Goal: Task Accomplishment & Management: Manage account settings

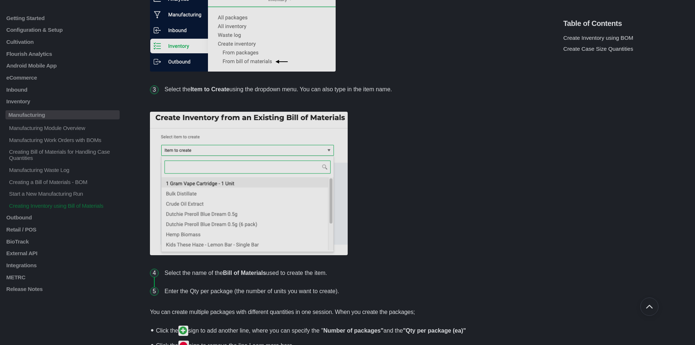
scroll to position [452, 0]
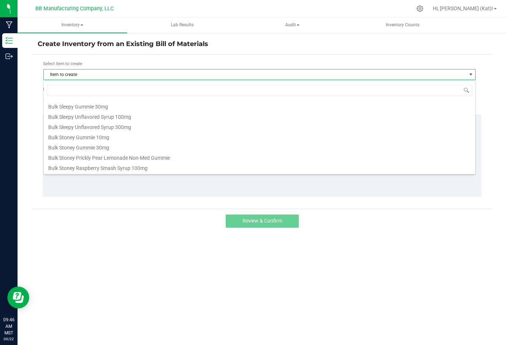
scroll to position [292, 0]
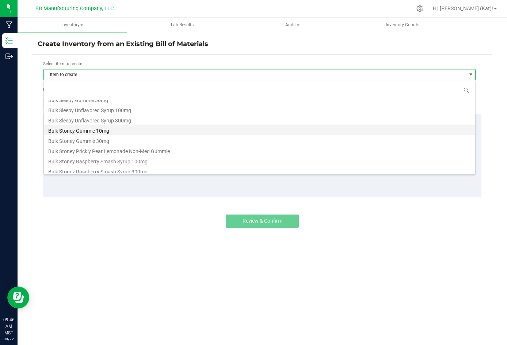
click at [111, 133] on li "Bulk Stoney Gummie 10mg" at bounding box center [259, 129] width 431 height 10
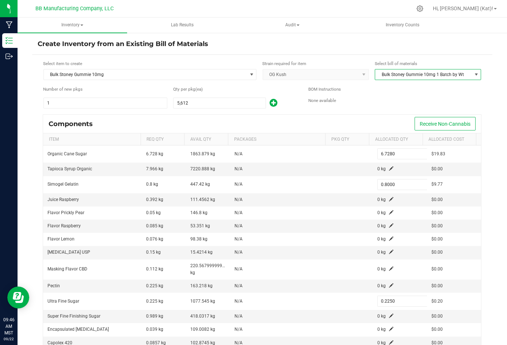
click at [407, 74] on span "Bulk Stoney Gummie 10mg 1 Batch by Wt" at bounding box center [423, 74] width 96 height 10
click at [408, 74] on span "Bulk Stoney Gummie 10mg 1 Batch by Wt" at bounding box center [423, 74] width 96 height 10
click at [198, 101] on input "5612" at bounding box center [219, 103] width 92 height 10
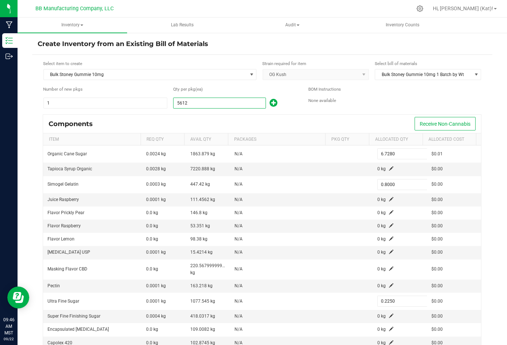
type input "2"
type input "0.0024"
type input "0.0003"
type input "0.0001"
type input "0.0000"
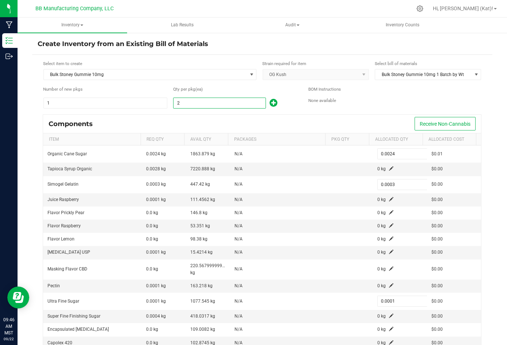
type input "23"
type input "0.0276"
type input "0.0033"
type input "0.0009"
type input "237"
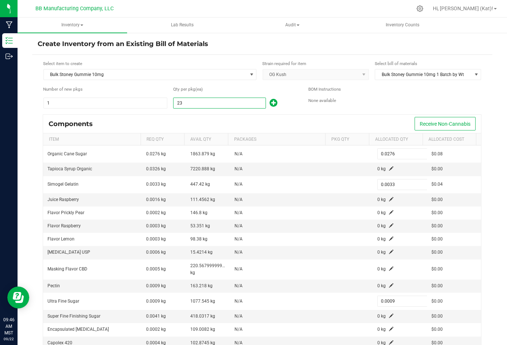
type input "0.2841"
type input "0.0338"
type input "0.0095"
type input "0.0001"
type input "237"
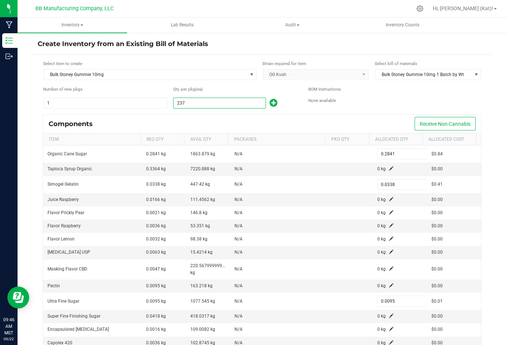
click at [272, 101] on icon at bounding box center [273, 102] width 8 height 9
type input "7.0121"
type input "0.8338"
type input "0.2345"
type input "0.0014"
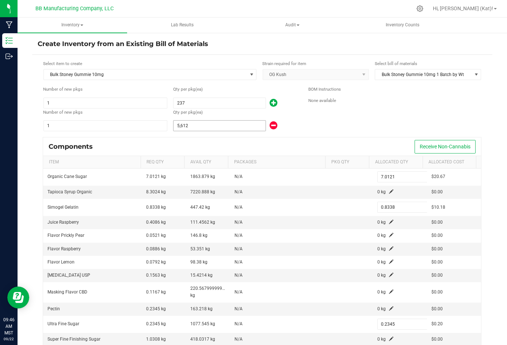
type input "5612"
click at [210, 128] on input "5612" at bounding box center [219, 125] width 92 height 10
type input "0.2925"
type input "0.0348"
type input "0.0098"
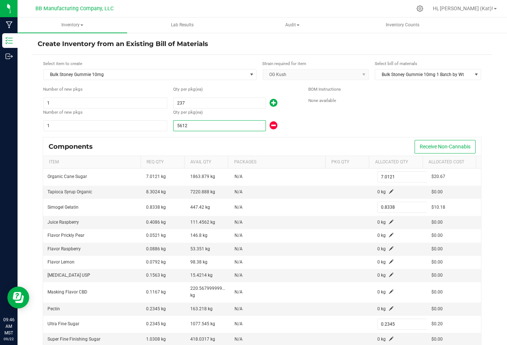
type input "0.0001"
type input "7"
type input "0.3776"
type input "0.0449"
type input "0.0126"
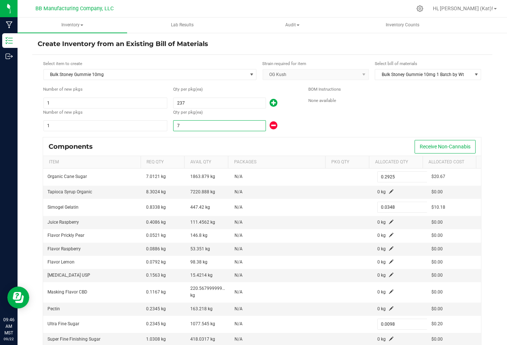
type input "78"
type input "1.2204"
type input "0.1451"
type input "0.0408"
type input "0.0002"
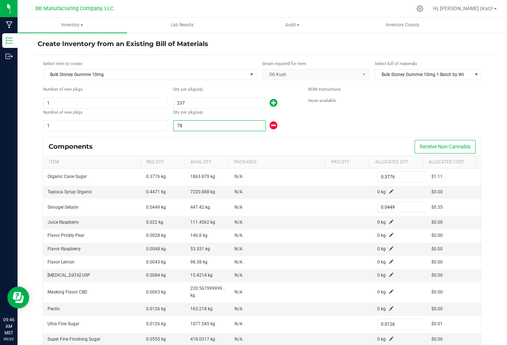
type input "781"
type input "9.6532"
type input "1.1478"
type input "0.3228"
type input "0.0019"
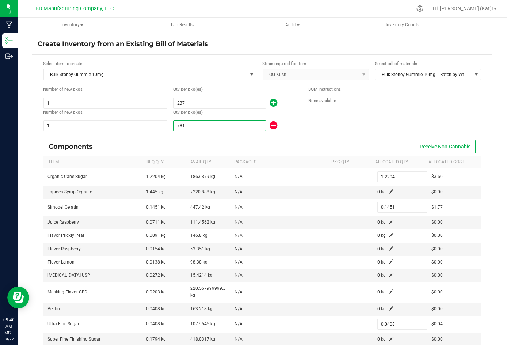
type input "7815"
type input "93.9798"
type input "11.1748"
type input "3.1429"
type input "0.0182"
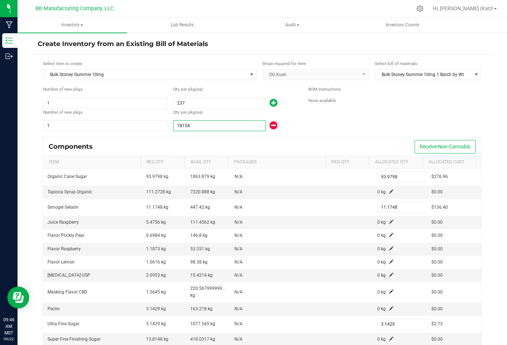
type input "78,154"
click at [348, 126] on div "BOM Instructions None available" at bounding box center [394, 109] width 173 height 46
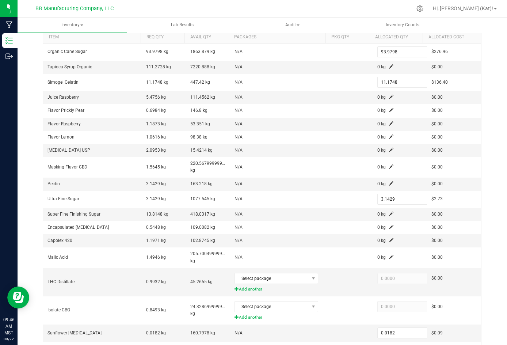
scroll to position [0, 0]
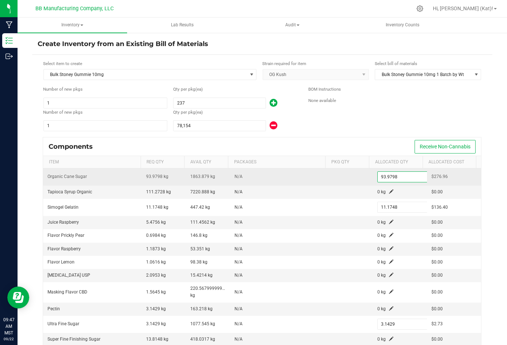
click at [384, 176] on input "93.9798" at bounding box center [404, 177] width 54 height 10
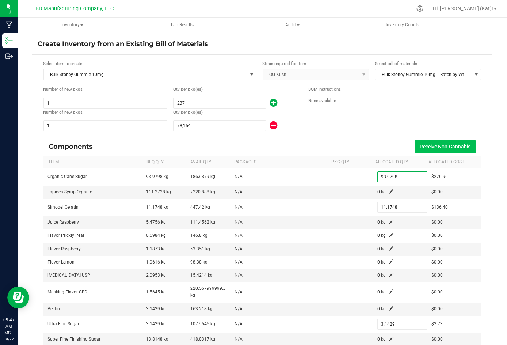
paste input "100.875"
type input "100.8750"
click at [491, 126] on div "Create Inventory from an Existing Bill of Materials Select item to create Bulk …" at bounding box center [262, 146] width 489 height 228
click at [389, 193] on span at bounding box center [391, 191] width 4 height 4
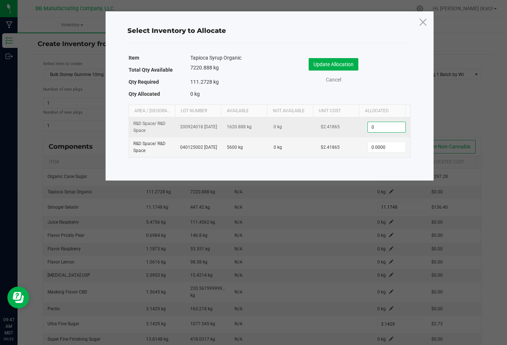
click at [376, 129] on input "0" at bounding box center [386, 127] width 37 height 10
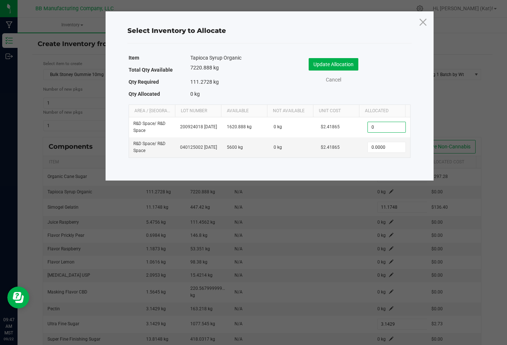
paste input "119.49"
type input "119.4900"
click at [346, 69] on button "Update Allocation" at bounding box center [333, 64] width 50 height 12
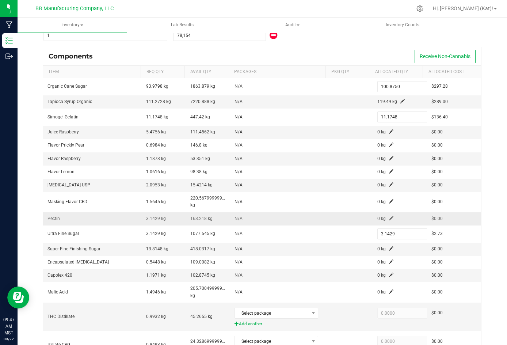
scroll to position [25, 0]
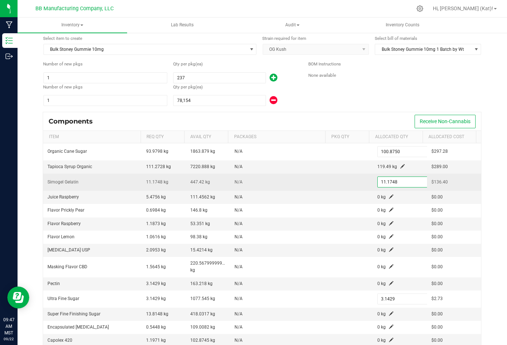
click at [387, 184] on input "11.1748" at bounding box center [404, 182] width 54 height 10
paste input "2"
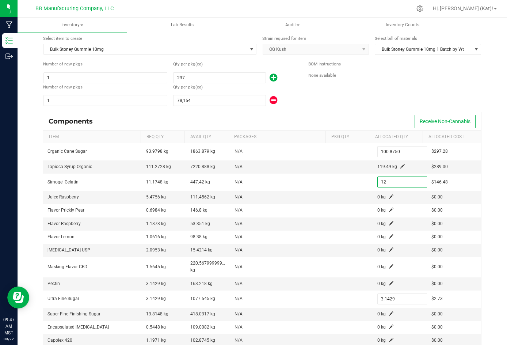
type input "12.0000"
click at [486, 165] on div "Select item to create Bulk Stoney Gummie 10mg Strain required for item OG Kush …" at bounding box center [262, 248] width 460 height 437
click at [389, 195] on span at bounding box center [391, 196] width 4 height 4
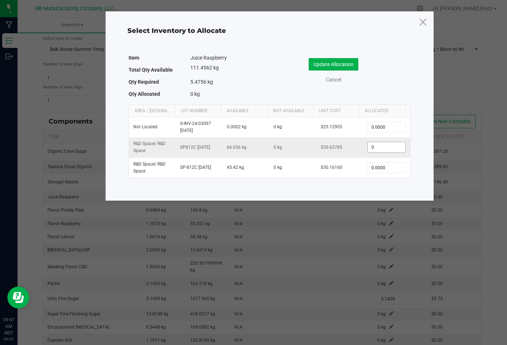
click at [377, 149] on input "0" at bounding box center [386, 147] width 37 height 10
paste input "5.88"
type input "5.8800"
click at [320, 58] on button "Update Allocation" at bounding box center [333, 64] width 50 height 12
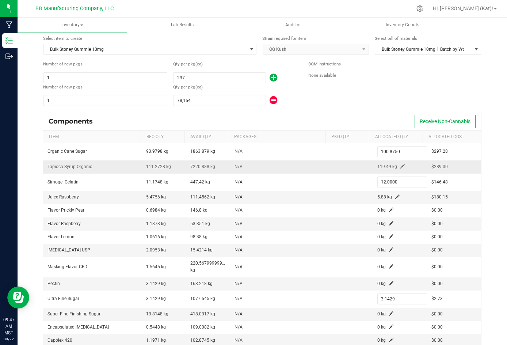
scroll to position [135, 0]
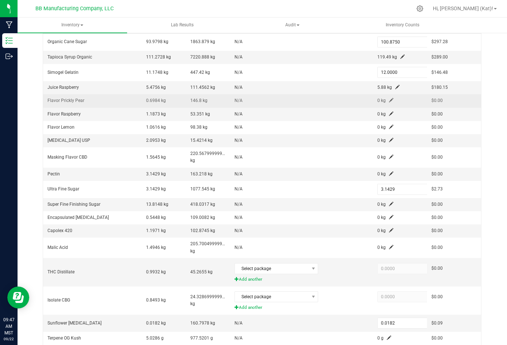
click at [385, 99] on td "0 kg" at bounding box center [400, 100] width 54 height 13
click at [389, 99] on span at bounding box center [391, 100] width 4 height 4
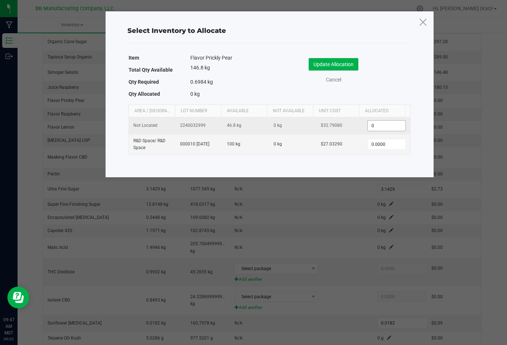
click at [383, 126] on input "0" at bounding box center [386, 125] width 37 height 10
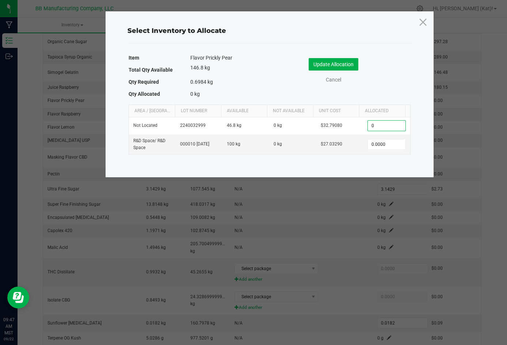
paste input ".75"
type input "0.7500"
click at [346, 60] on button "Update Allocation" at bounding box center [333, 64] width 50 height 12
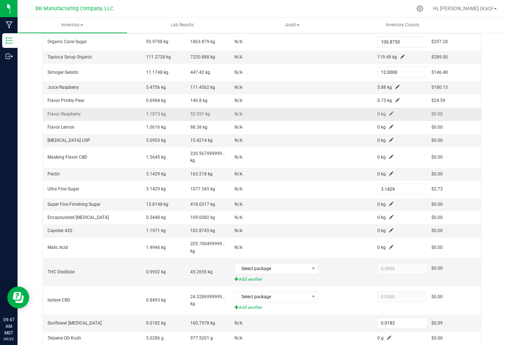
click at [389, 113] on span at bounding box center [391, 113] width 4 height 4
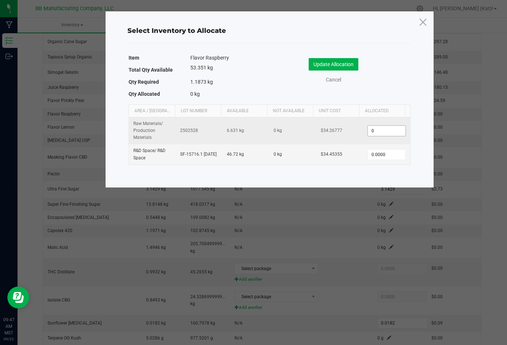
click at [384, 133] on input "0" at bounding box center [386, 131] width 37 height 10
paste input "1.275"
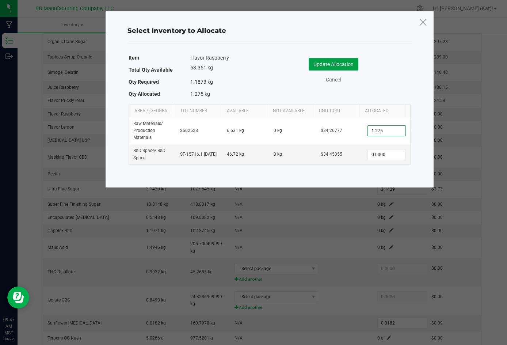
type input "1.2750"
click at [352, 66] on button "Update Allocation" at bounding box center [333, 64] width 50 height 12
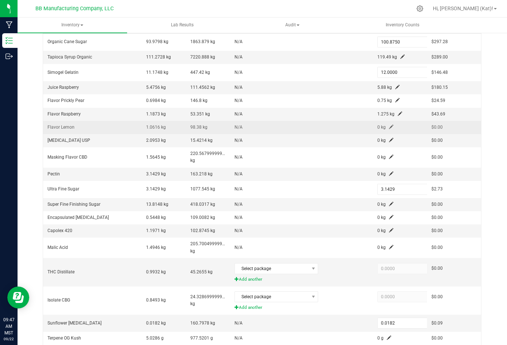
click at [389, 126] on span at bounding box center [391, 126] width 4 height 4
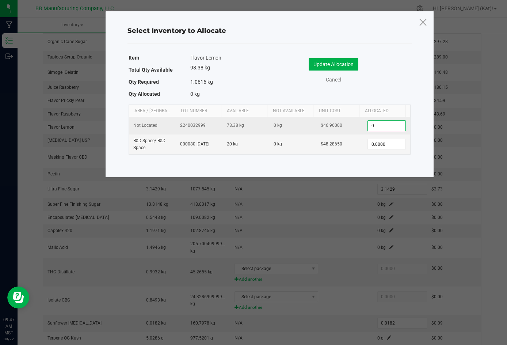
click at [374, 123] on input "0" at bounding box center [386, 125] width 37 height 10
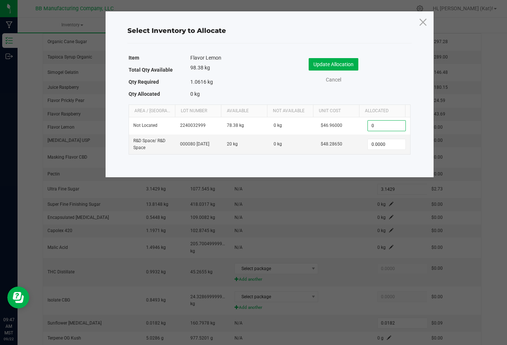
paste input "1.14"
type input "1.1400"
click at [341, 59] on button "Update Allocation" at bounding box center [333, 64] width 50 height 12
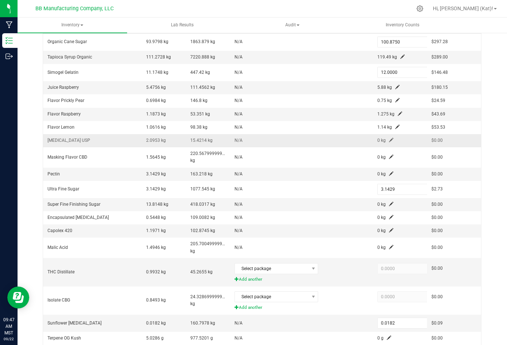
click at [389, 139] on span at bounding box center [391, 140] width 4 height 4
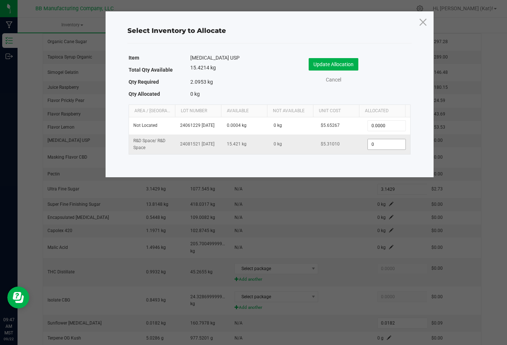
click at [377, 146] on input "0" at bounding box center [386, 144] width 37 height 10
paste input "2.25"
type input "2.2500"
click at [349, 56] on div "Update Allocation Cancel" at bounding box center [340, 72] width 130 height 38
click at [349, 64] on button "Update Allocation" at bounding box center [333, 64] width 50 height 12
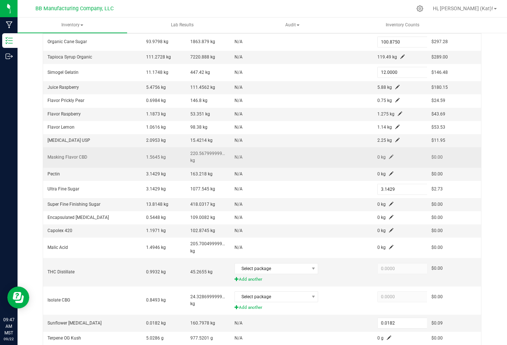
click at [389, 156] on span at bounding box center [391, 156] width 4 height 4
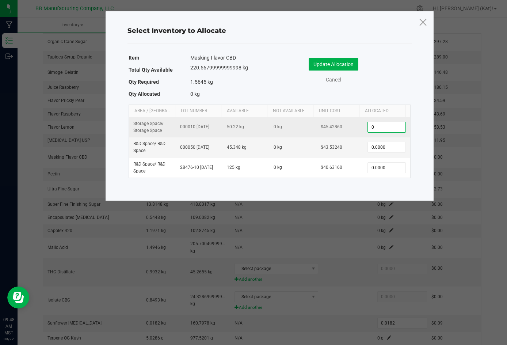
click at [380, 123] on input "0" at bounding box center [386, 127] width 37 height 10
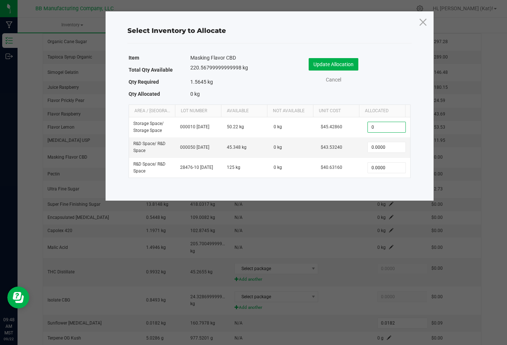
paste input "1.68"
type input "1.6800"
click at [346, 63] on button "Update Allocation" at bounding box center [333, 64] width 50 height 12
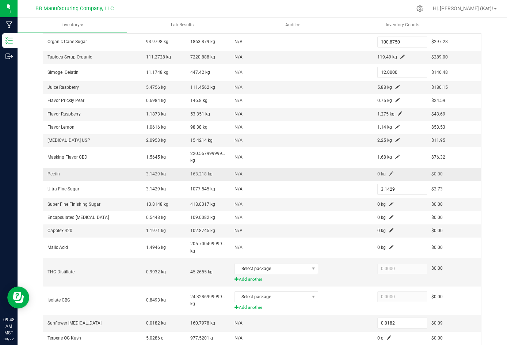
click at [389, 174] on span at bounding box center [391, 173] width 4 height 4
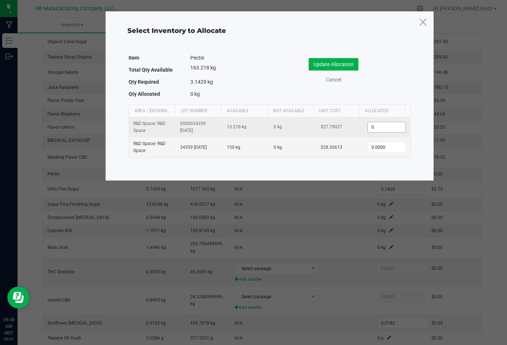
click at [381, 124] on input "0" at bounding box center [386, 127] width 37 height 10
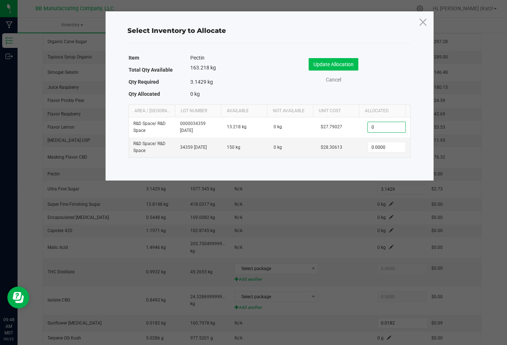
paste input "3.375"
type input "3.3750"
click at [342, 62] on button "Update Allocation" at bounding box center [333, 64] width 50 height 12
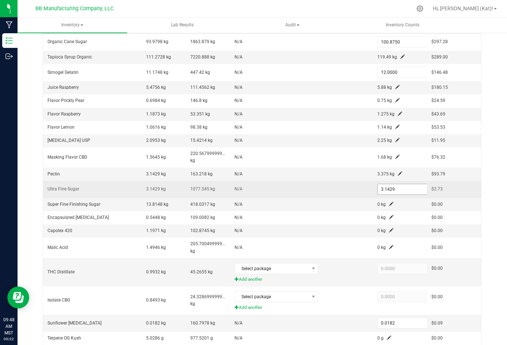
click at [386, 190] on input "3.1429" at bounding box center [404, 189] width 54 height 10
paste input "375"
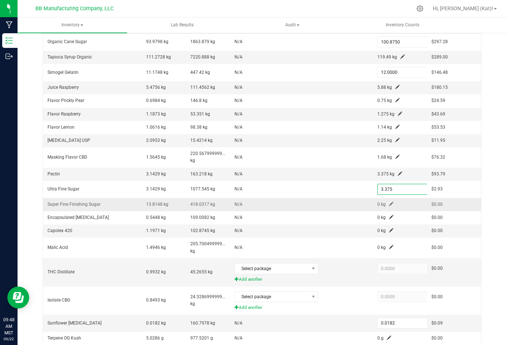
type input "3.3750"
click at [401, 201] on td "0 kg" at bounding box center [400, 204] width 54 height 13
click at [389, 202] on span at bounding box center [391, 203] width 4 height 4
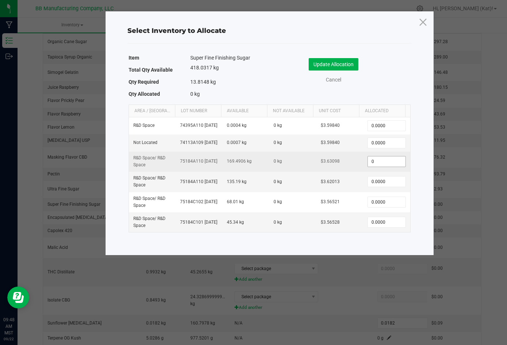
click at [380, 166] on input "0" at bounding box center [386, 161] width 37 height 10
paste input "17.1974"
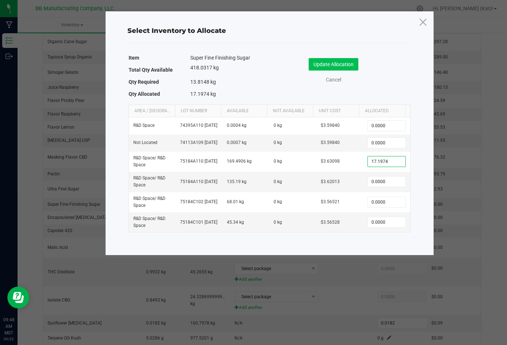
type input "17.1974"
click at [348, 68] on button "Update Allocation" at bounding box center [333, 64] width 50 height 12
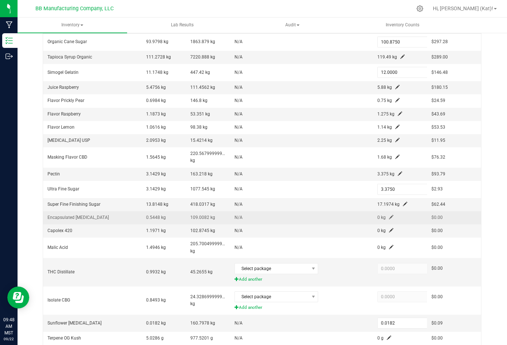
click at [389, 218] on span at bounding box center [391, 217] width 4 height 4
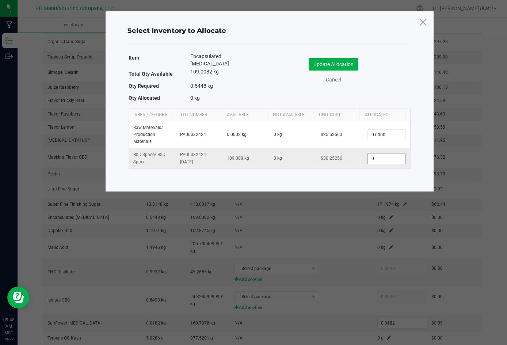
click at [391, 153] on input "0" at bounding box center [386, 158] width 37 height 10
paste input ".9051"
type input "0.9051"
click at [340, 63] on button "Update Allocation" at bounding box center [333, 64] width 50 height 12
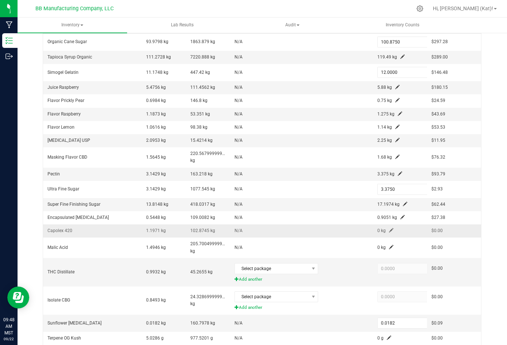
click at [389, 228] on span at bounding box center [391, 230] width 4 height 4
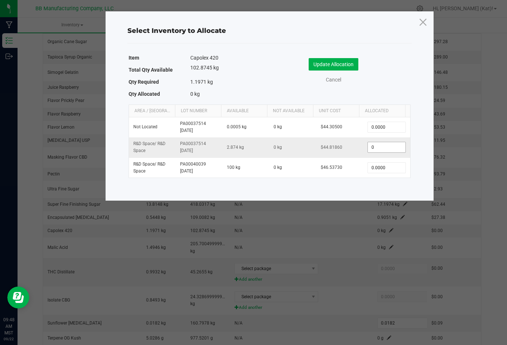
click at [387, 149] on input "0" at bounding box center [386, 147] width 37 height 10
paste input "1.2851"
type input "1.2851"
click at [352, 62] on button "Update Allocation" at bounding box center [333, 64] width 50 height 12
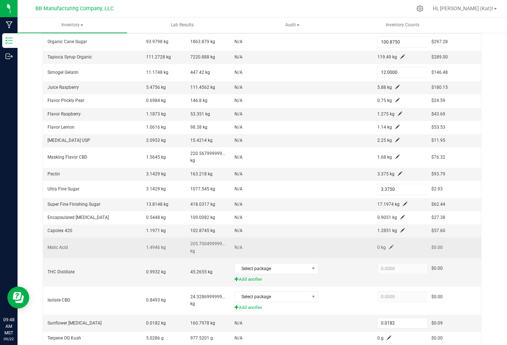
click at [380, 248] on td "0 kg" at bounding box center [400, 247] width 54 height 20
click at [389, 245] on span at bounding box center [391, 247] width 4 height 4
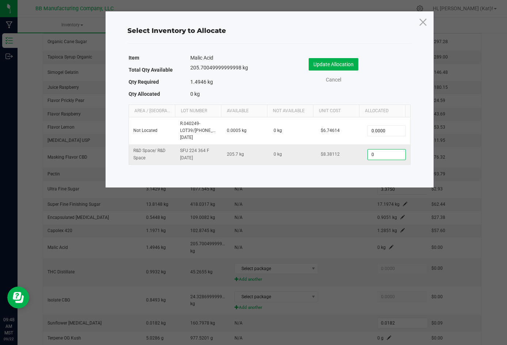
click at [380, 153] on input "0" at bounding box center [386, 154] width 37 height 10
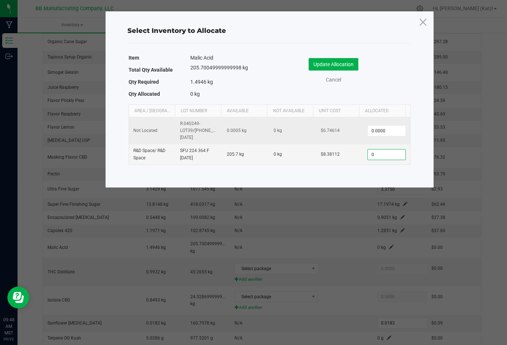
paste input "1.605"
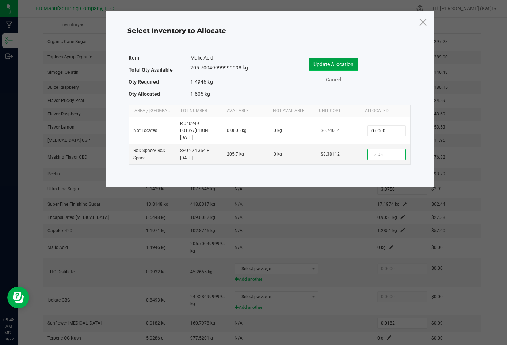
type input "1.6050"
click at [349, 66] on button "Update Allocation" at bounding box center [333, 64] width 50 height 12
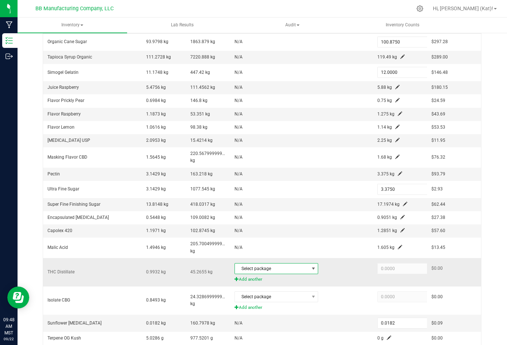
click at [288, 268] on span "Select package" at bounding box center [272, 268] width 74 height 10
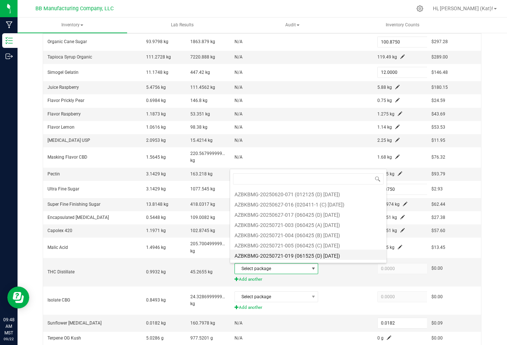
scroll to position [109, 0]
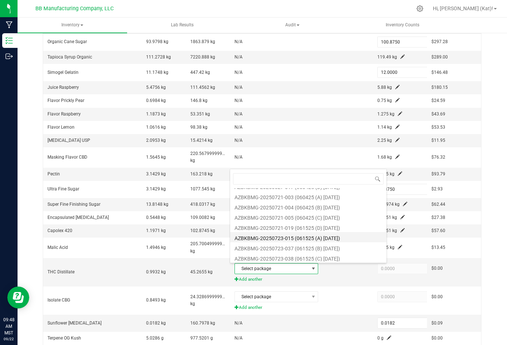
click at [339, 237] on li "AZBKBMG-20250723-015 (061525 (A) [DATE])" at bounding box center [308, 237] width 156 height 10
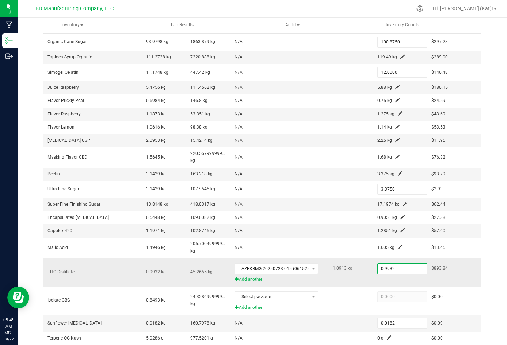
click at [383, 269] on input "0.9932" at bounding box center [404, 268] width 54 height 10
paste input "1.0205"
type input "1.0205"
click at [395, 282] on div at bounding box center [399, 279] width 45 height 7
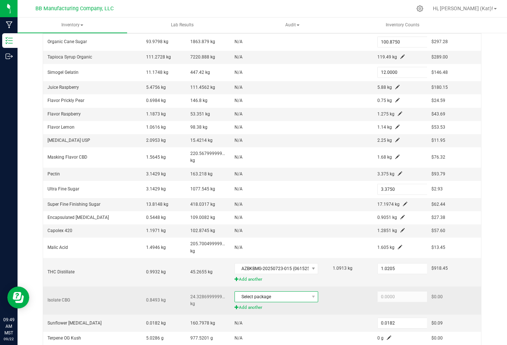
click at [272, 299] on span "Select package" at bounding box center [272, 296] width 74 height 10
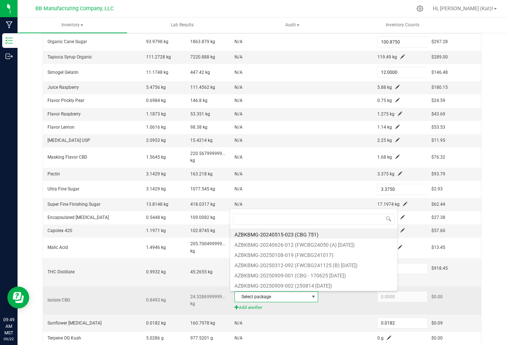
scroll to position [11, 80]
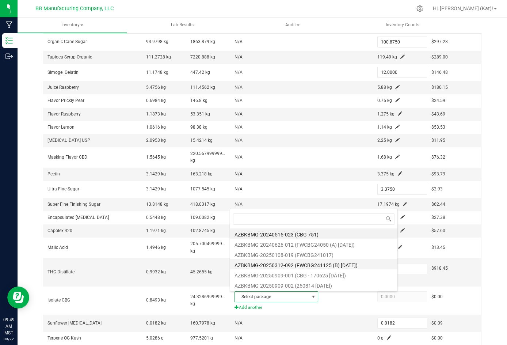
click at [350, 265] on li "AZBKBMG-20250312-092 (FWCBG241125 (B) [DATE])" at bounding box center [313, 264] width 167 height 10
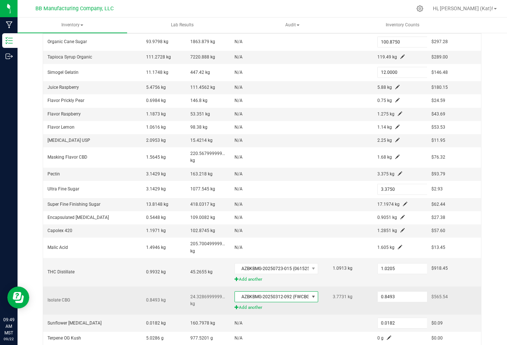
click at [310, 298] on span at bounding box center [313, 296] width 6 height 6
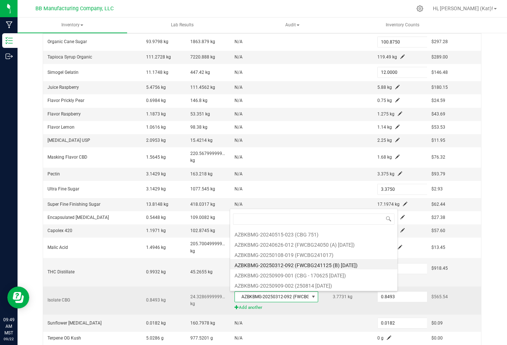
click at [310, 298] on span at bounding box center [313, 296] width 6 height 6
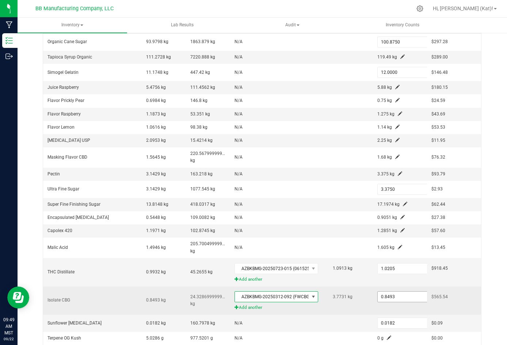
click at [394, 293] on input "0.8493" at bounding box center [404, 296] width 54 height 10
paste input "811"
type input "0.8811"
click at [378, 308] on div at bounding box center [399, 307] width 45 height 7
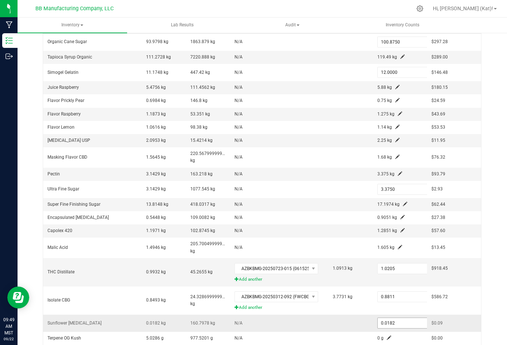
click at [391, 320] on input "0.0182" at bounding box center [404, 323] width 54 height 10
paste input "9"
type input "0.0190"
click at [355, 318] on td at bounding box center [350, 322] width 44 height 17
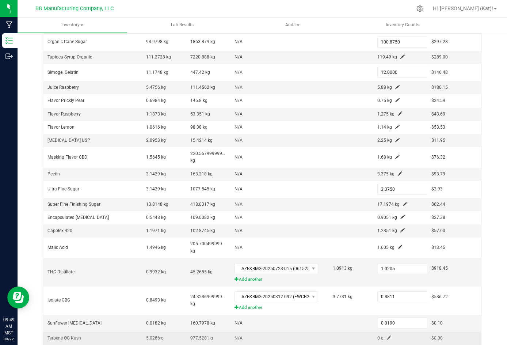
click at [380, 334] on td "0 g" at bounding box center [400, 337] width 54 height 13
click at [387, 336] on span at bounding box center [389, 337] width 4 height 4
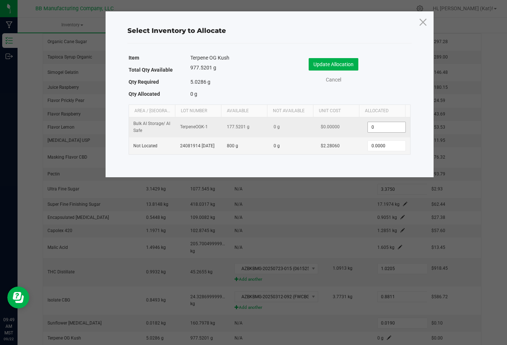
click at [387, 127] on input "0" at bounding box center [386, 127] width 37 height 10
paste input "5.1"
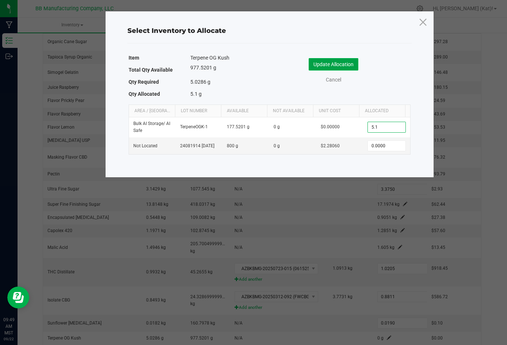
type input "5.1000"
click at [343, 67] on button "Update Allocation" at bounding box center [333, 64] width 50 height 12
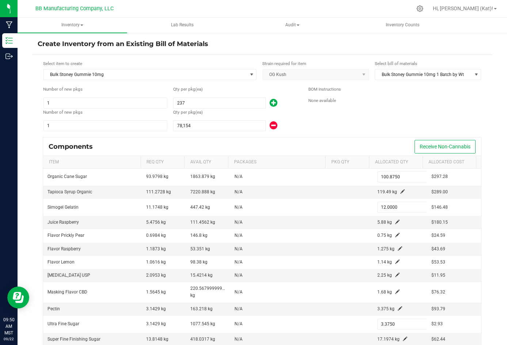
scroll to position [36, 0]
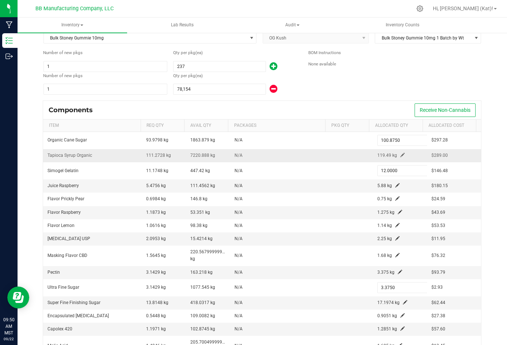
click at [400, 155] on span at bounding box center [402, 155] width 4 height 4
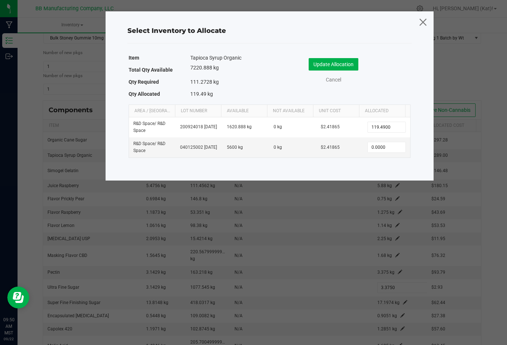
click at [418, 22] on icon at bounding box center [423, 22] width 10 height 18
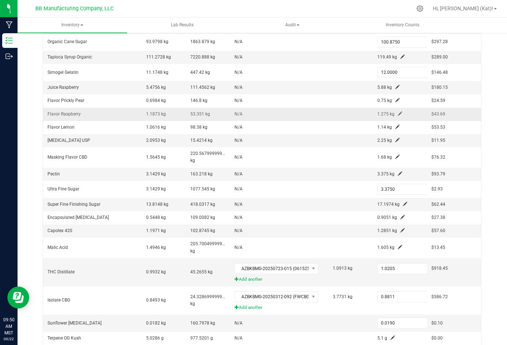
scroll to position [98, 0]
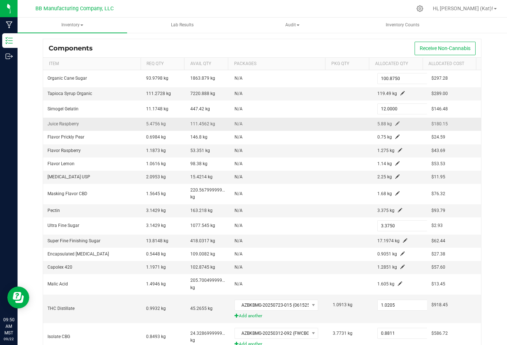
click at [395, 124] on span at bounding box center [397, 123] width 4 height 4
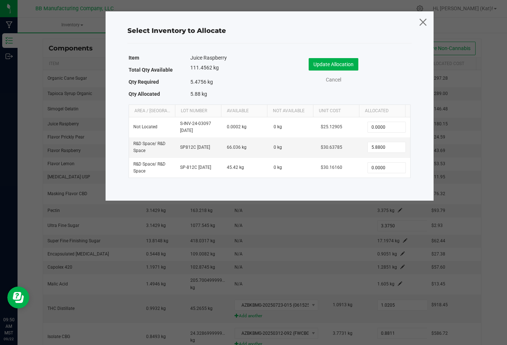
click at [422, 20] on icon at bounding box center [423, 22] width 10 height 18
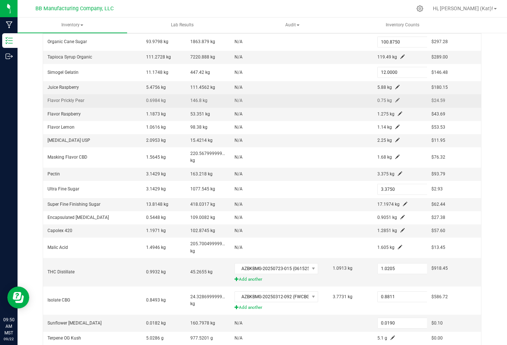
click at [395, 99] on span at bounding box center [397, 100] width 4 height 4
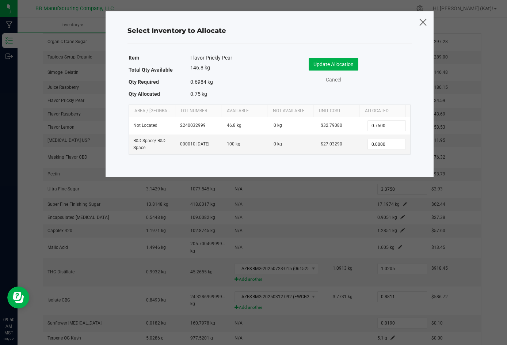
click at [423, 25] on icon at bounding box center [423, 22] width 10 height 18
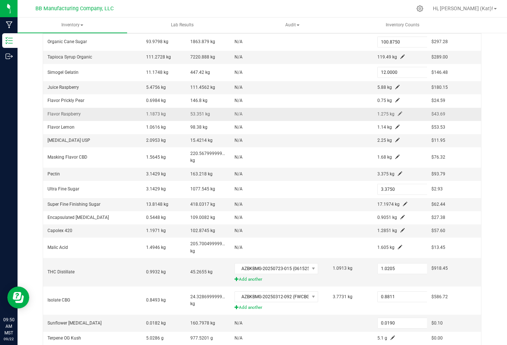
click at [397, 112] on span at bounding box center [399, 113] width 4 height 4
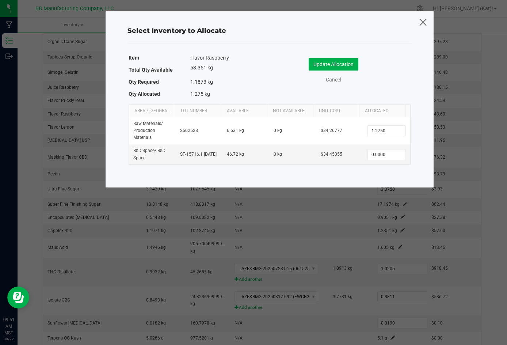
click at [422, 25] on icon at bounding box center [423, 22] width 10 height 18
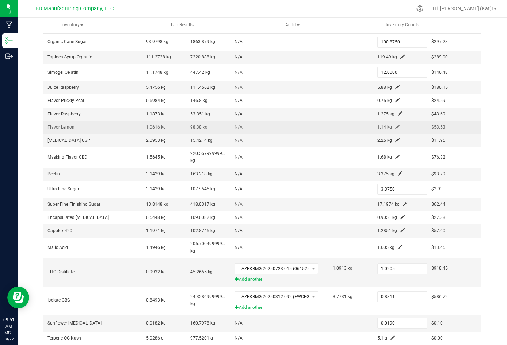
click at [395, 128] on span at bounding box center [397, 126] width 4 height 4
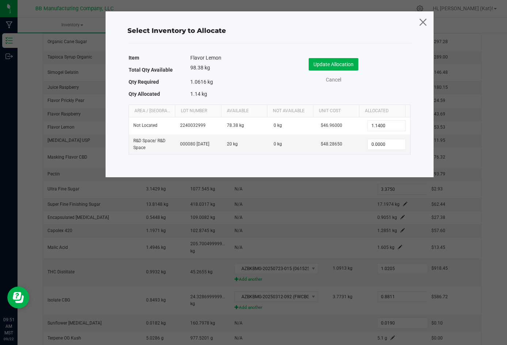
click at [422, 20] on icon at bounding box center [423, 22] width 10 height 18
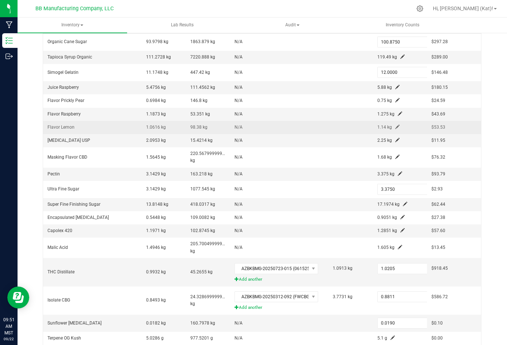
click at [395, 127] on span at bounding box center [397, 126] width 4 height 4
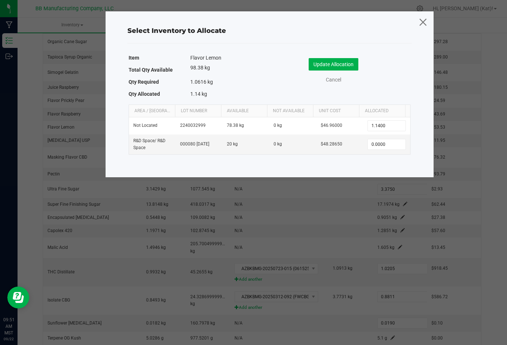
click at [423, 22] on icon at bounding box center [423, 22] width 10 height 18
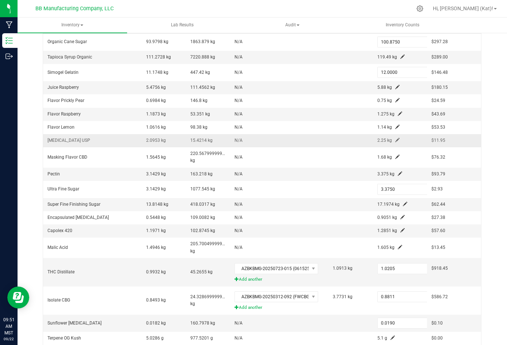
click at [395, 139] on span at bounding box center [397, 140] width 4 height 4
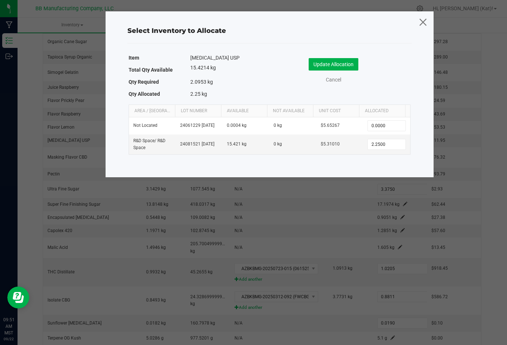
click at [422, 22] on icon at bounding box center [423, 22] width 10 height 18
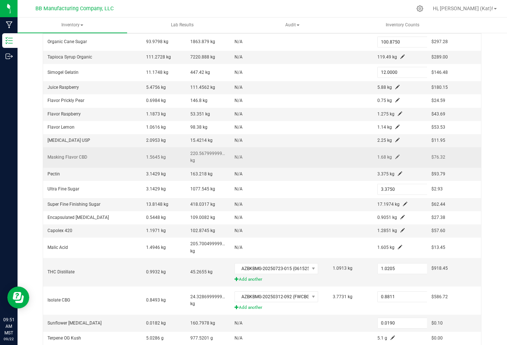
click at [395, 154] on span at bounding box center [397, 156] width 4 height 4
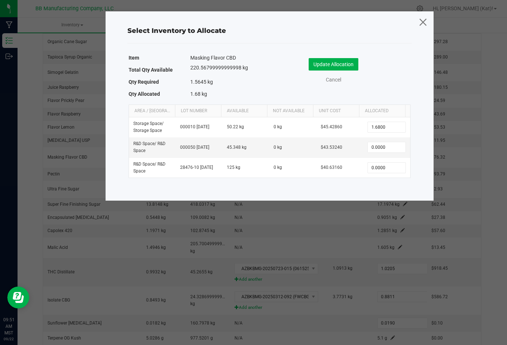
click at [423, 19] on icon at bounding box center [423, 22] width 10 height 18
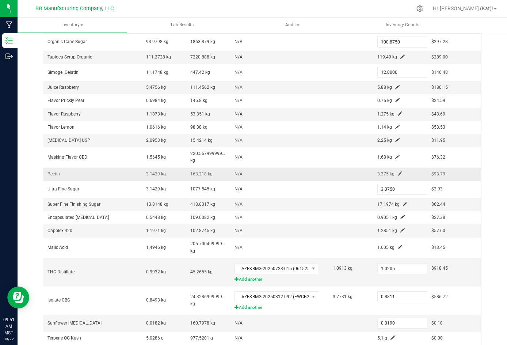
click at [397, 174] on span at bounding box center [399, 173] width 4 height 4
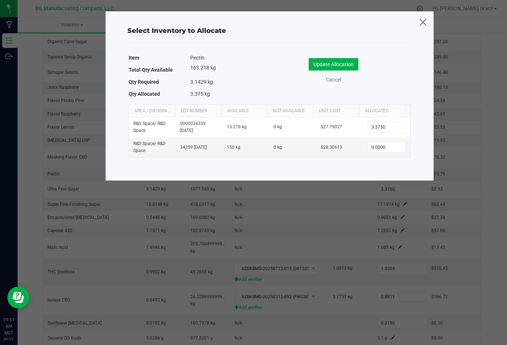
click at [424, 20] on icon at bounding box center [423, 22] width 10 height 18
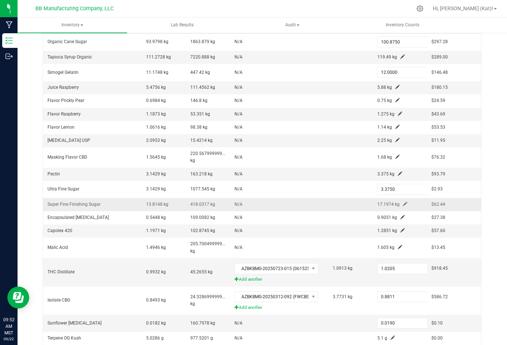
click at [403, 204] on span at bounding box center [405, 203] width 4 height 4
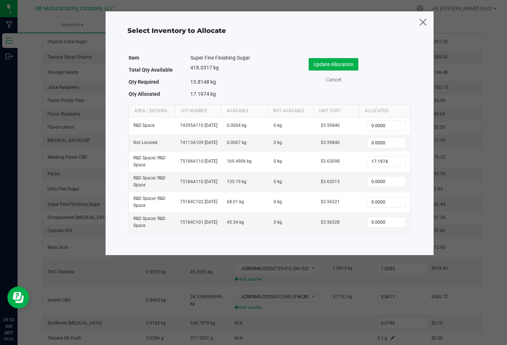
click at [421, 18] on icon at bounding box center [423, 22] width 10 height 18
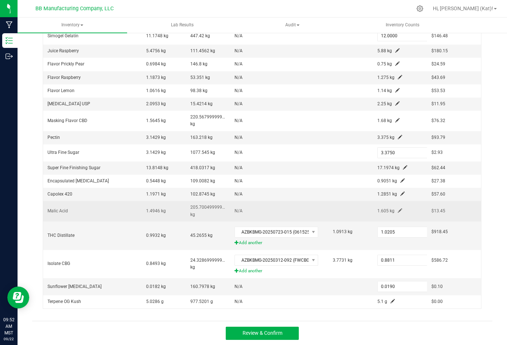
scroll to position [172, 0]
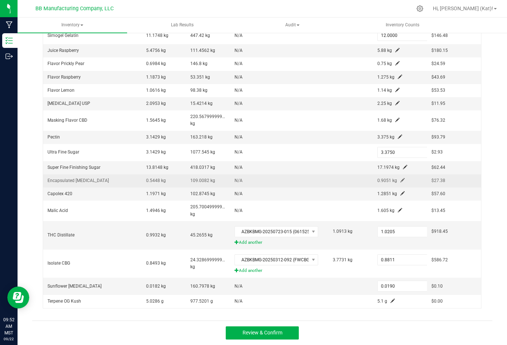
click at [400, 180] on span at bounding box center [402, 180] width 4 height 4
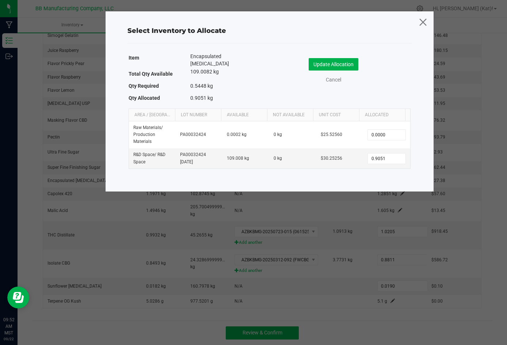
click at [424, 22] on icon at bounding box center [423, 22] width 10 height 18
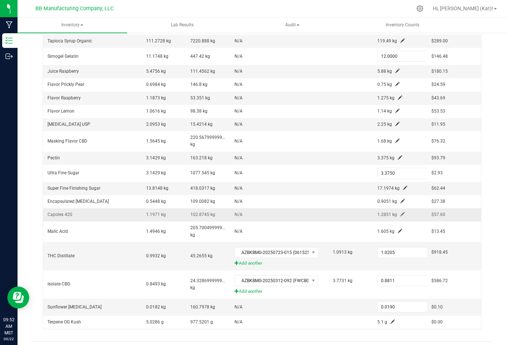
click at [400, 213] on span at bounding box center [402, 214] width 4 height 4
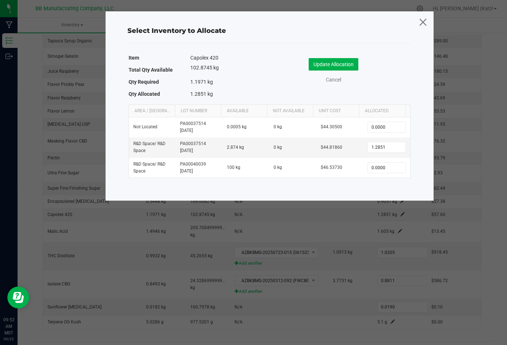
click at [424, 22] on icon at bounding box center [423, 22] width 10 height 18
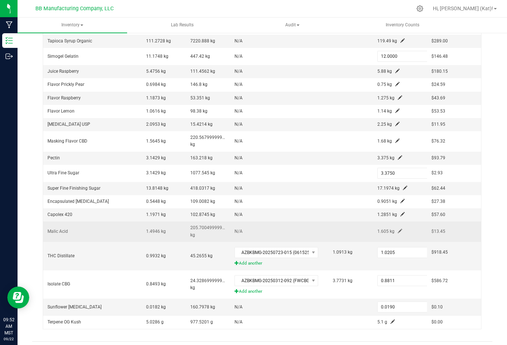
click at [397, 231] on span at bounding box center [399, 230] width 4 height 4
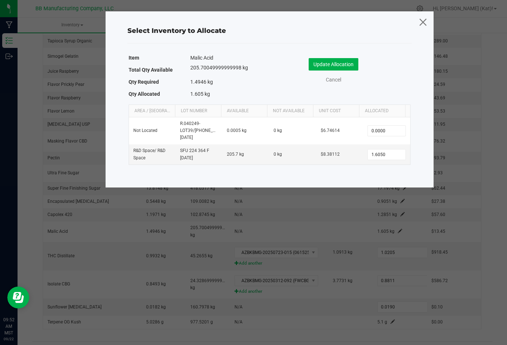
click at [422, 21] on icon at bounding box center [423, 22] width 10 height 18
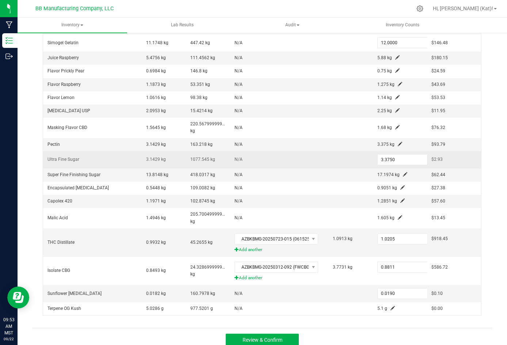
scroll to position [172, 0]
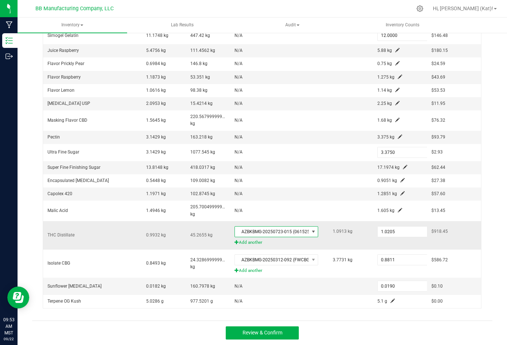
click at [279, 232] on span "AZBKBMG-20250723-015 (061525 (A) [DATE])" at bounding box center [272, 231] width 74 height 10
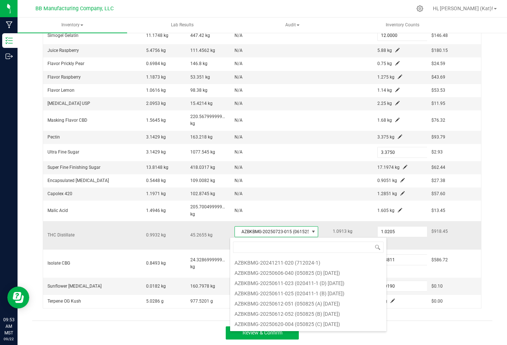
scroll to position [11, 81]
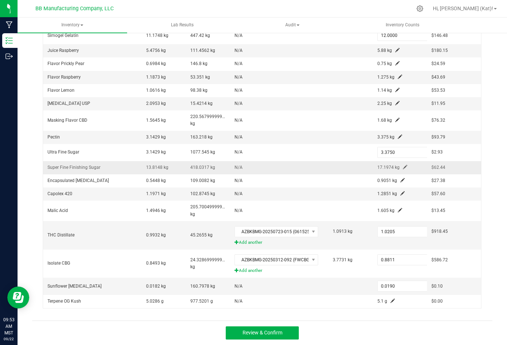
click at [272, 165] on td "N/A" at bounding box center [279, 167] width 98 height 13
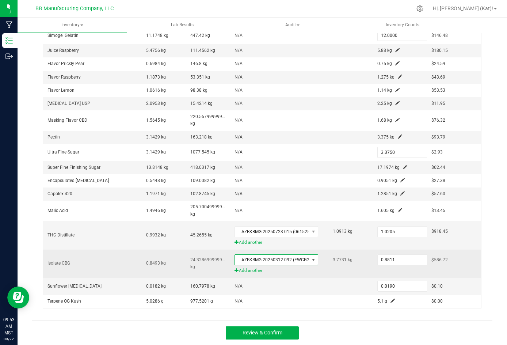
click at [273, 257] on span "AZBKBMG-20250312-092 (FWCBG241125 (B) [DATE])" at bounding box center [272, 259] width 74 height 10
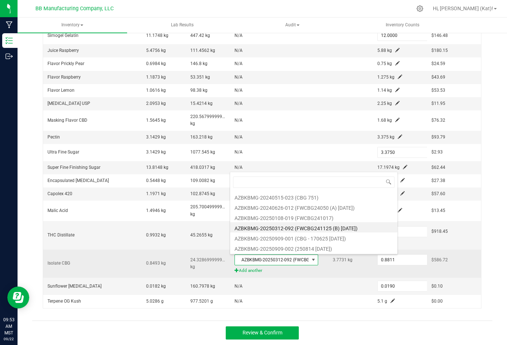
scroll to position [11, 80]
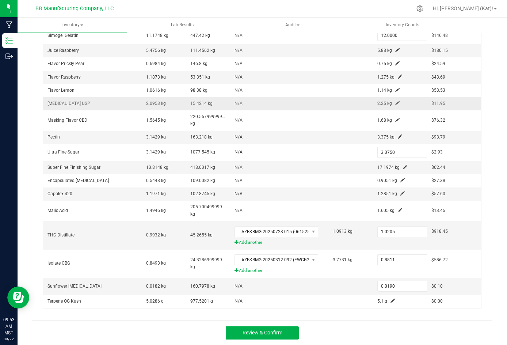
click at [272, 106] on td "N/A" at bounding box center [279, 103] width 98 height 13
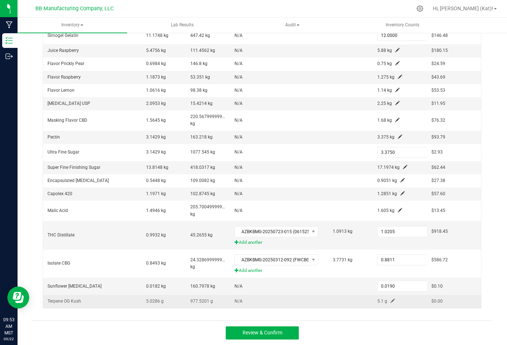
click at [390, 301] on span at bounding box center [392, 300] width 4 height 4
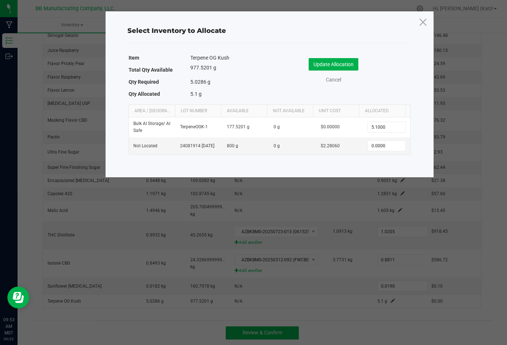
click at [424, 21] on icon at bounding box center [423, 22] width 10 height 18
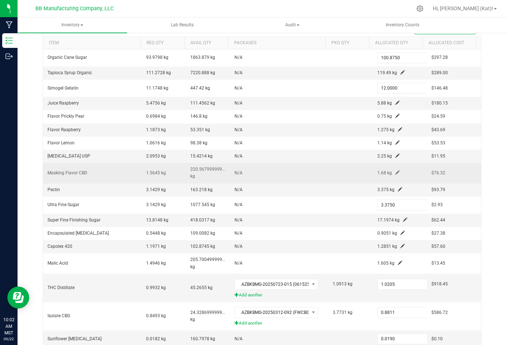
scroll to position [172, 0]
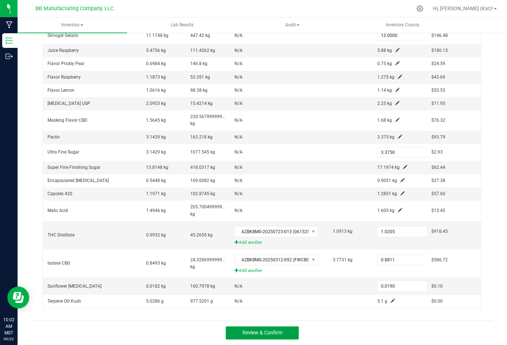
click at [242, 332] on span "Review & Confirm" at bounding box center [262, 332] width 40 height 6
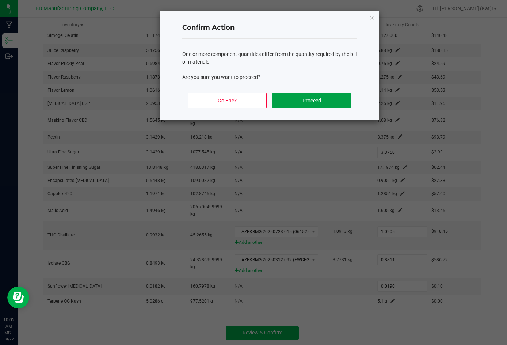
click at [320, 99] on button "Proceed" at bounding box center [311, 100] width 78 height 15
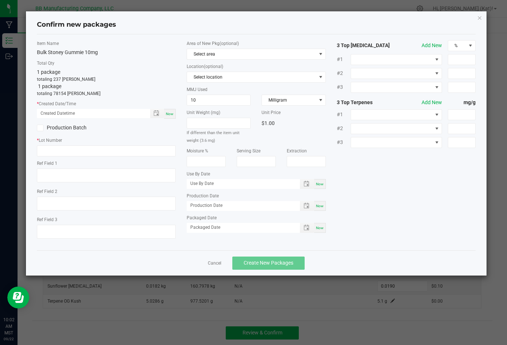
click at [175, 112] on div "Now" at bounding box center [170, 114] width 12 height 10
type input "[DATE] 10:02 AM"
click at [99, 151] on input "text" at bounding box center [106, 150] width 139 height 11
paste input "ST100G-42"
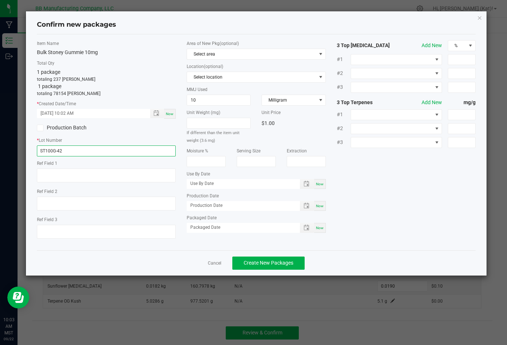
type input "ST100G-42"
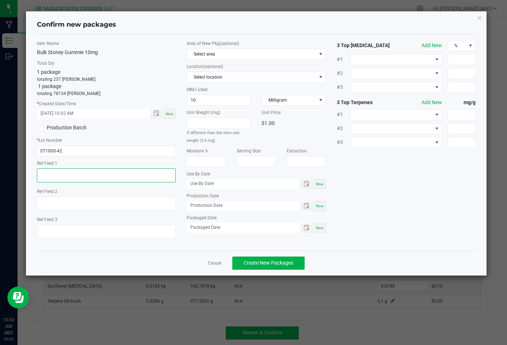
click at [79, 172] on textarea at bounding box center [106, 175] width 139 height 14
paste textarea "73g"
type textarea "73g"
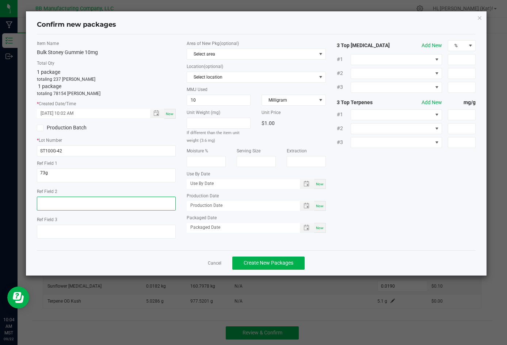
click at [56, 205] on textarea at bounding box center [106, 203] width 139 height 14
paste textarea "36g"
type textarea "36g"
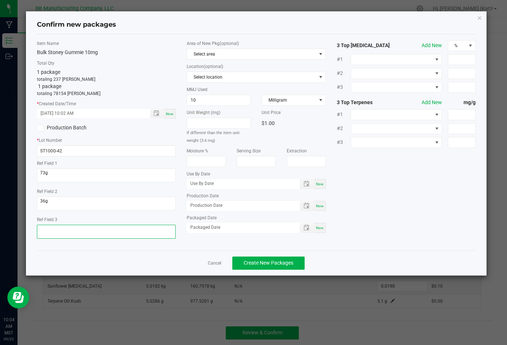
click at [65, 228] on textarea at bounding box center [106, 231] width 139 height 14
paste textarea "061525 (A) [DATE]"
drag, startPoint x: 80, startPoint y: 227, endPoint x: 55, endPoint y: 234, distance: 26.0
click at [55, 234] on textarea at bounding box center [106, 231] width 139 height 14
type textarea "061525"
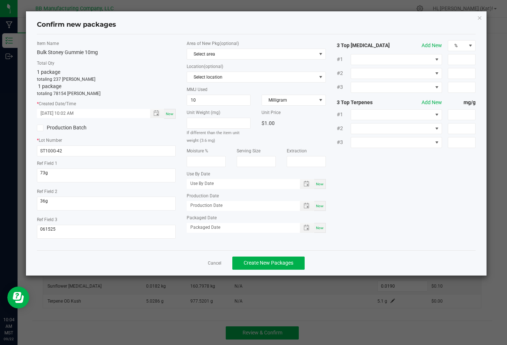
click at [148, 257] on div "Cancel Create New Packages" at bounding box center [256, 262] width 438 height 25
click at [312, 49] on span "Select area" at bounding box center [251, 54] width 129 height 10
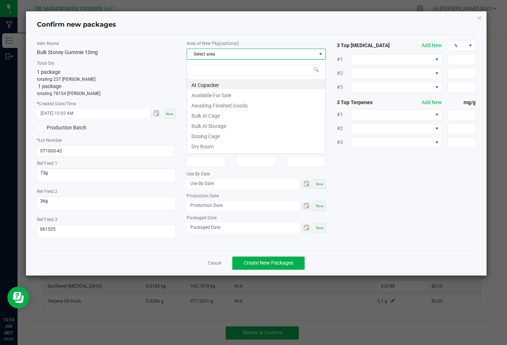
scroll to position [11, 139]
click at [225, 143] on li "Dry Room" at bounding box center [256, 145] width 138 height 10
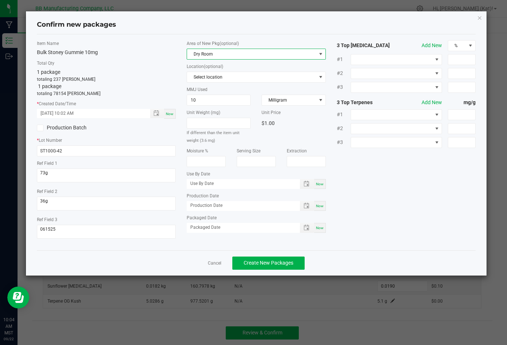
click at [321, 186] on div "Now" at bounding box center [320, 184] width 12 height 10
type input "[DATE]"
click at [323, 207] on span "Now" at bounding box center [320, 206] width 8 height 4
type input "[DATE]"
click at [199, 183] on input "[DATE]" at bounding box center [239, 183] width 105 height 9
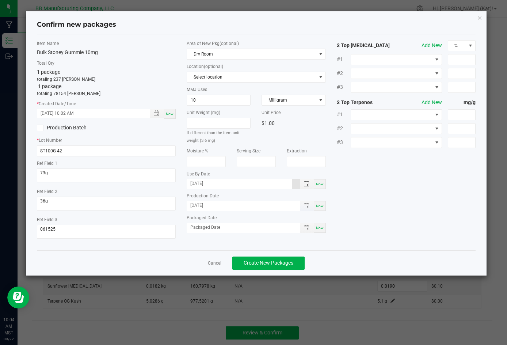
type input "[DATE]"
click at [198, 204] on input "[DATE]" at bounding box center [239, 205] width 105 height 9
type input "[DATE]"
click at [221, 246] on div "Item Name Bulk Stoney Gummie 10mg Total Qty 1 package totaling 237 [PERSON_NAME…" at bounding box center [256, 142] width 438 height 216
click at [273, 264] on span "Create New Packages" at bounding box center [268, 263] width 50 height 6
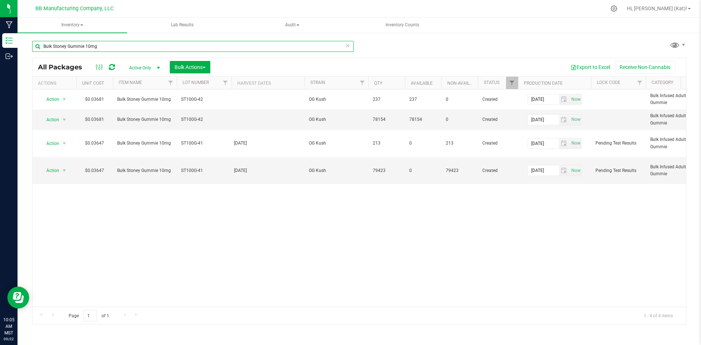
click at [114, 47] on input "Bulk Stoney Gummie 10mg" at bounding box center [193, 46] width 322 height 11
click at [113, 47] on input "Bulk Stoney Gummie 10mg" at bounding box center [193, 46] width 322 height 11
click at [114, 47] on input "Bulk Stoney Gummie 10mg" at bounding box center [193, 46] width 322 height 11
click at [114, 46] on input "Bulk Stoney Gummie 10mg" at bounding box center [193, 46] width 322 height 11
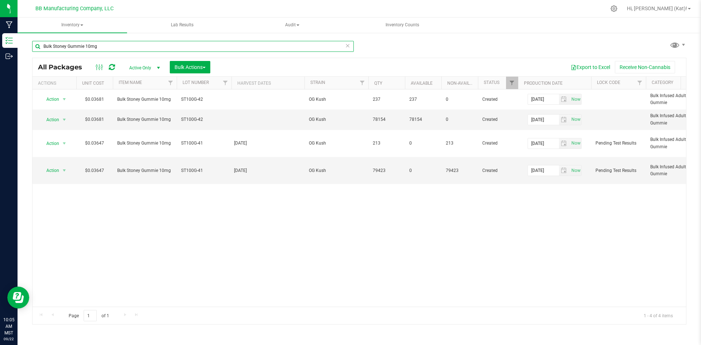
click at [114, 46] on input "Bulk Stoney Gummie 10mg" at bounding box center [193, 46] width 322 height 11
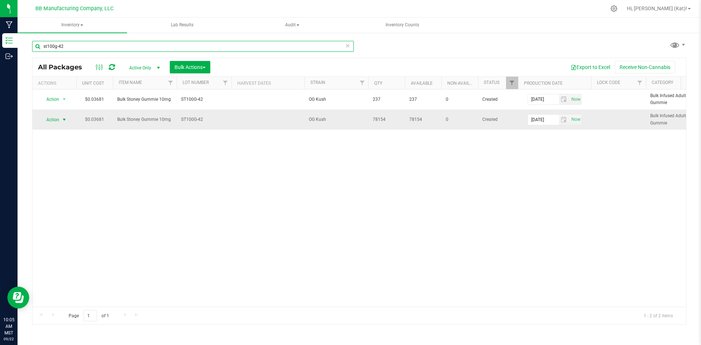
type input "st100g-42"
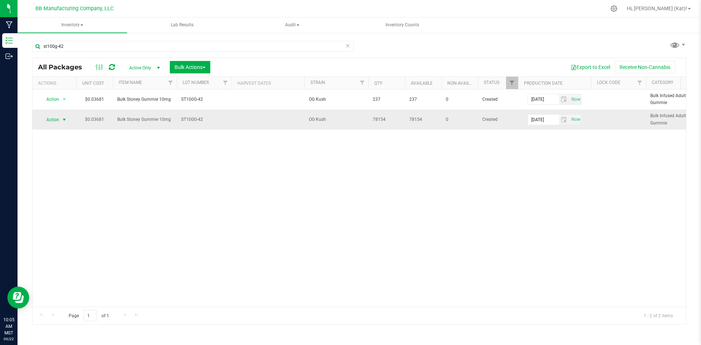
click at [56, 118] on span "Action" at bounding box center [50, 120] width 20 height 10
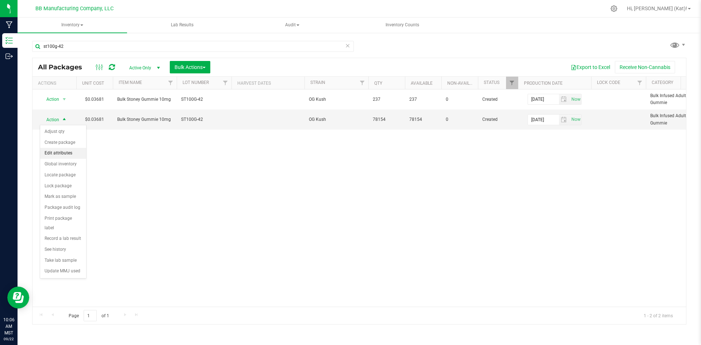
click at [52, 155] on li "Edit attributes" at bounding box center [63, 153] width 46 height 11
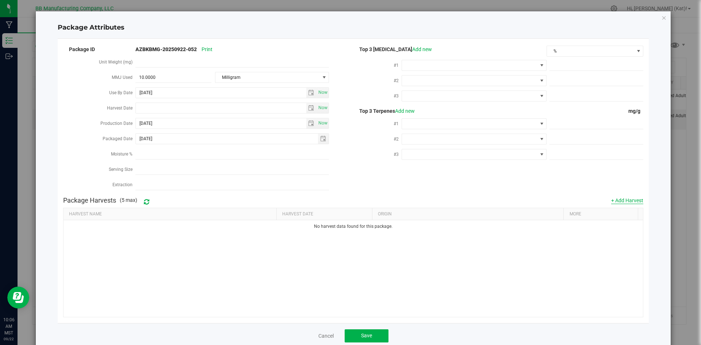
drag, startPoint x: 634, startPoint y: 197, endPoint x: 611, endPoint y: 200, distance: 23.1
click at [506, 197] on button "+ Add Harvest" at bounding box center [627, 200] width 32 height 7
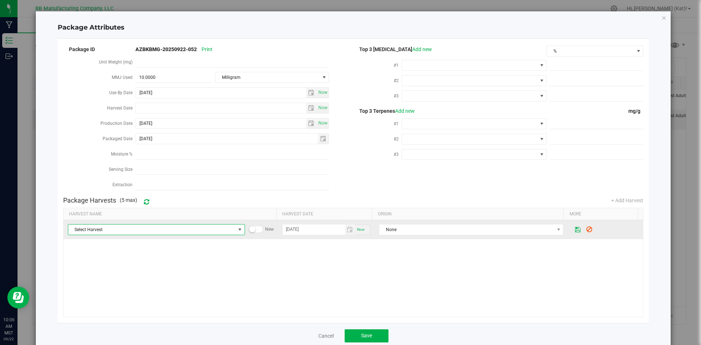
click at [227, 229] on span "Select Harvest" at bounding box center [151, 229] width 167 height 10
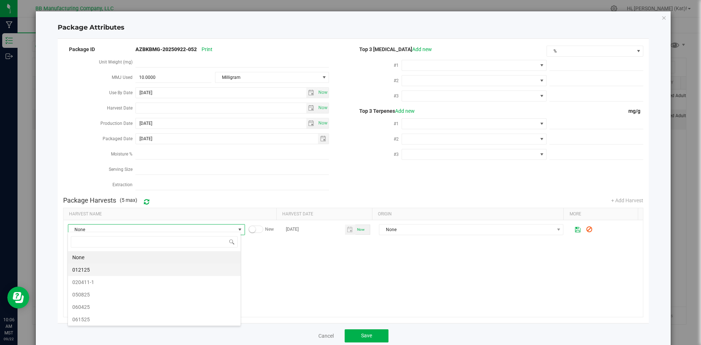
scroll to position [11, 173]
click at [122, 315] on span "061525" at bounding box center [154, 319] width 164 height 11
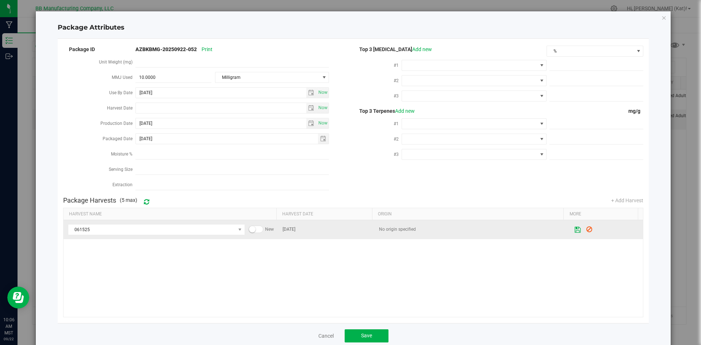
click at [506, 229] on button at bounding box center [578, 230] width 12 height 14
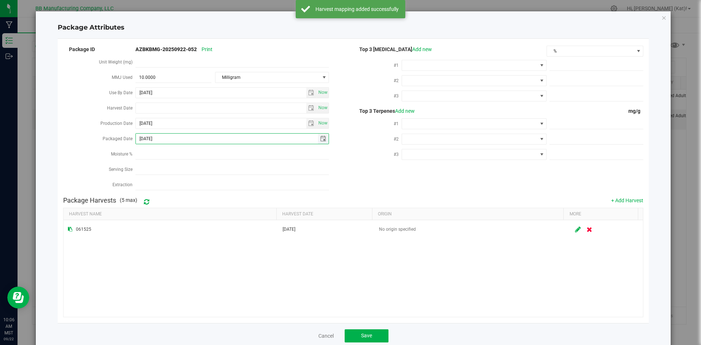
click at [163, 135] on input "[DATE]" at bounding box center [227, 139] width 182 height 10
drag, startPoint x: 164, startPoint y: 136, endPoint x: 147, endPoint y: 134, distance: 17.6
click at [147, 134] on input "[DATE]" at bounding box center [227, 139] width 182 height 10
type input "[DATE]"
click at [369, 334] on span "Save" at bounding box center [366, 336] width 11 height 6
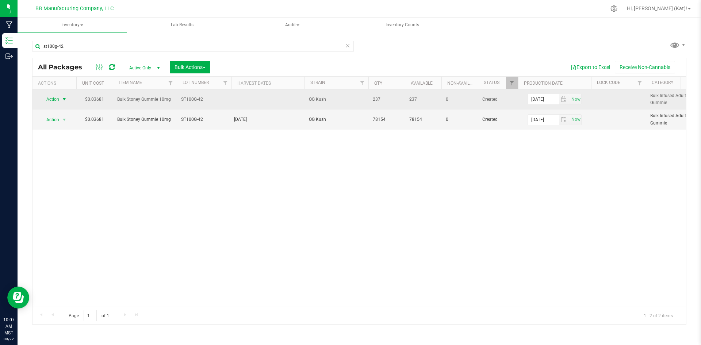
click at [60, 99] on span "select" at bounding box center [64, 99] width 9 height 10
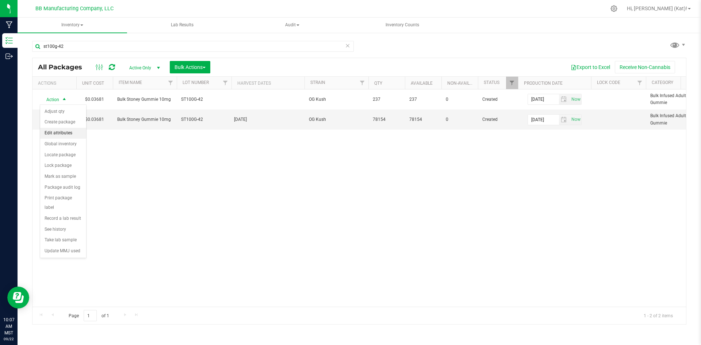
click at [65, 132] on li "Edit attributes" at bounding box center [63, 133] width 46 height 11
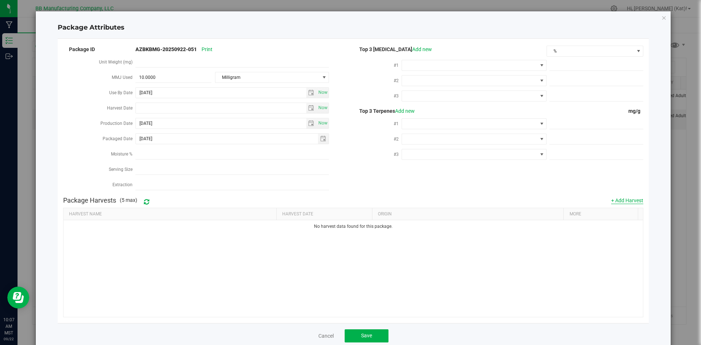
click at [506, 199] on button "+ Add Harvest" at bounding box center [627, 200] width 32 height 7
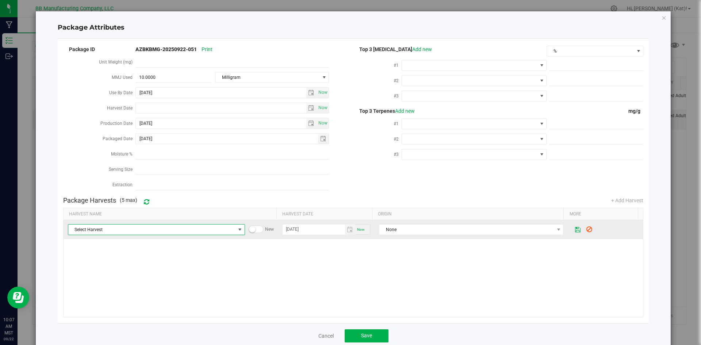
click at [191, 229] on span "Select Harvest" at bounding box center [151, 229] width 167 height 10
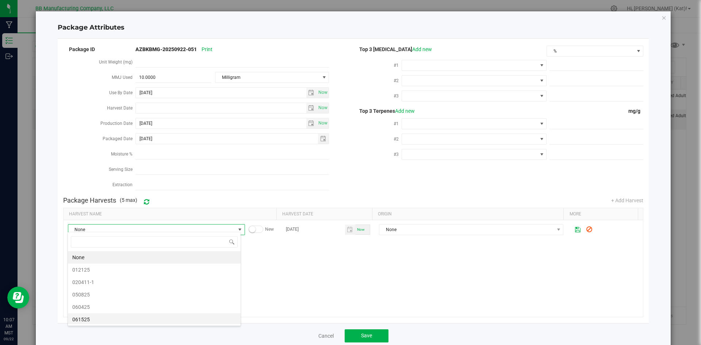
click at [97, 323] on span "061525" at bounding box center [154, 319] width 164 height 11
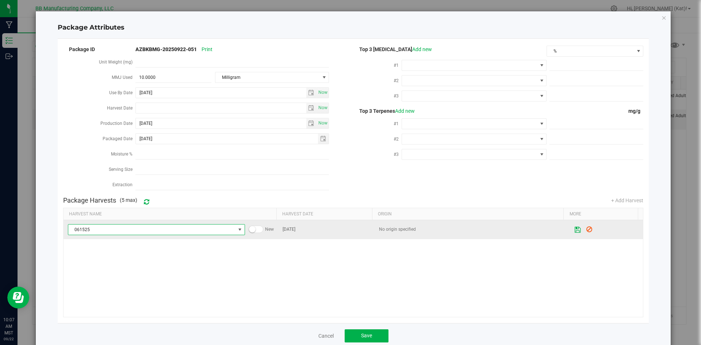
click at [506, 227] on icon at bounding box center [578, 229] width 6 height 5
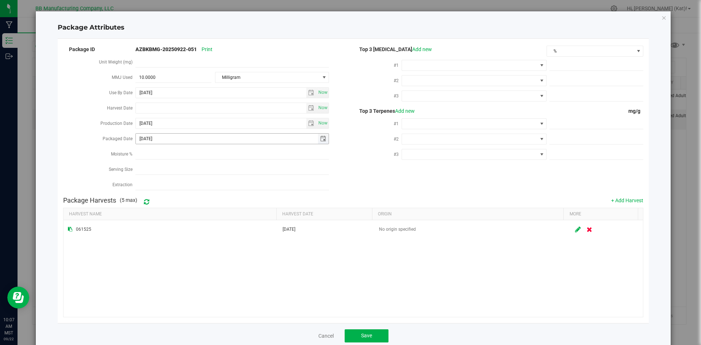
click at [165, 133] on span "[DATE]" at bounding box center [231, 138] width 193 height 11
drag, startPoint x: 167, startPoint y: 137, endPoint x: 146, endPoint y: 135, distance: 21.6
click at [146, 135] on input "[DATE]" at bounding box center [227, 139] width 182 height 10
type input "[DATE]"
click at [355, 332] on button "Save" at bounding box center [367, 335] width 44 height 13
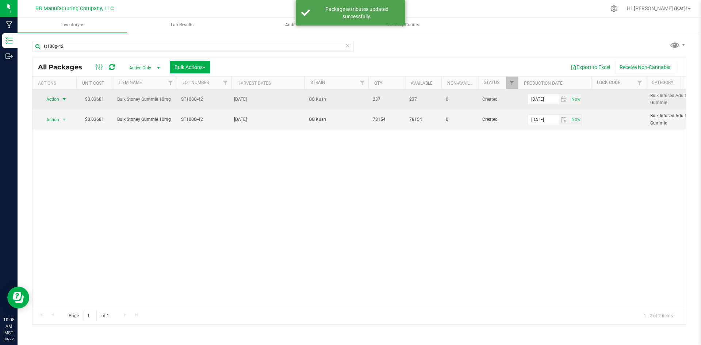
click at [53, 98] on span "Action" at bounding box center [50, 99] width 20 height 10
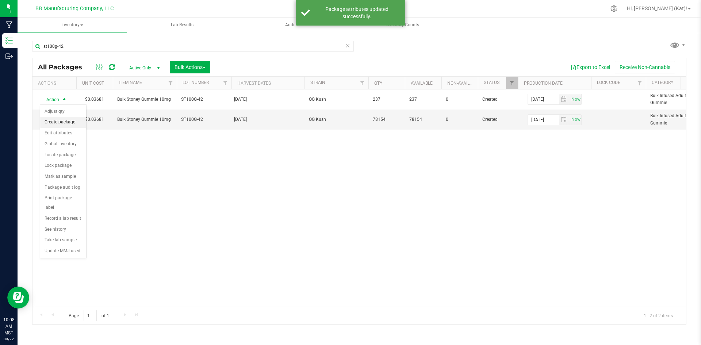
click at [55, 119] on li "Create package" at bounding box center [63, 122] width 46 height 11
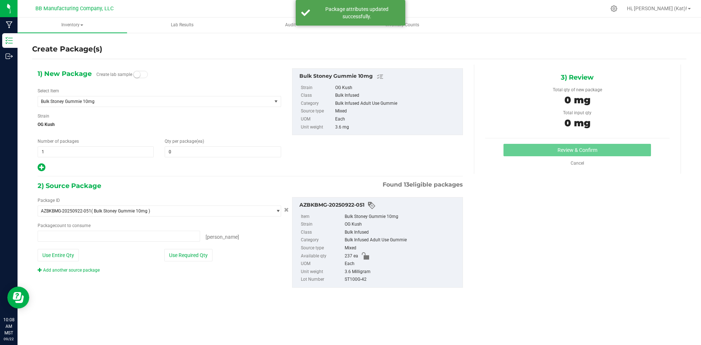
type input "0 ea"
click at [142, 75] on span at bounding box center [140, 74] width 15 height 7
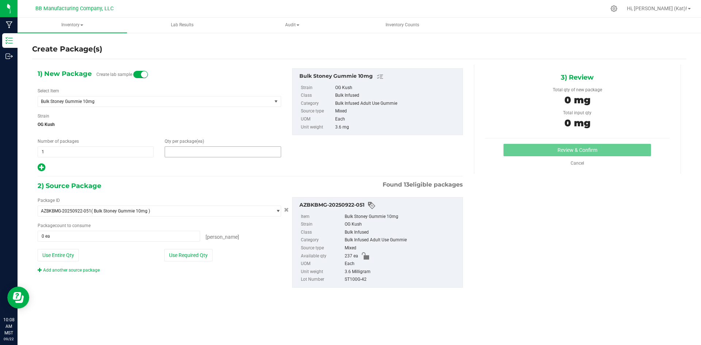
click at [184, 149] on span at bounding box center [223, 151] width 116 height 11
type input "10"
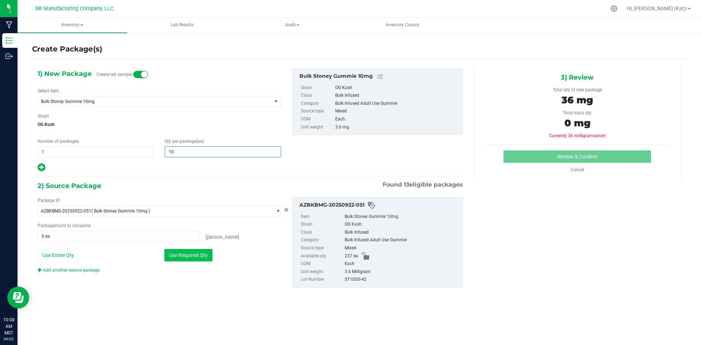
type input "10"
click at [192, 254] on button "Use Required Qty" at bounding box center [188, 255] width 48 height 12
type input "10 ea"
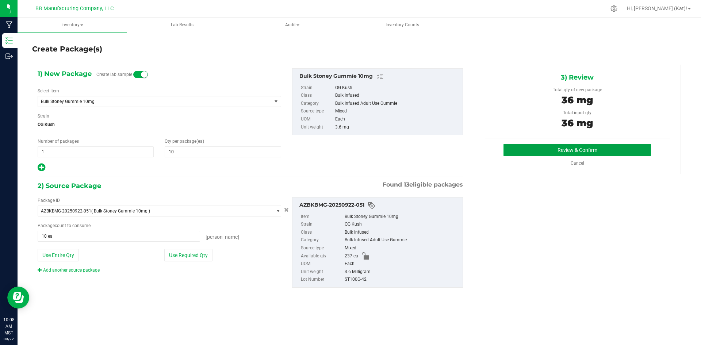
click at [506, 147] on button "Review & Confirm" at bounding box center [576, 150] width 147 height 12
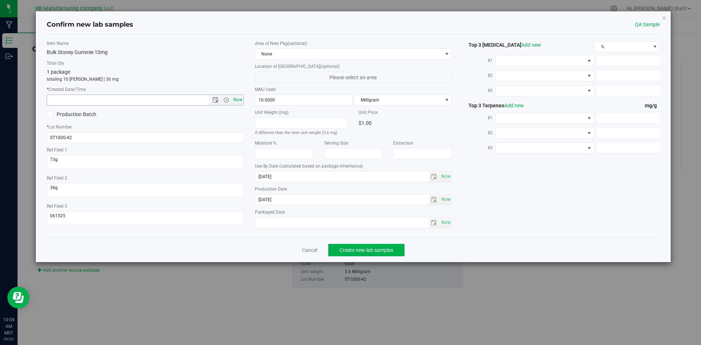
click at [236, 100] on span "Now" at bounding box center [237, 100] width 12 height 11
type input "[DATE] 10:08 AM"
click at [304, 53] on span "None" at bounding box center [348, 54] width 187 height 10
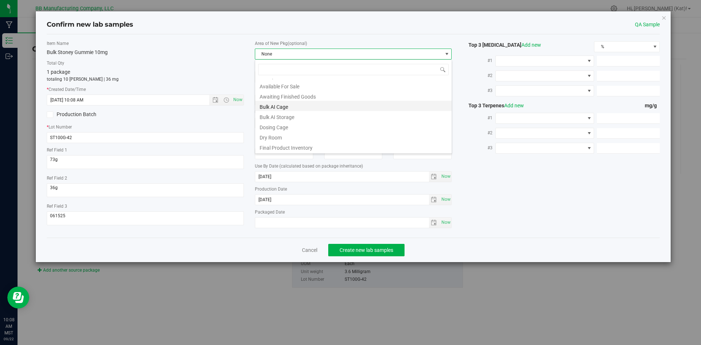
scroll to position [36, 0]
click at [324, 138] on li "Final Product Quarantine" at bounding box center [353, 139] width 196 height 10
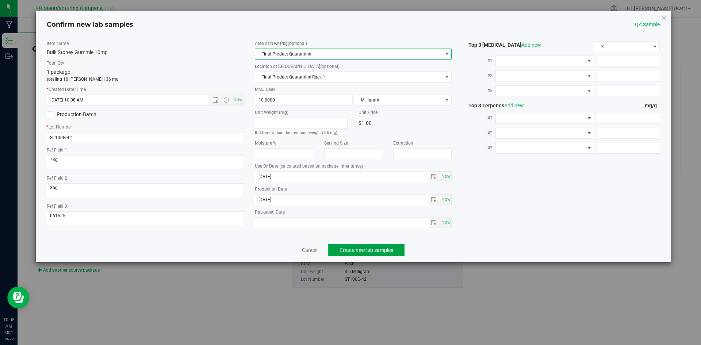
click at [366, 252] on span "Create new lab samples" at bounding box center [366, 250] width 54 height 6
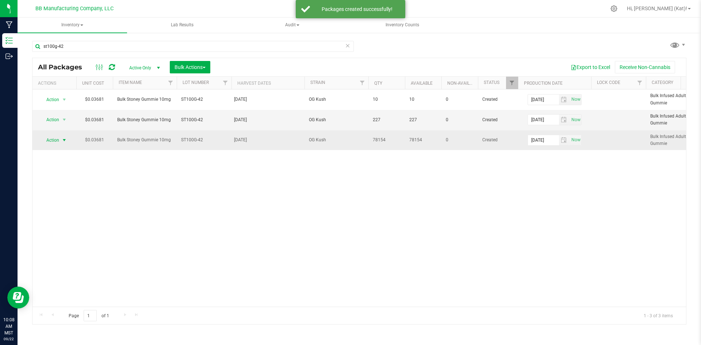
click at [55, 139] on span "Action" at bounding box center [50, 140] width 20 height 10
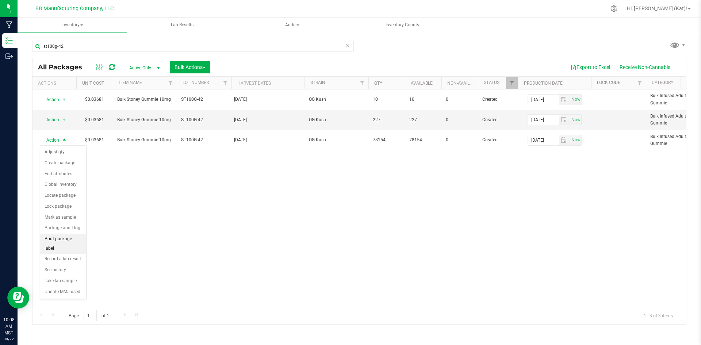
click at [72, 238] on li "Print package label" at bounding box center [63, 244] width 46 height 20
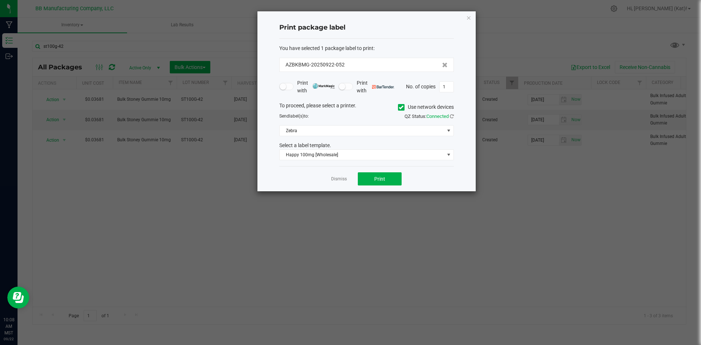
click at [395, 105] on div "To proceed, please select a printer. Use network devices" at bounding box center [366, 107] width 185 height 11
click at [399, 107] on icon at bounding box center [401, 107] width 5 height 0
click at [0, 0] on input "Use network devices" at bounding box center [0, 0] width 0 height 0
click at [379, 139] on div "To proceed, please select a printer. Use network devices Send label(s) to: QZ S…" at bounding box center [366, 131] width 174 height 59
click at [379, 137] on div "To proceed, please select a printer. Use network devices Send label(s) to: QZ S…" at bounding box center [366, 131] width 174 height 59
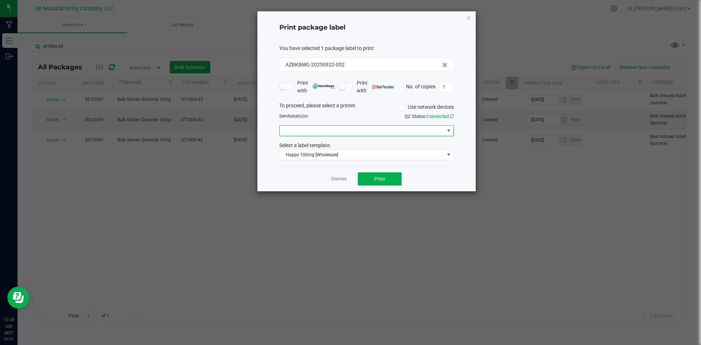
click at [379, 130] on span at bounding box center [362, 131] width 165 height 10
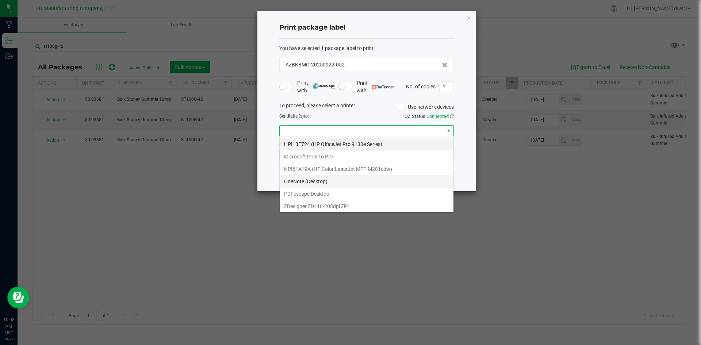
scroll to position [14, 0]
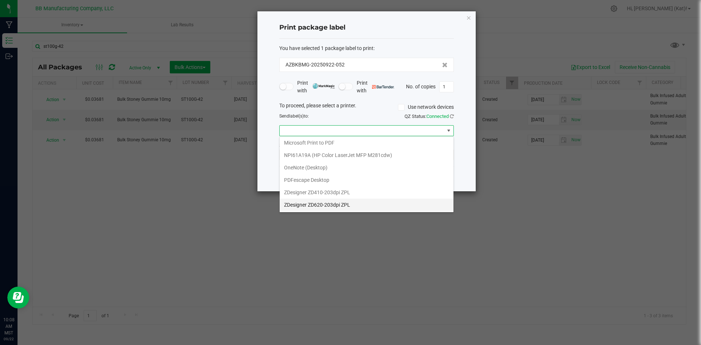
click at [331, 208] on ZPL "ZDesigner ZD620-203dpi ZPL" at bounding box center [367, 205] width 174 height 12
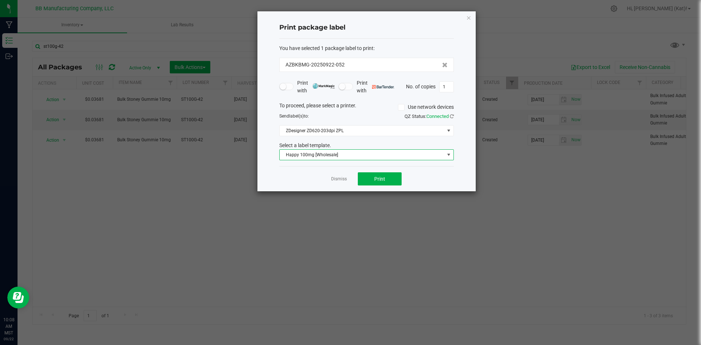
click at [326, 152] on span "Happy 100mg [Wholesale]" at bounding box center [362, 155] width 165 height 10
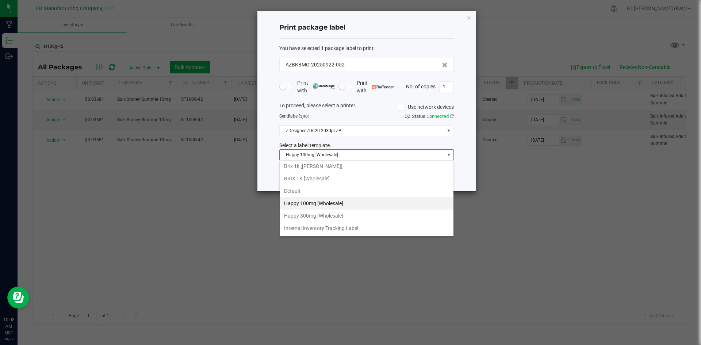
scroll to position [88, 0]
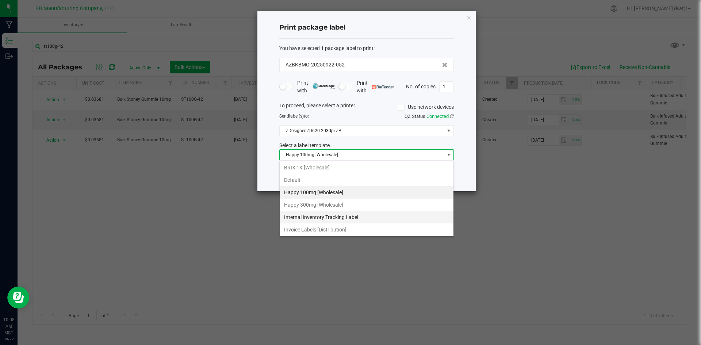
click at [352, 217] on li "Internal Inventory Tracking Label" at bounding box center [367, 217] width 174 height 12
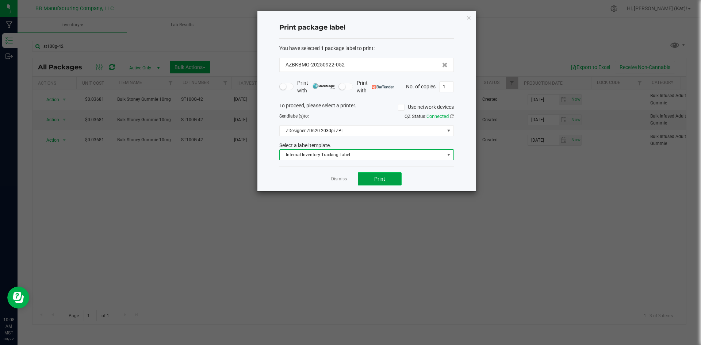
click at [373, 179] on button "Print" at bounding box center [380, 178] width 44 height 13
click at [467, 17] on icon "button" at bounding box center [468, 17] width 5 height 9
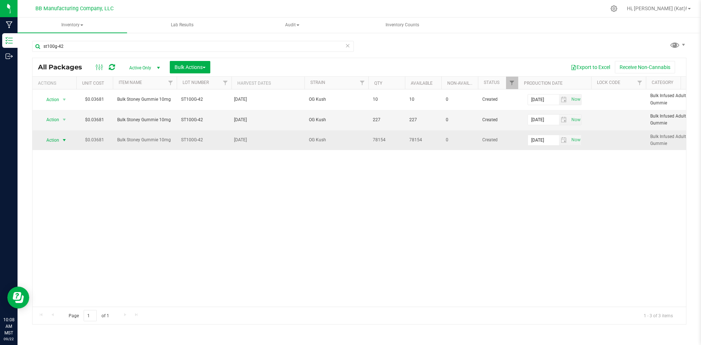
click at [66, 138] on span "select" at bounding box center [64, 140] width 6 height 6
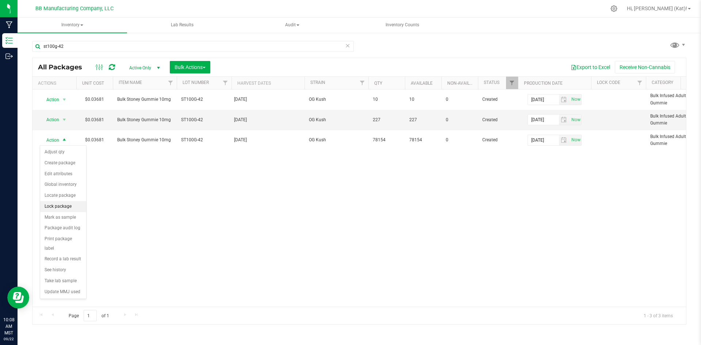
click at [66, 210] on li "Lock package" at bounding box center [63, 206] width 46 height 11
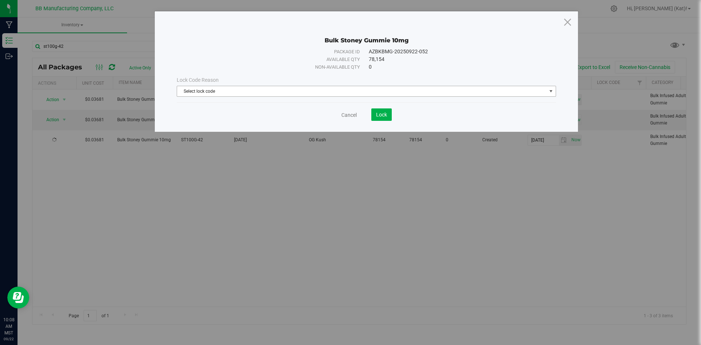
click at [314, 93] on span "Select lock code" at bounding box center [361, 91] width 369 height 10
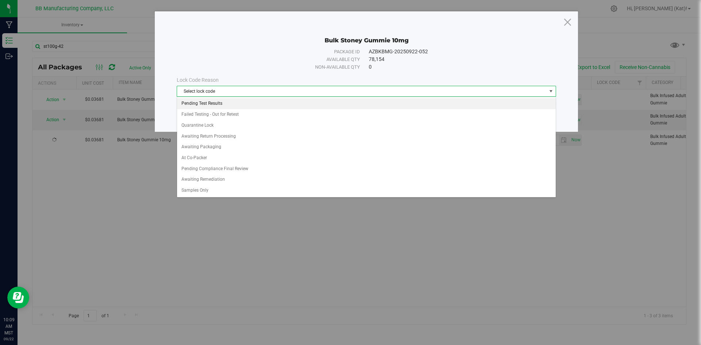
click at [212, 104] on li "Pending Test Results" at bounding box center [366, 103] width 378 height 11
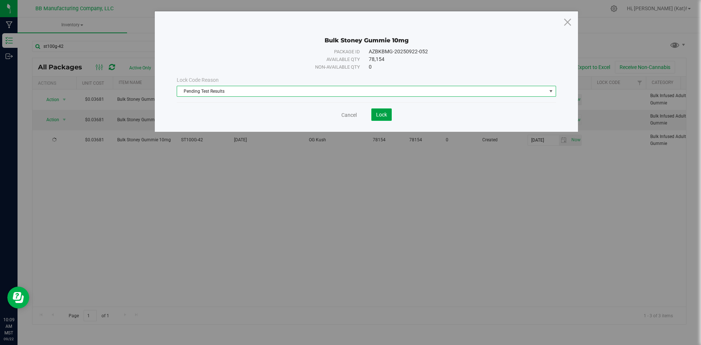
click at [374, 118] on button "Lock" at bounding box center [381, 114] width 20 height 12
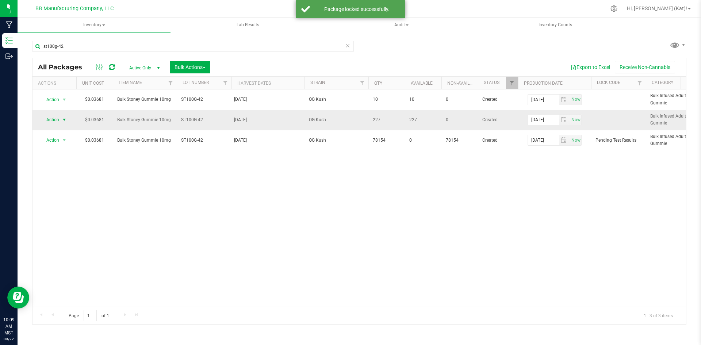
click at [62, 120] on span "select" at bounding box center [64, 120] width 6 height 6
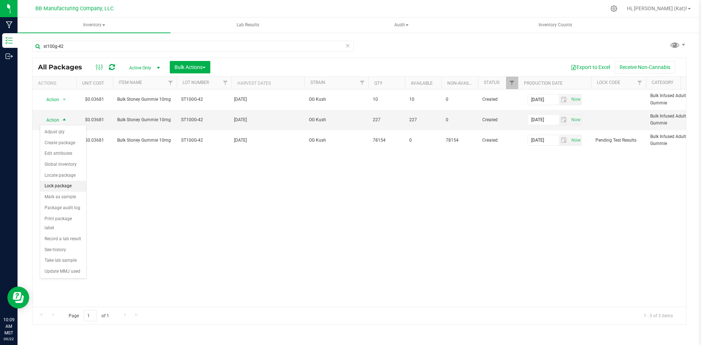
click at [69, 188] on li "Lock package" at bounding box center [63, 186] width 46 height 11
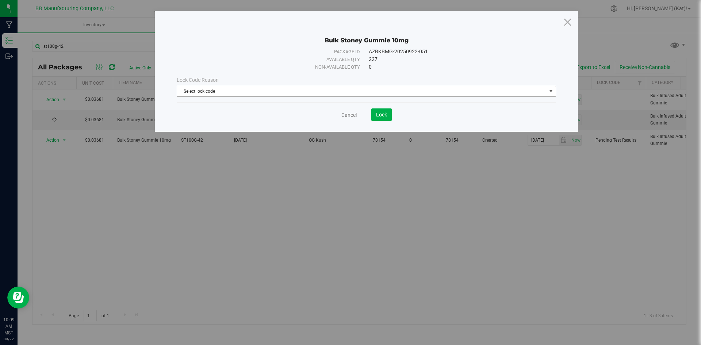
click at [349, 92] on span "Select lock code" at bounding box center [361, 91] width 369 height 10
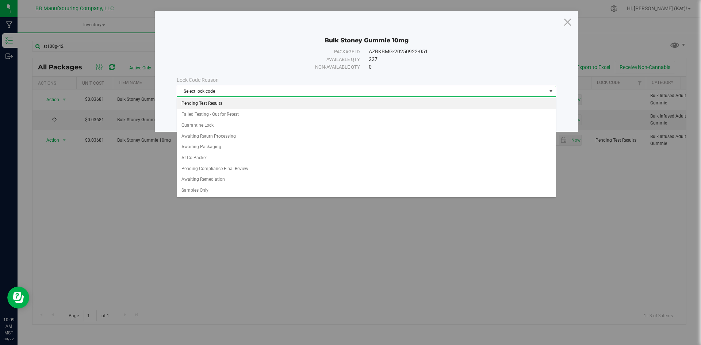
click at [212, 105] on li "Pending Test Results" at bounding box center [366, 103] width 378 height 11
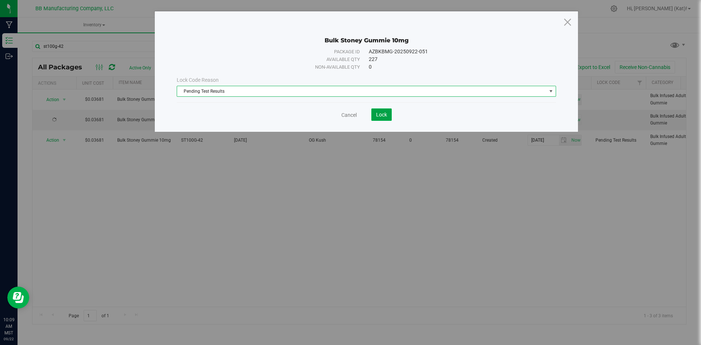
click at [374, 115] on button "Lock" at bounding box center [381, 114] width 20 height 12
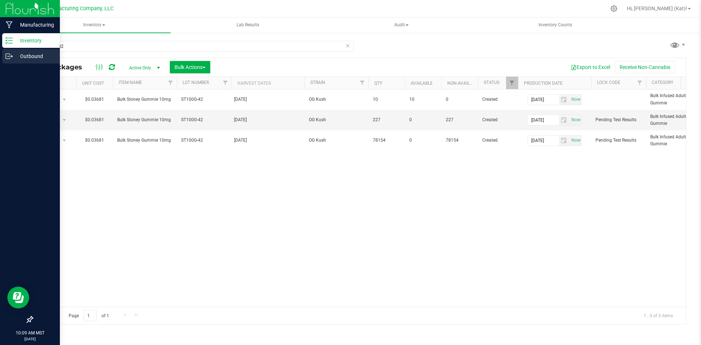
click at [30, 50] on div "Outbound" at bounding box center [31, 56] width 58 height 15
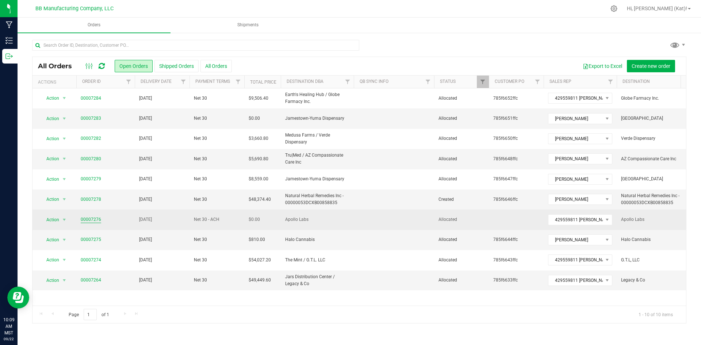
click at [93, 219] on link "00007276" at bounding box center [91, 219] width 20 height 7
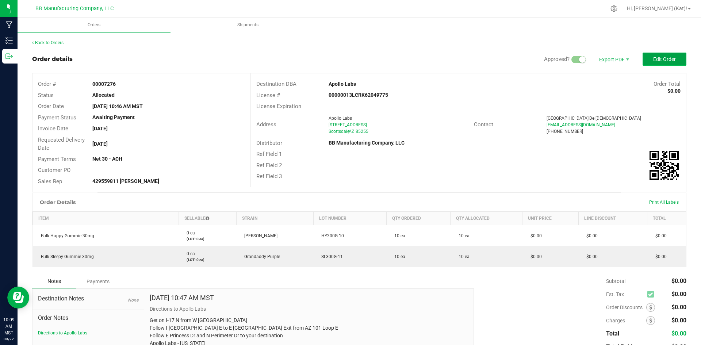
click at [506, 56] on span "Edit Order" at bounding box center [664, 59] width 23 height 6
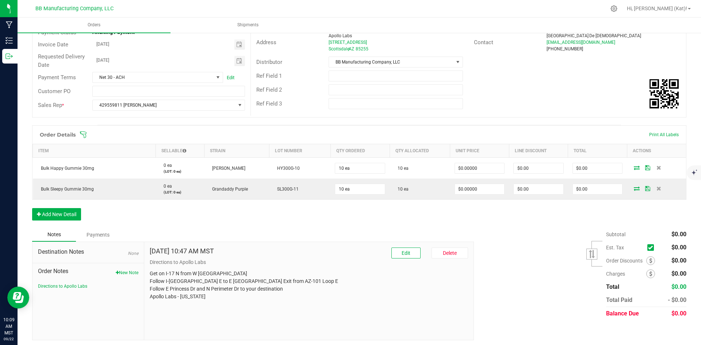
scroll to position [88, 0]
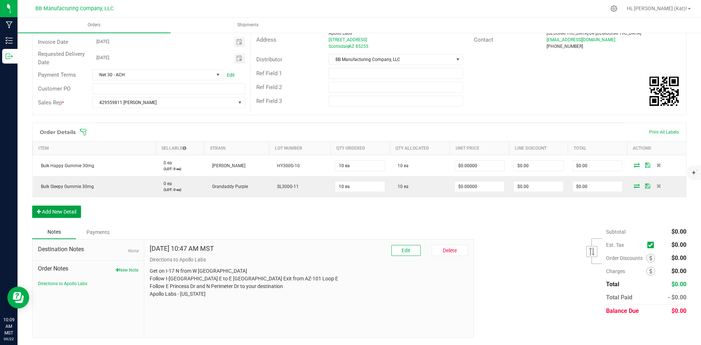
click at [72, 211] on button "Add New Detail" at bounding box center [56, 211] width 49 height 12
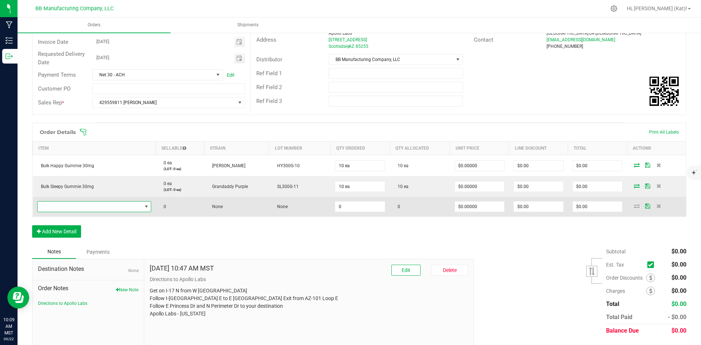
click at [113, 205] on span "NO DATA FOUND" at bounding box center [90, 206] width 104 height 10
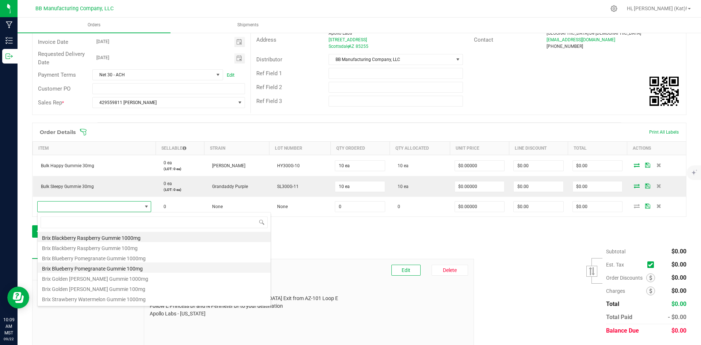
scroll to position [36, 0]
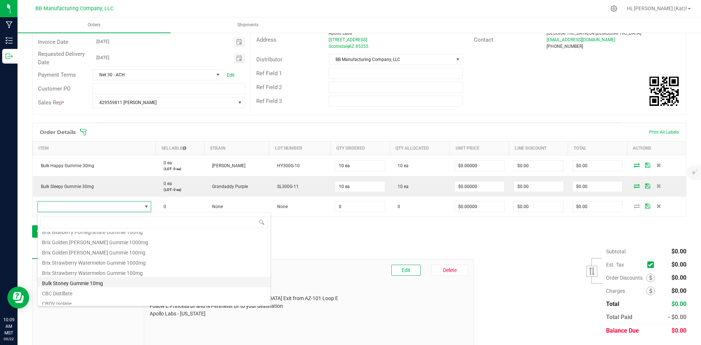
click at [111, 285] on li "Bulk Stoney Gummie 10mg" at bounding box center [154, 282] width 233 height 10
type input "0 ea"
type input "$1.00000"
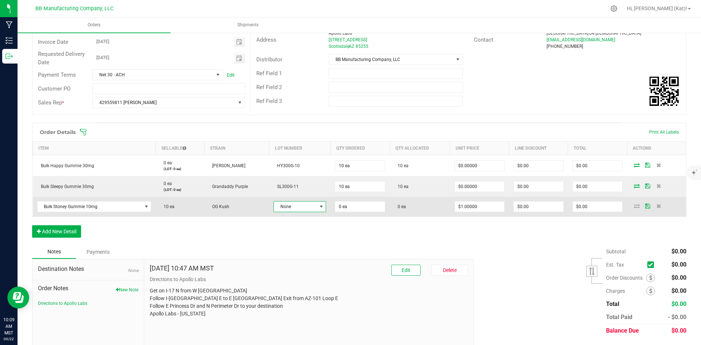
click at [284, 209] on span "None" at bounding box center [295, 206] width 43 height 10
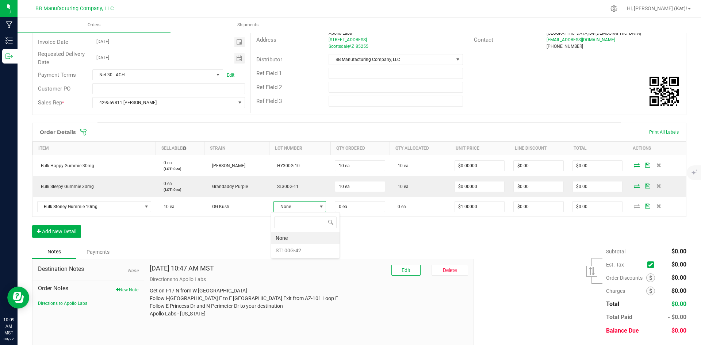
scroll to position [11, 52]
click at [296, 250] on li "ST100G-42" at bounding box center [305, 250] width 68 height 12
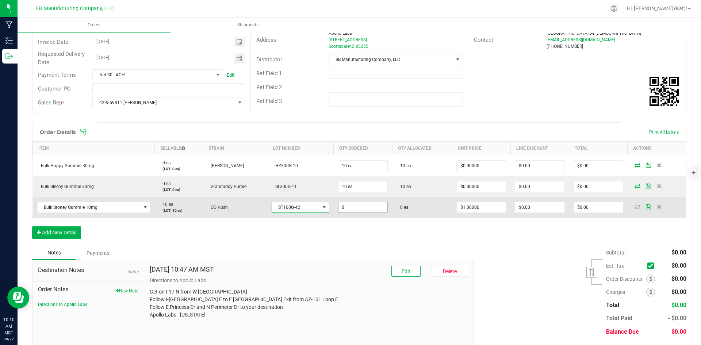
click at [374, 207] on input "0" at bounding box center [362, 207] width 49 height 10
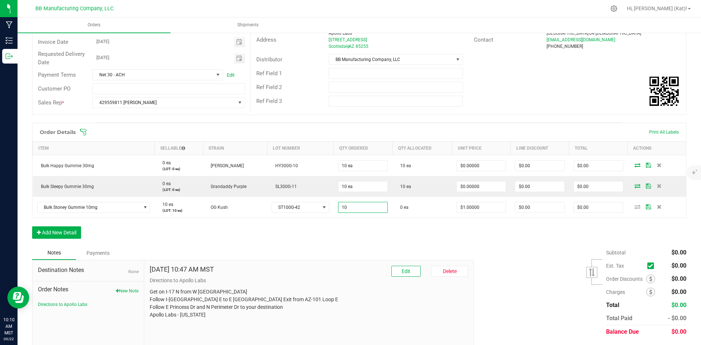
type input "10 ea"
type input "$10.00"
click at [365, 227] on div "Order Details Print All Labels Item Sellable Strain Lot Number Qty Ordered Qty …" at bounding box center [359, 184] width 654 height 123
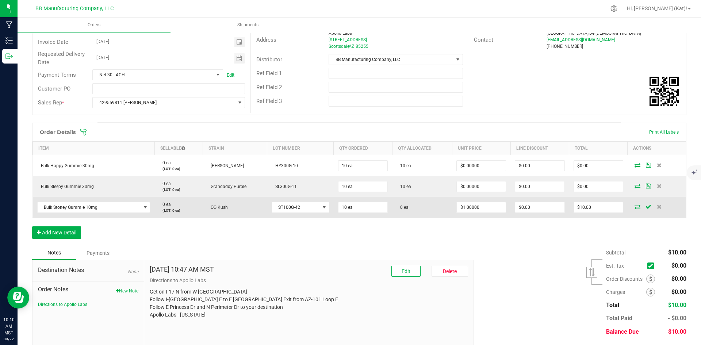
click at [506, 204] on icon at bounding box center [637, 206] width 6 height 4
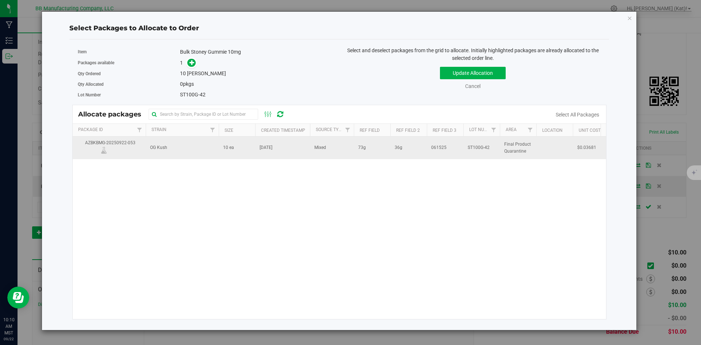
click at [396, 139] on td "36g" at bounding box center [408, 148] width 36 height 22
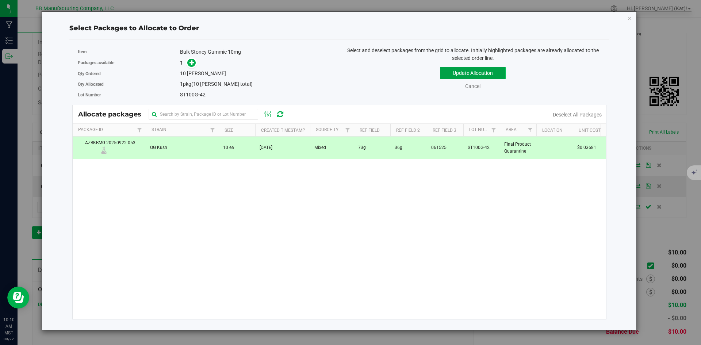
click at [459, 69] on button "Update Allocation" at bounding box center [473, 73] width 66 height 12
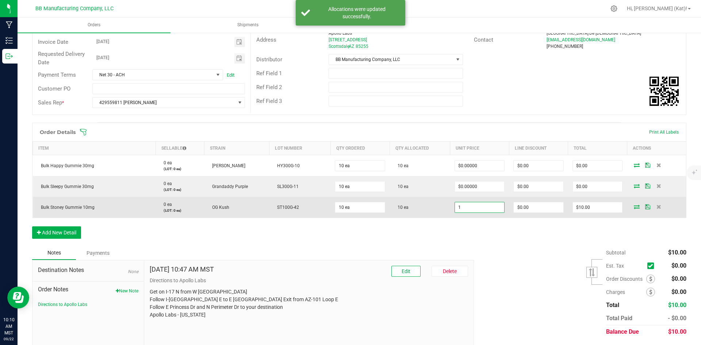
click at [473, 209] on input "1" at bounding box center [480, 207] width 50 height 10
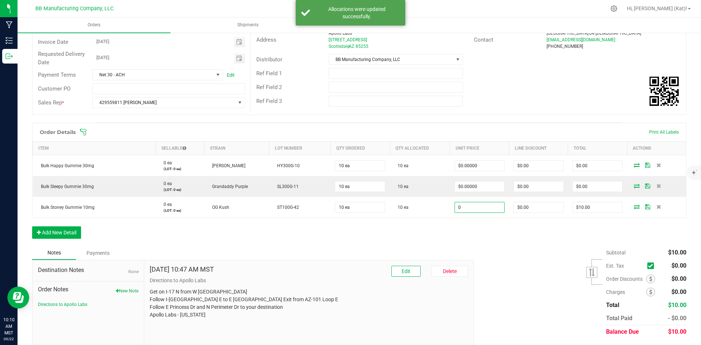
type input "$0.00000"
type input "$0.00"
click at [476, 238] on div "Order Details Print All Labels Item Sellable Strain Lot Number Qty Ordered Qty …" at bounding box center [359, 184] width 654 height 123
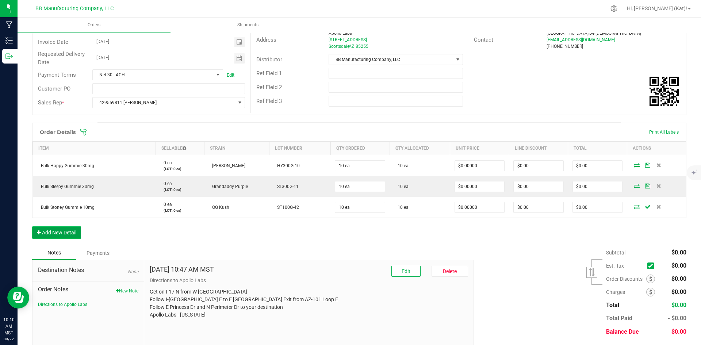
click at [66, 231] on button "Add New Detail" at bounding box center [56, 232] width 49 height 12
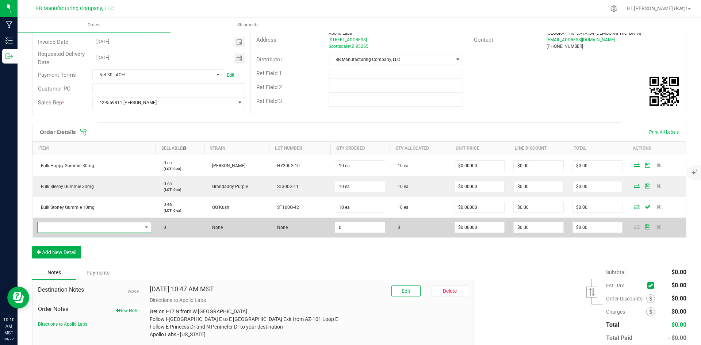
click at [90, 222] on span "NO DATA FOUND" at bounding box center [94, 227] width 114 height 11
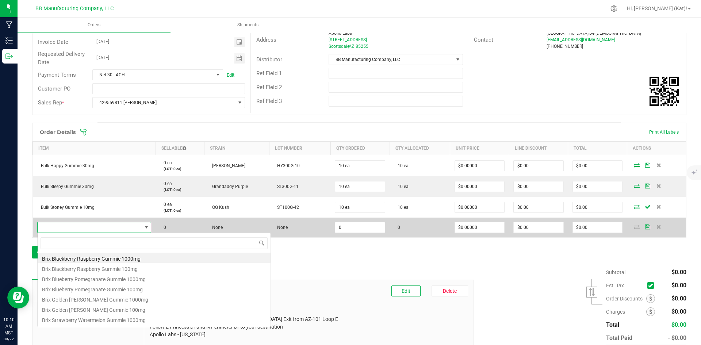
scroll to position [11, 112]
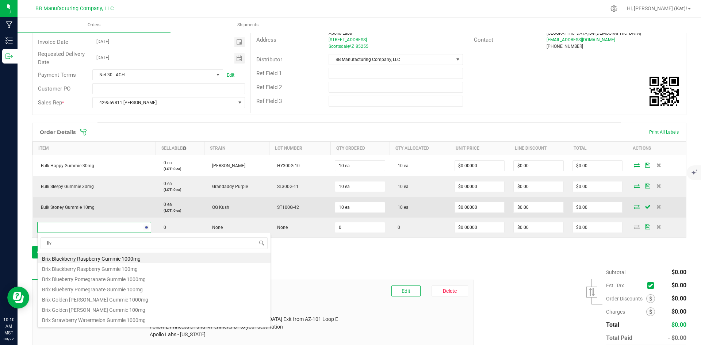
type input "live"
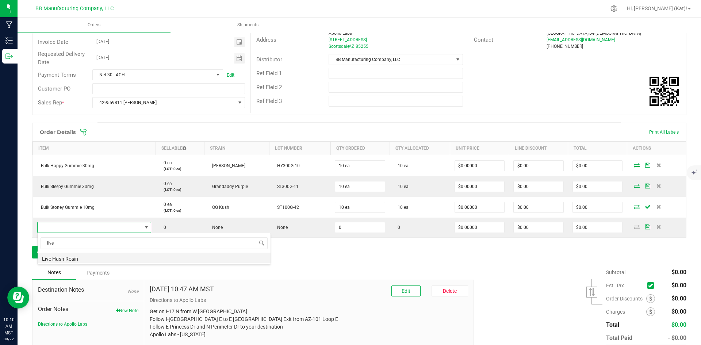
click at [106, 260] on li "Live Hash Rosin" at bounding box center [154, 258] width 233 height 10
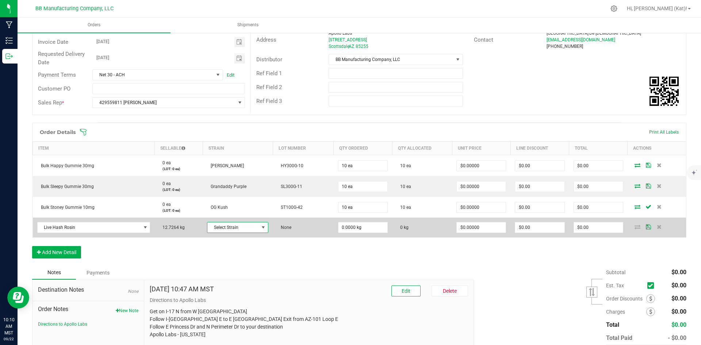
click at [245, 227] on span "Select Strain" at bounding box center [232, 227] width 51 height 10
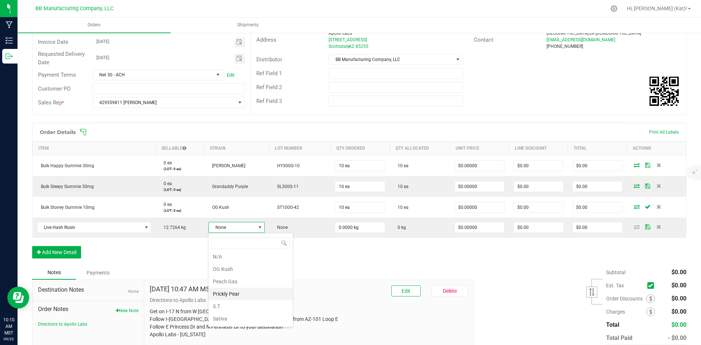
scroll to position [313, 0]
click at [230, 313] on li "S.T." at bounding box center [250, 318] width 84 height 12
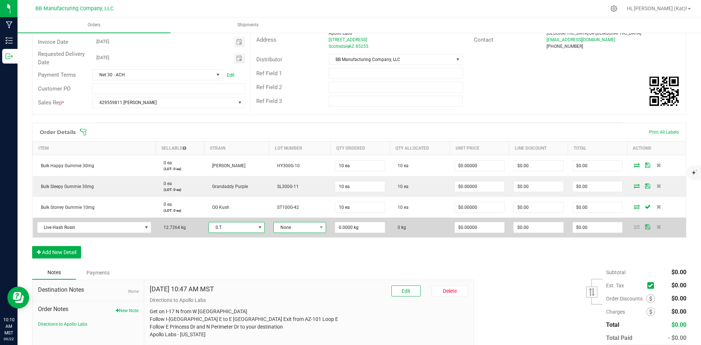
click at [313, 226] on span "None" at bounding box center [295, 227] width 43 height 10
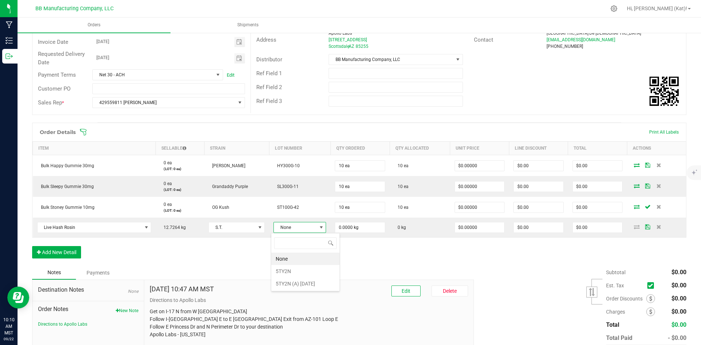
drag, startPoint x: 320, startPoint y: 282, endPoint x: 332, endPoint y: 252, distance: 31.9
click at [320, 281] on 9\ "5TY2N (A) [DATE]" at bounding box center [305, 283] width 68 height 12
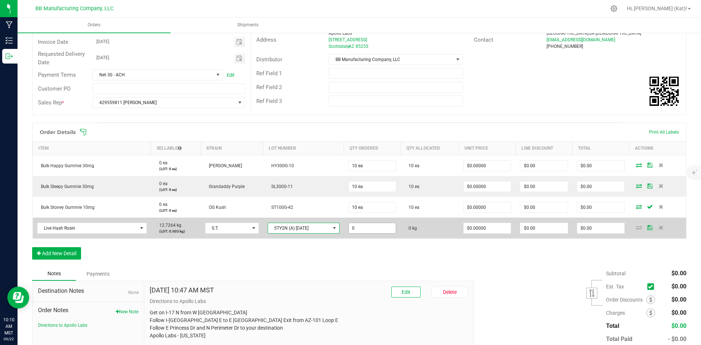
click at [365, 227] on input "0" at bounding box center [372, 228] width 47 height 10
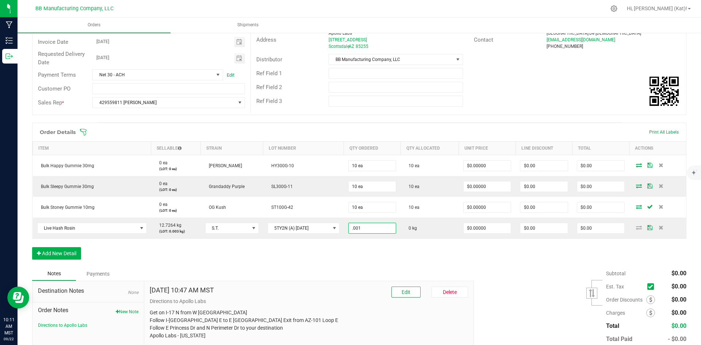
type input "0.0010 kg"
click at [367, 252] on div "Order Details Print All Labels Item Sellable Strain Lot Number Qty Ordered Qty …" at bounding box center [359, 195] width 654 height 144
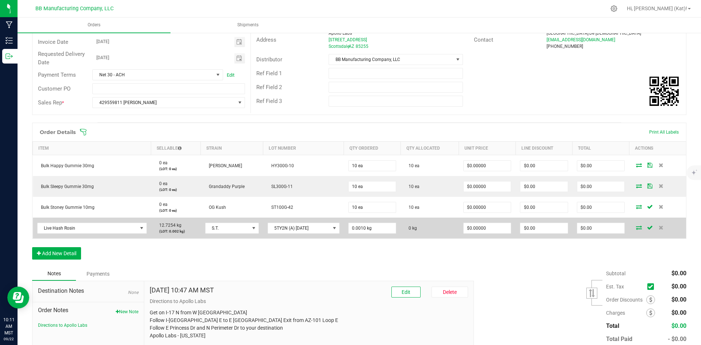
click at [506, 226] on icon at bounding box center [639, 227] width 6 height 4
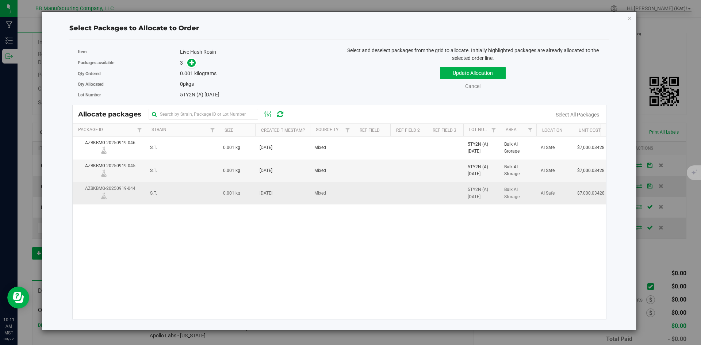
click at [260, 196] on span "[DATE]" at bounding box center [266, 193] width 13 height 7
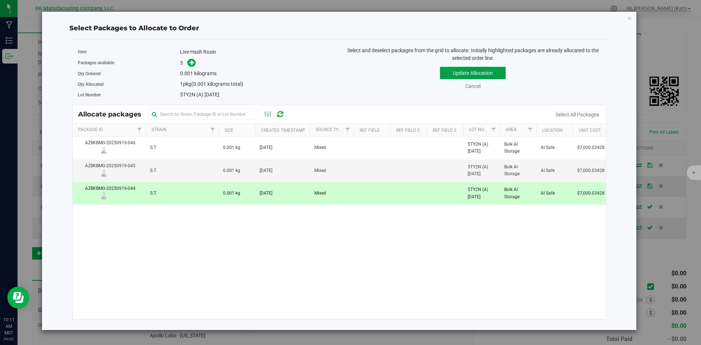
click at [451, 72] on button "Update Allocation" at bounding box center [473, 73] width 66 height 12
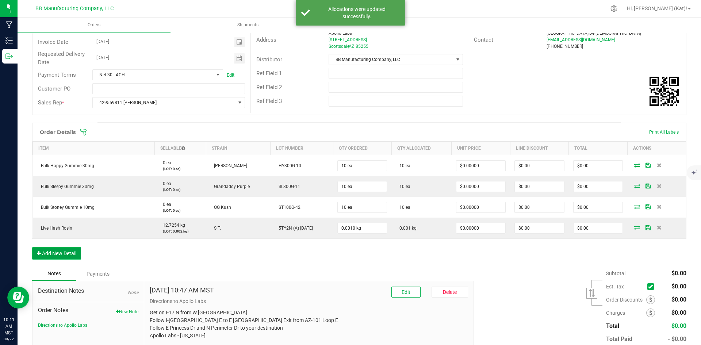
click at [68, 249] on button "Add New Detail" at bounding box center [56, 253] width 49 height 12
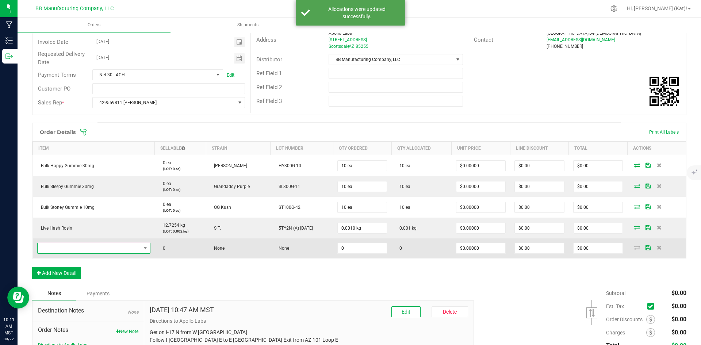
click at [95, 243] on span "NO DATA FOUND" at bounding box center [93, 248] width 113 height 11
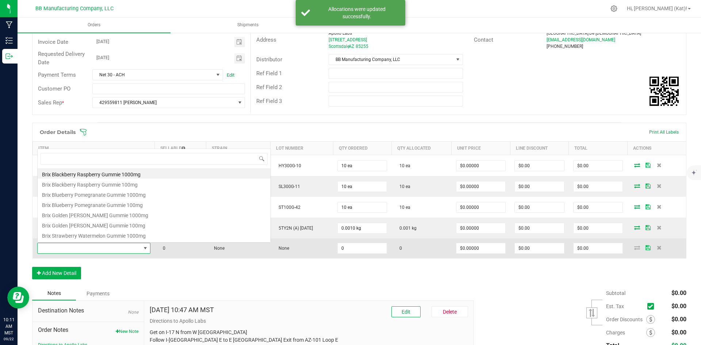
scroll to position [11, 111]
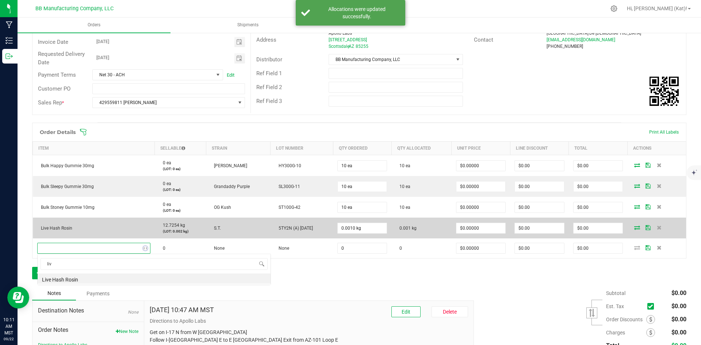
type input "live"
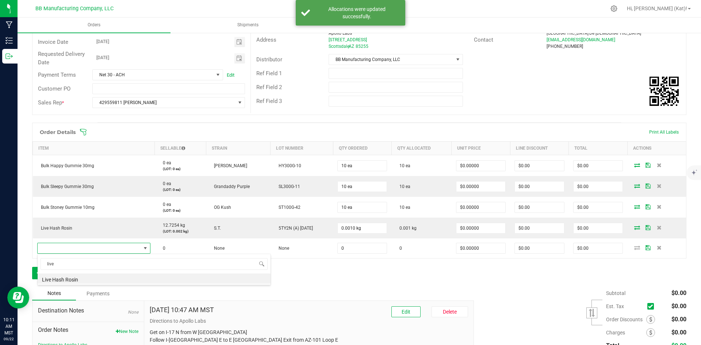
click at [103, 276] on li "Live Hash Rosin" at bounding box center [154, 278] width 233 height 10
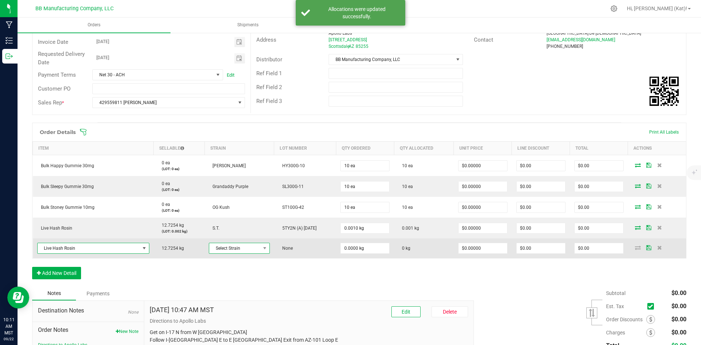
click at [247, 247] on span "Select Strain" at bounding box center [234, 248] width 51 height 10
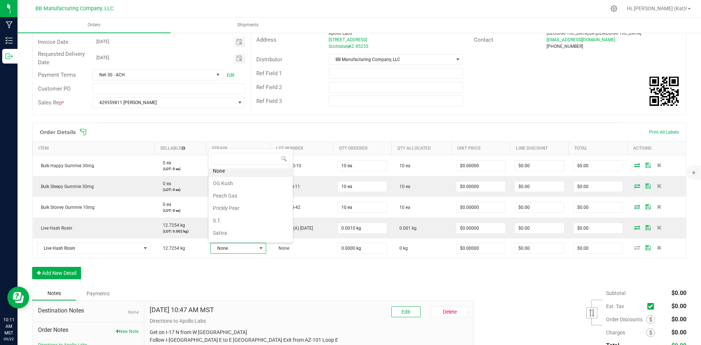
scroll to position [313, 0]
click at [240, 229] on li "S.T." at bounding box center [250, 233] width 84 height 12
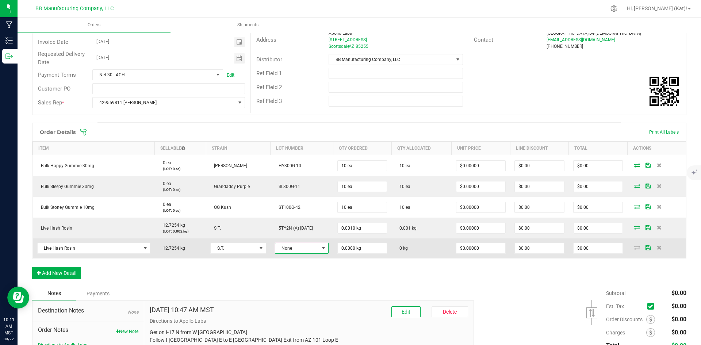
click at [309, 245] on span "None" at bounding box center [297, 248] width 44 height 10
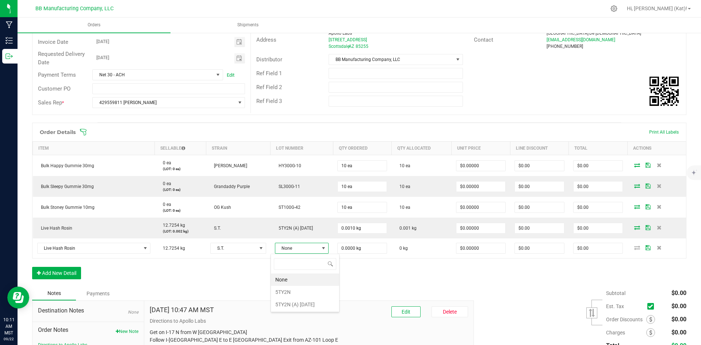
scroll to position [11, 55]
click at [297, 301] on 9\ "5TY2N (A) [DATE]" at bounding box center [305, 304] width 68 height 12
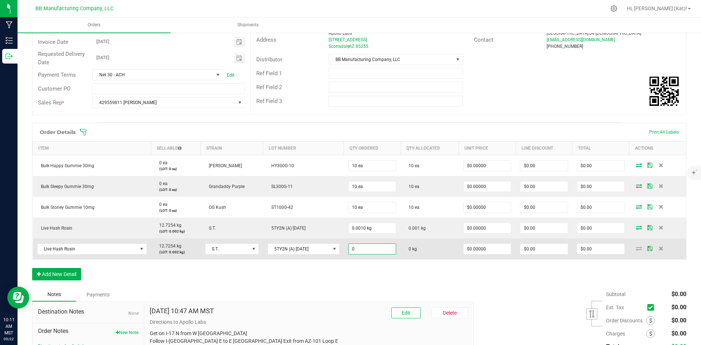
click at [359, 248] on input "0" at bounding box center [372, 249] width 47 height 10
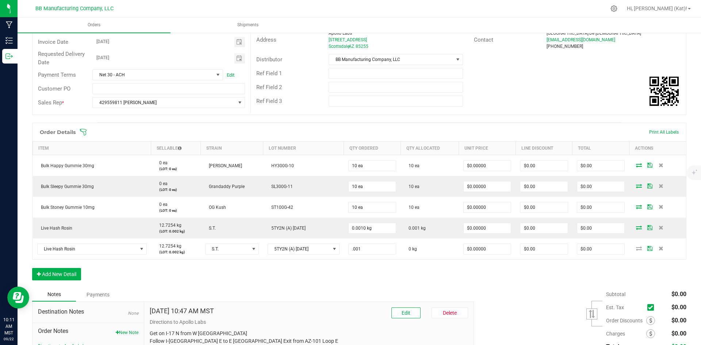
type input "0.0010 kg"
click at [378, 287] on div "Order Details Print All Labels Item Sellable Strain Lot Number Qty Ordered Qty …" at bounding box center [359, 205] width 654 height 165
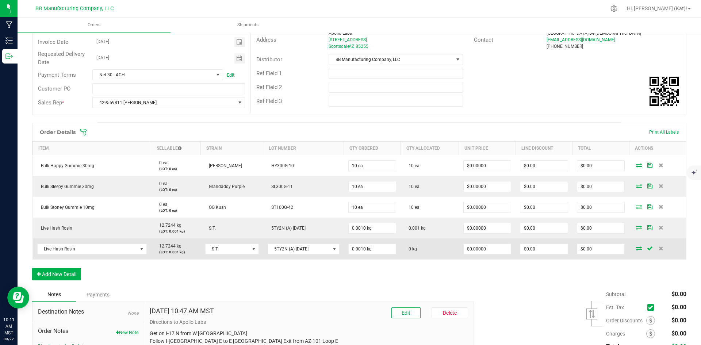
click at [506, 248] on icon at bounding box center [639, 248] width 6 height 4
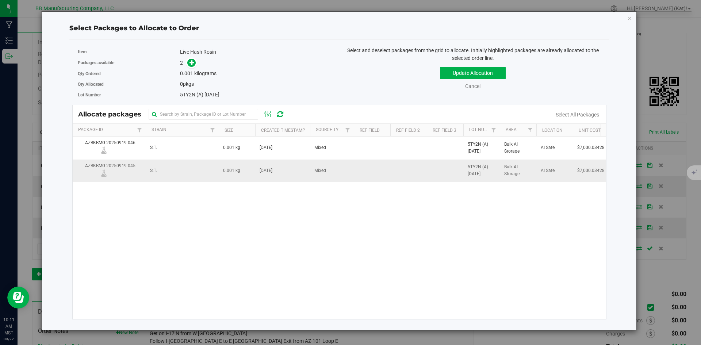
click at [173, 173] on td "S.T." at bounding box center [182, 170] width 73 height 22
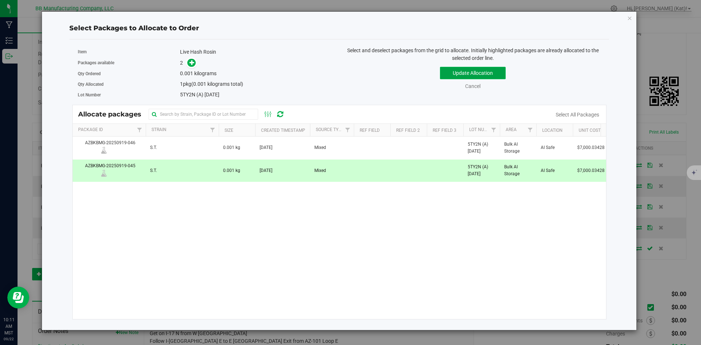
click at [461, 73] on button "Update Allocation" at bounding box center [473, 73] width 66 height 12
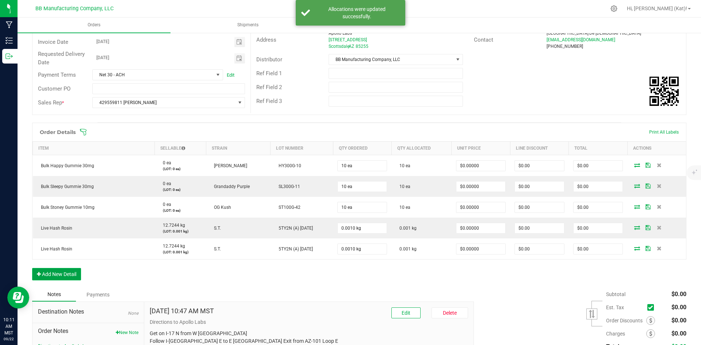
click at [67, 277] on button "Add New Detail" at bounding box center [56, 274] width 49 height 12
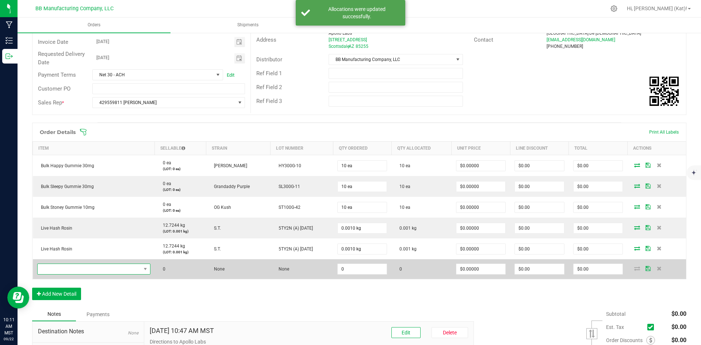
click at [88, 268] on span "NO DATA FOUND" at bounding box center [89, 269] width 103 height 10
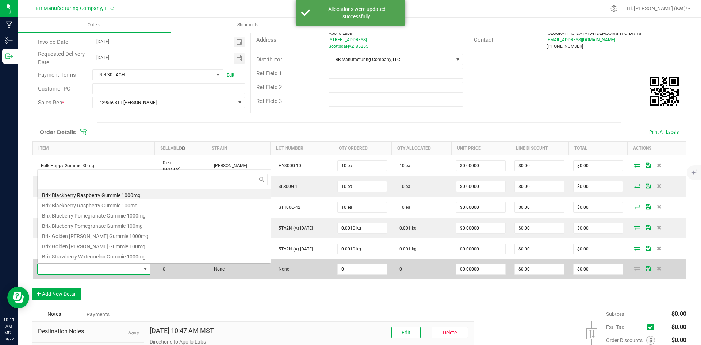
scroll to position [11, 111]
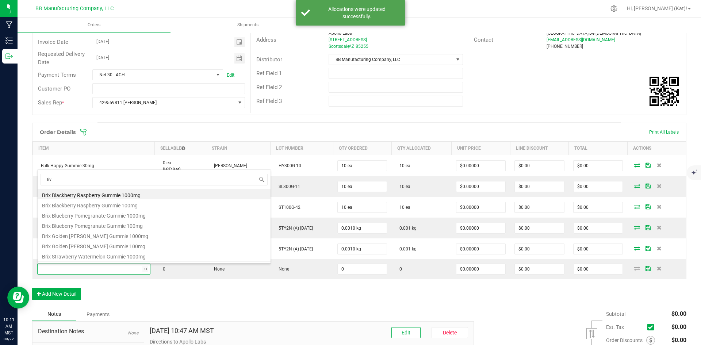
type input "live"
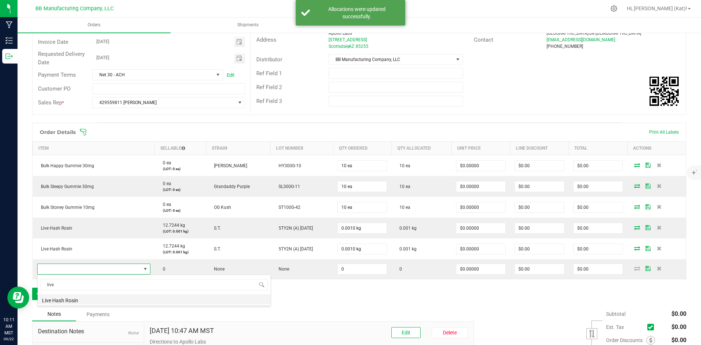
click at [81, 303] on li "Live Hash Rosin" at bounding box center [154, 299] width 233 height 10
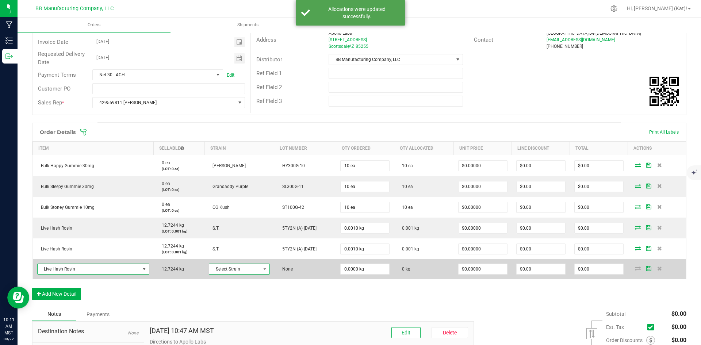
click at [260, 266] on span at bounding box center [264, 269] width 9 height 10
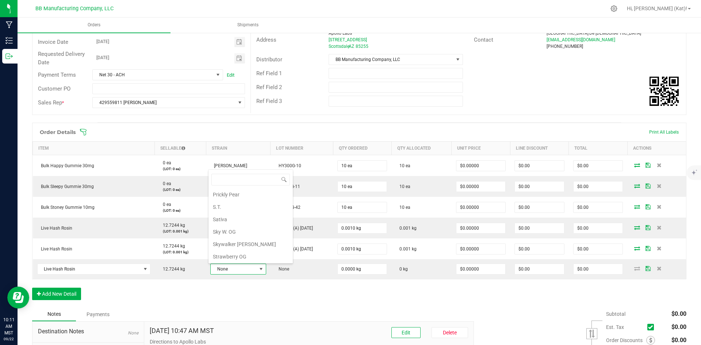
scroll to position [372, 0]
click at [238, 196] on li "S.T." at bounding box center [250, 196] width 84 height 12
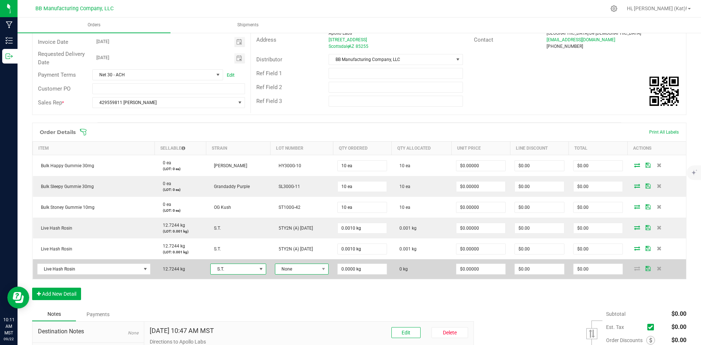
click at [310, 268] on span "None" at bounding box center [297, 269] width 44 height 10
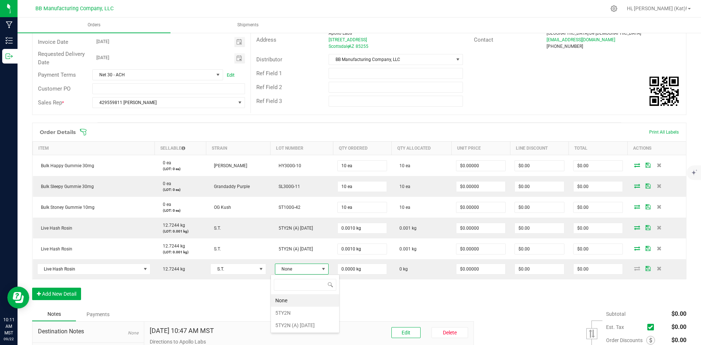
scroll to position [11, 55]
click at [289, 323] on 9\ "5TY2N (A) [DATE]" at bounding box center [305, 325] width 68 height 12
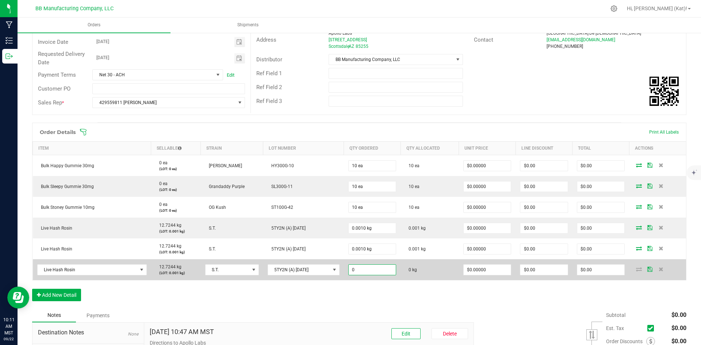
click at [373, 270] on input "0" at bounding box center [372, 270] width 47 height 10
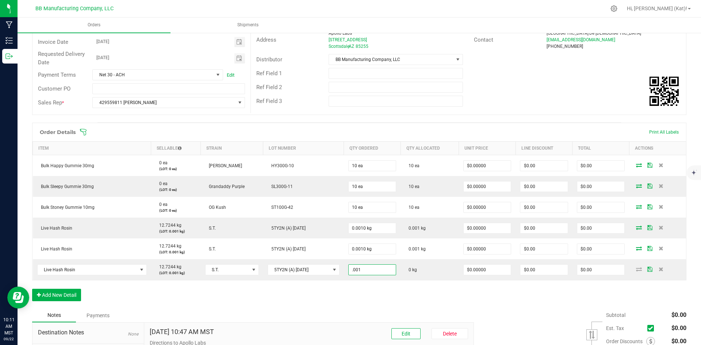
type input "0.0010 kg"
click at [392, 319] on div "Notes Payments" at bounding box center [250, 315] width 436 height 14
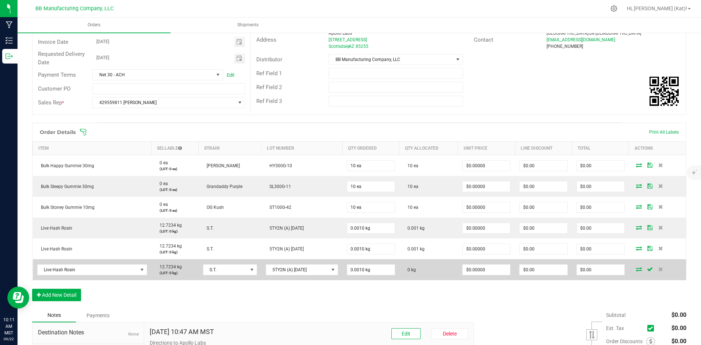
click at [506, 268] on icon at bounding box center [639, 269] width 6 height 4
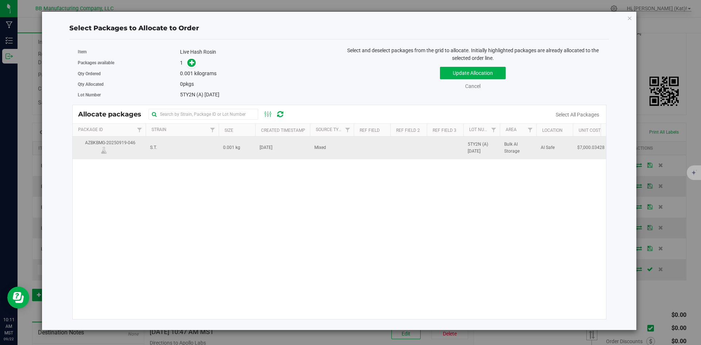
click at [289, 154] on td "[DATE]" at bounding box center [282, 148] width 55 height 22
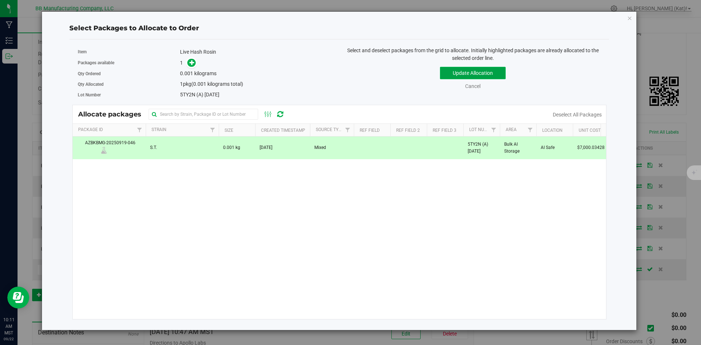
click at [490, 73] on button "Update Allocation" at bounding box center [473, 73] width 66 height 12
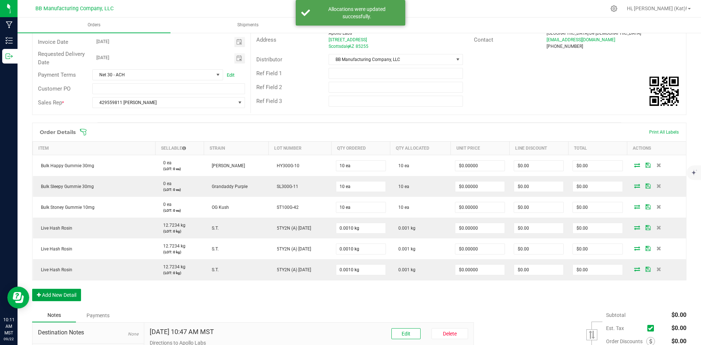
click at [64, 291] on button "Add New Detail" at bounding box center [56, 295] width 49 height 12
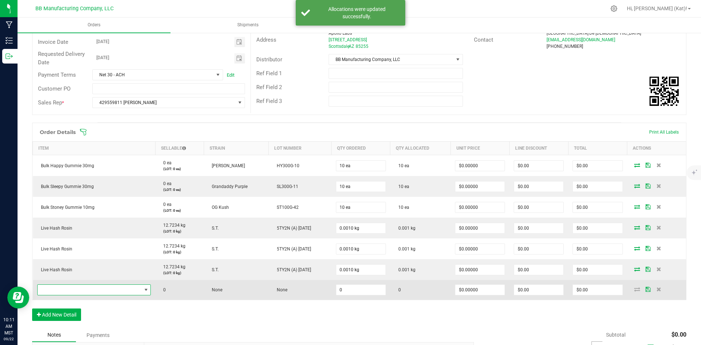
click at [110, 291] on span "NO DATA FOUND" at bounding box center [90, 290] width 104 height 10
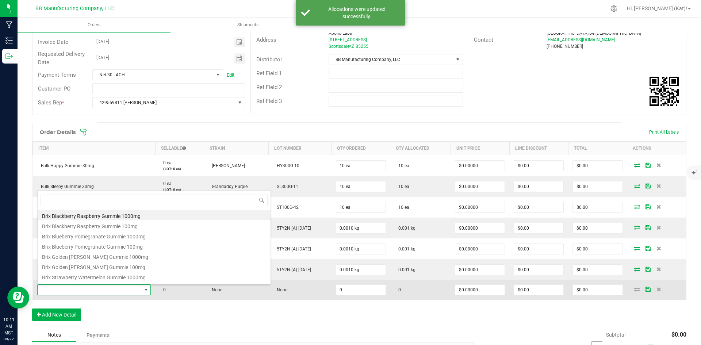
scroll to position [11, 112]
type input "liv"
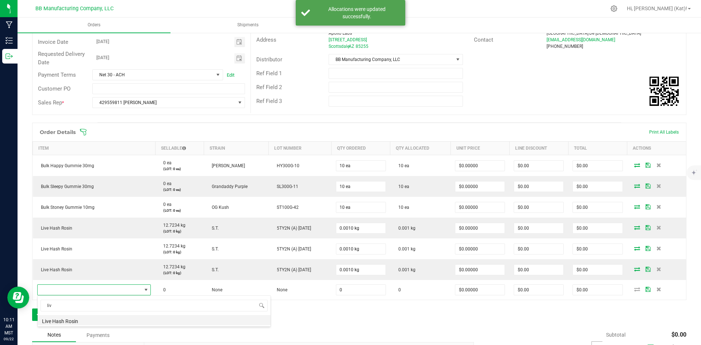
click at [107, 321] on li "Live Hash Rosin" at bounding box center [154, 320] width 233 height 10
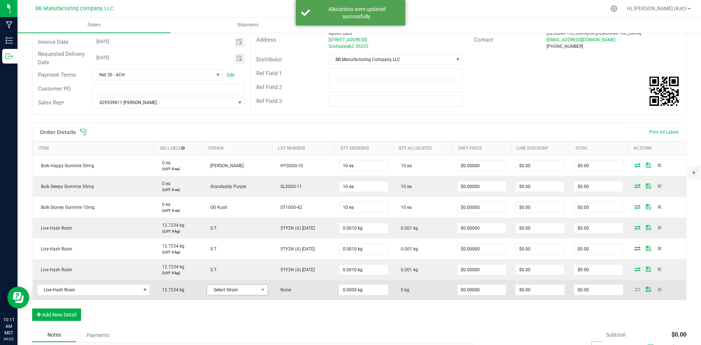
drag, startPoint x: 238, startPoint y: 282, endPoint x: 238, endPoint y: 286, distance: 4.0
click at [238, 284] on td "Select Strain" at bounding box center [237, 290] width 70 height 20
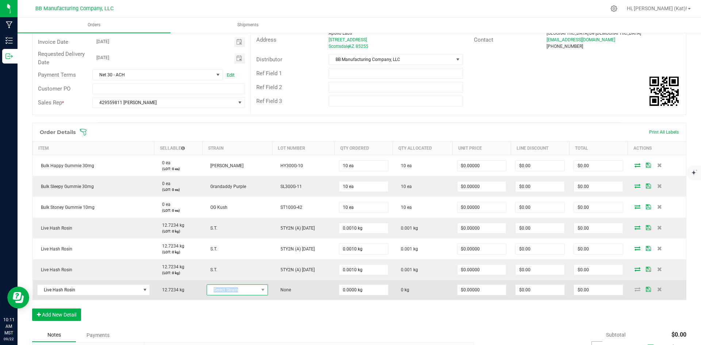
click at [238, 287] on span "Select Strain" at bounding box center [232, 290] width 51 height 10
click at [247, 285] on span "Select Strain" at bounding box center [232, 290] width 51 height 10
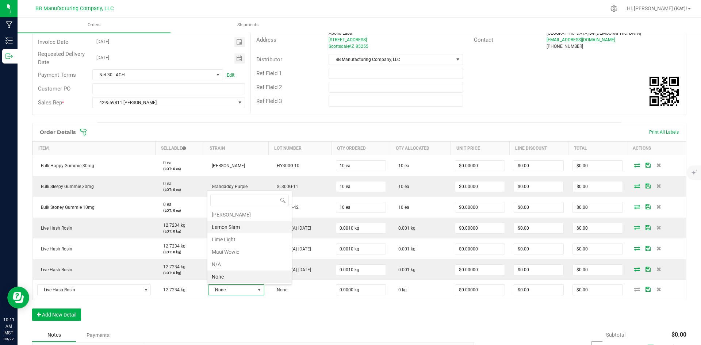
click at [243, 228] on li "Lemon Slam" at bounding box center [249, 227] width 84 height 12
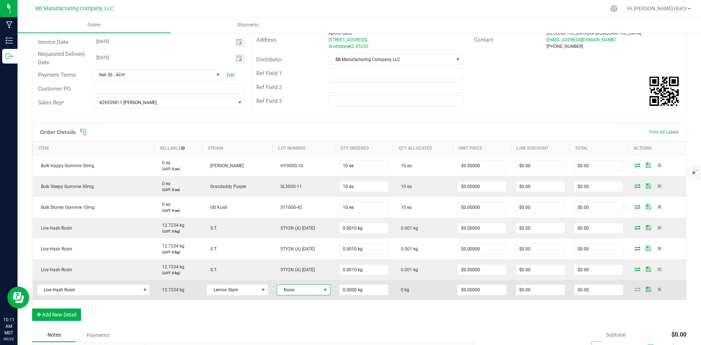
click at [300, 290] on span "None" at bounding box center [298, 290] width 43 height 10
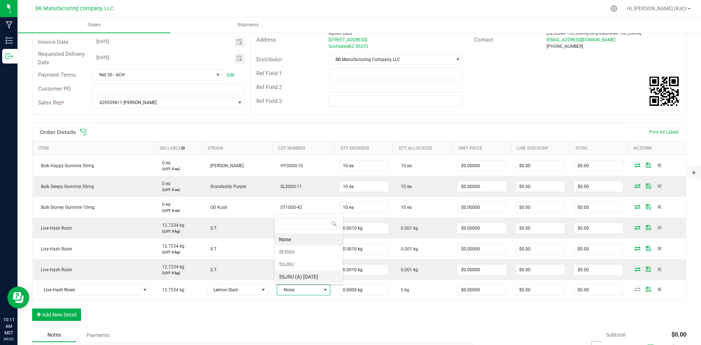
click at [321, 276] on 9\ "5SJ9U (A) [DATE]" at bounding box center [308, 276] width 68 height 12
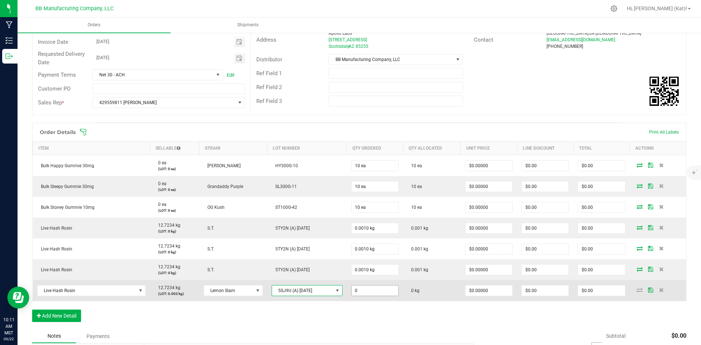
click at [391, 292] on input "0" at bounding box center [374, 290] width 47 height 10
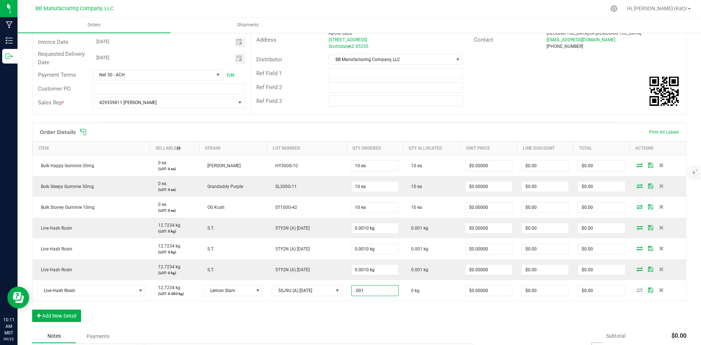
type input "0.0010 kg"
click at [388, 311] on div "Order Details Print All Labels Item Sellable Strain Lot Number Qty Ordered Qty …" at bounding box center [359, 226] width 654 height 207
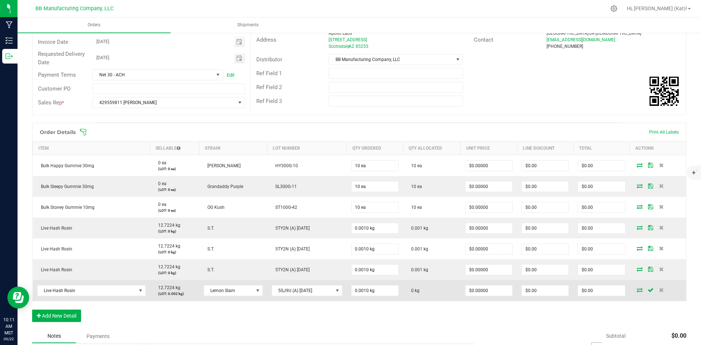
click at [506, 289] on icon at bounding box center [640, 290] width 6 height 4
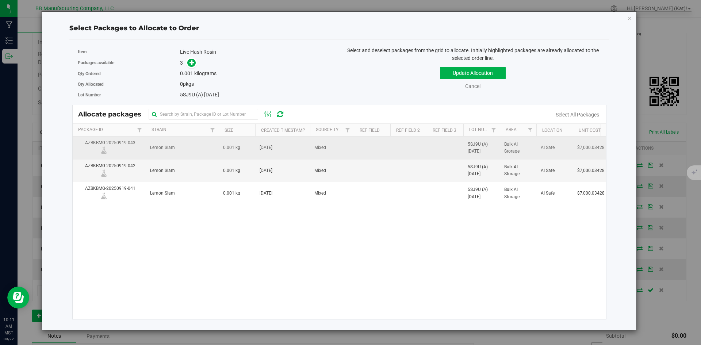
click at [245, 147] on td "0.001 kg" at bounding box center [237, 148] width 36 height 23
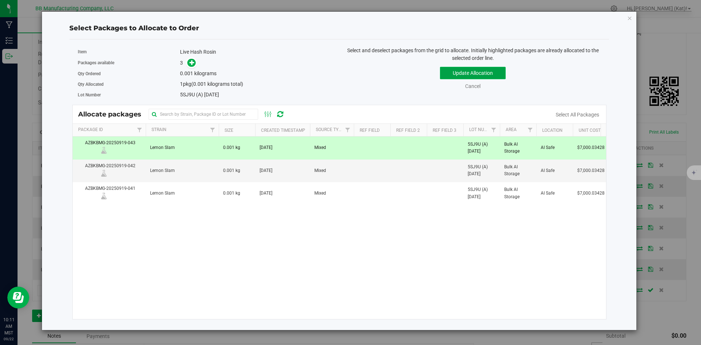
click at [489, 74] on button "Update Allocation" at bounding box center [473, 73] width 66 height 12
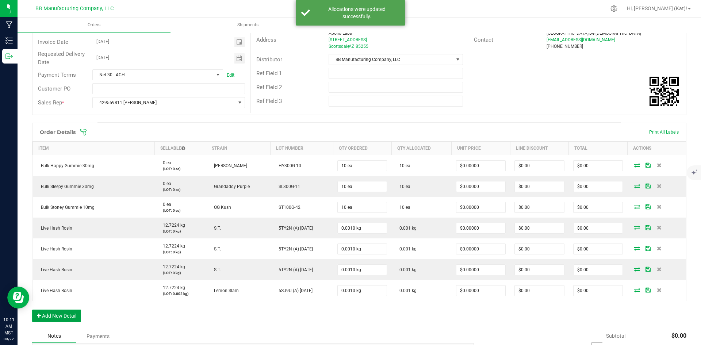
click at [61, 315] on button "Add New Detail" at bounding box center [56, 316] width 49 height 12
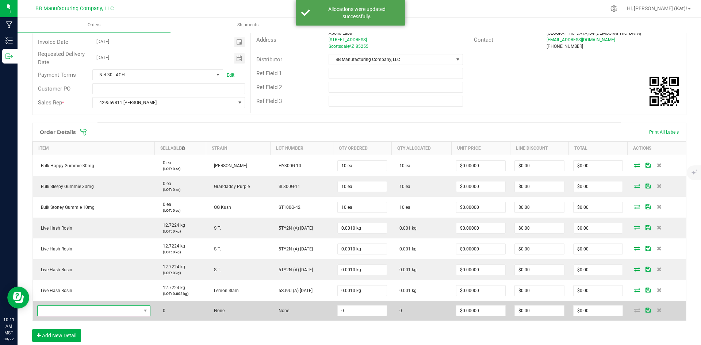
click at [82, 312] on span "NO DATA FOUND" at bounding box center [89, 310] width 103 height 10
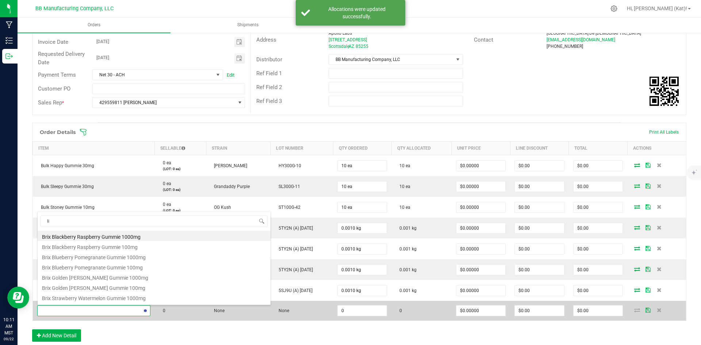
type input "liv"
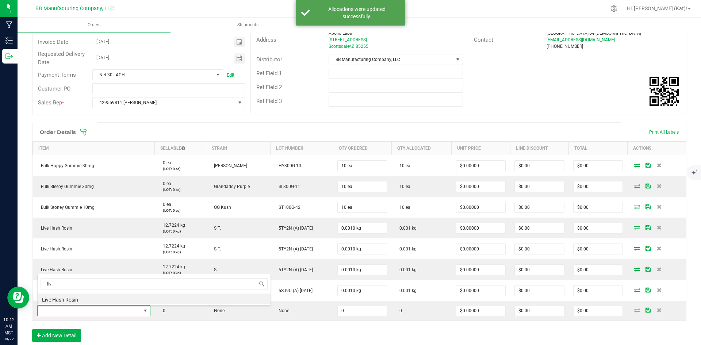
click at [146, 292] on span "liv" at bounding box center [154, 283] width 233 height 17
click at [151, 299] on li "Live Hash Rosin" at bounding box center [154, 298] width 233 height 10
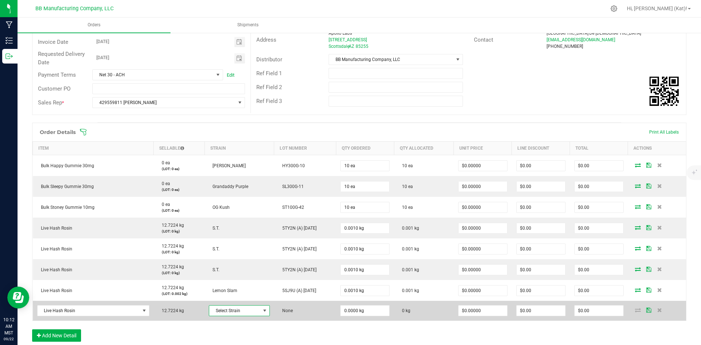
click at [256, 308] on span "Select Strain" at bounding box center [234, 310] width 51 height 10
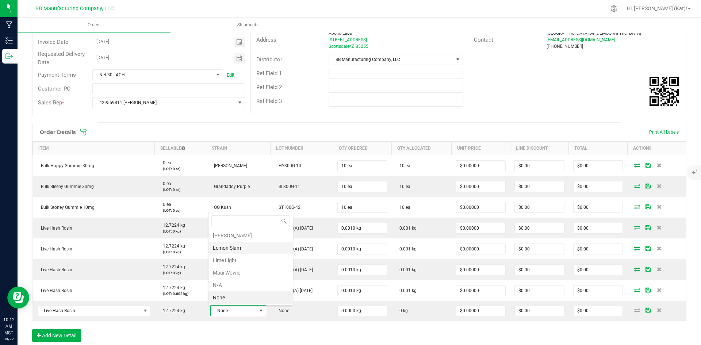
click at [243, 246] on li "Lemon Slam" at bounding box center [250, 248] width 84 height 12
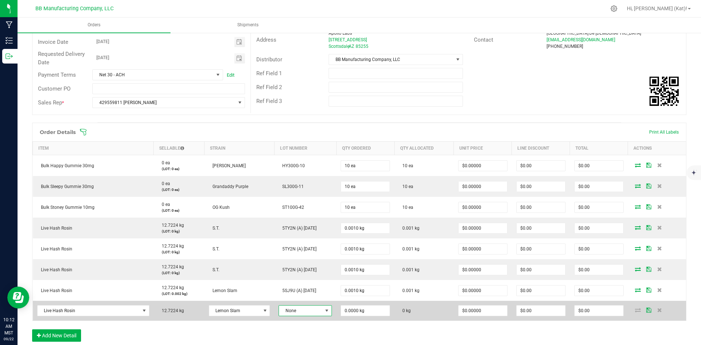
click at [312, 311] on span "None" at bounding box center [300, 310] width 43 height 10
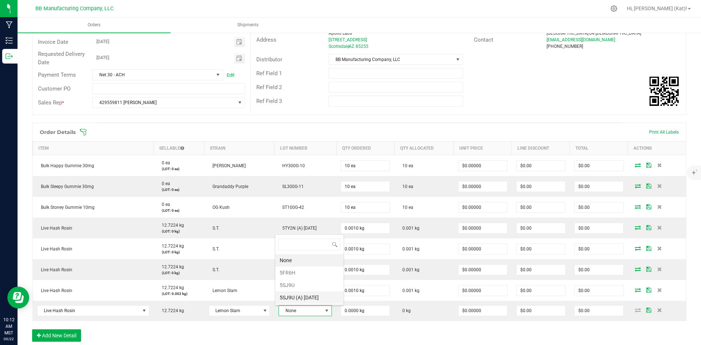
click at [304, 298] on 9\ "5SJ9U (A) [DATE]" at bounding box center [309, 297] width 68 height 12
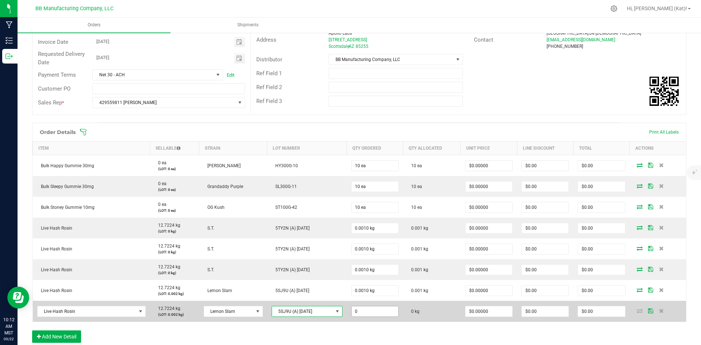
click at [357, 307] on input "0" at bounding box center [374, 311] width 47 height 10
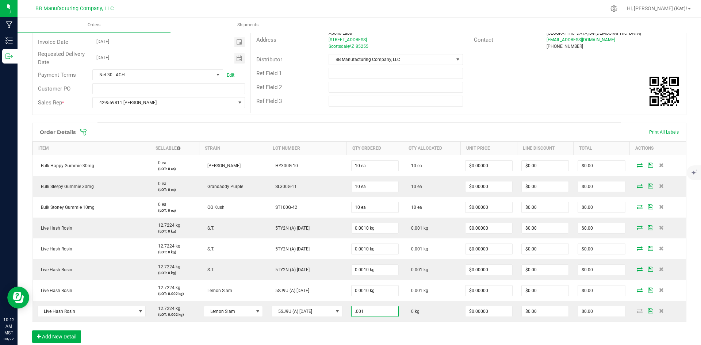
type input "0.0010 kg"
click at [361, 329] on div "Order Details Print All Labels Item Sellable Strain Lot Number Qty Ordered Qty …" at bounding box center [359, 236] width 654 height 227
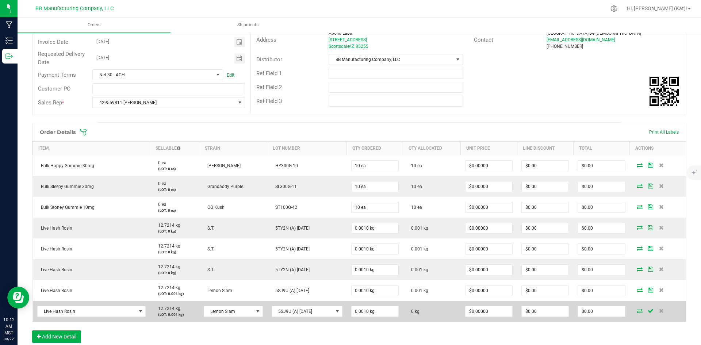
click at [506, 311] on icon at bounding box center [640, 310] width 6 height 4
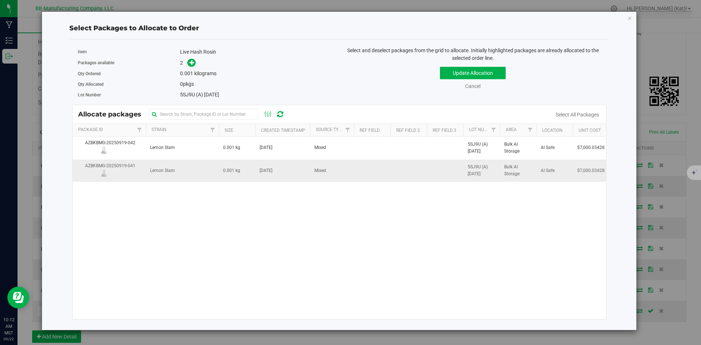
click at [341, 168] on td "Mixed" at bounding box center [332, 170] width 44 height 22
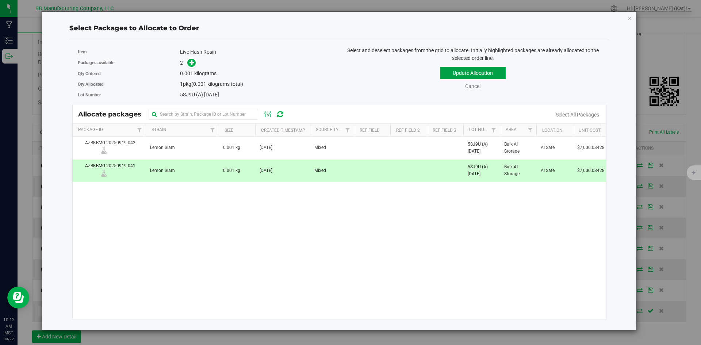
click at [476, 69] on button "Update Allocation" at bounding box center [473, 73] width 66 height 12
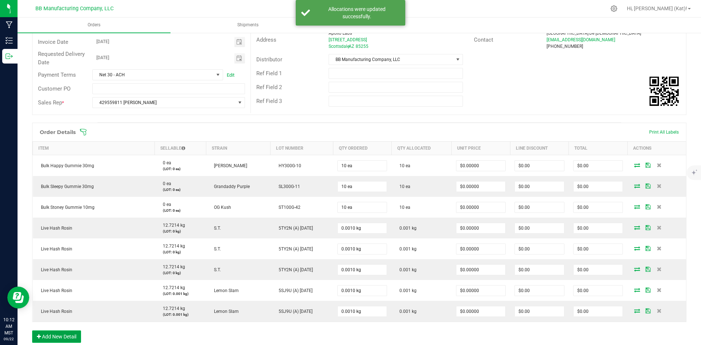
click at [67, 331] on button "Add New Detail" at bounding box center [56, 336] width 49 height 12
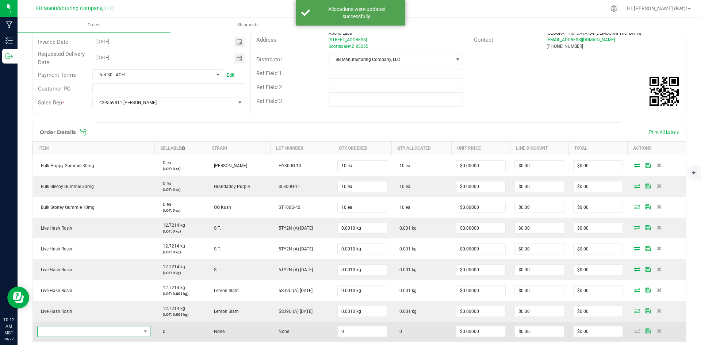
click at [120, 333] on span "NO DATA FOUND" at bounding box center [89, 331] width 103 height 10
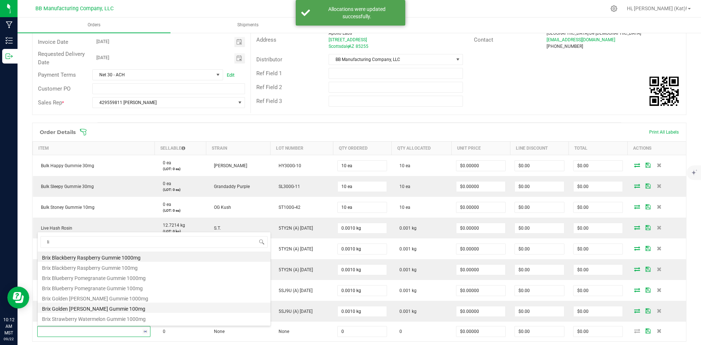
type input "liv"
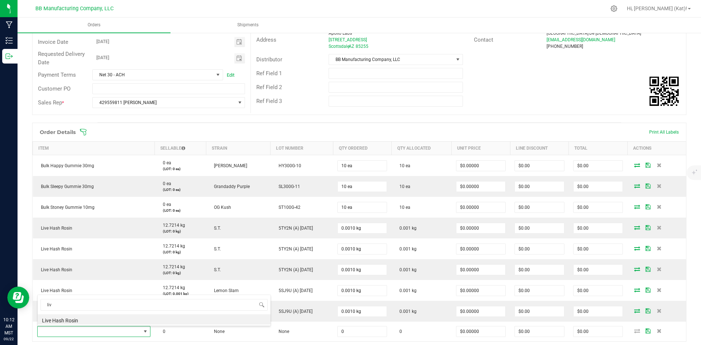
click at [111, 323] on li "Live Hash Rosin" at bounding box center [154, 319] width 233 height 10
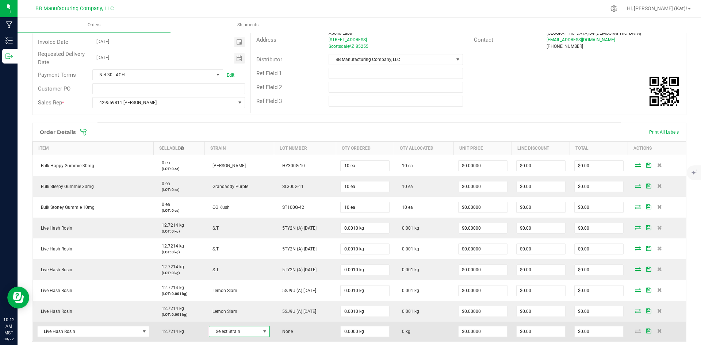
click at [215, 331] on span "Select Strain" at bounding box center [234, 331] width 51 height 10
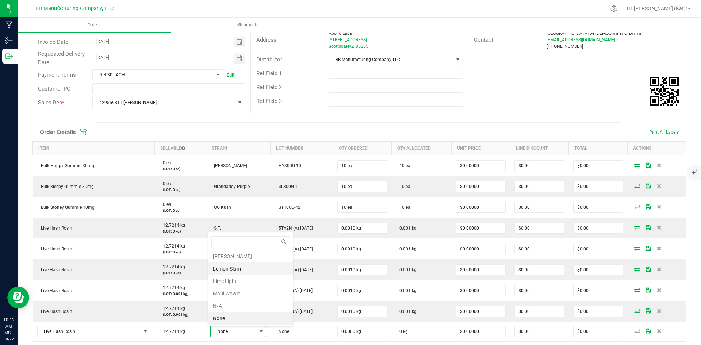
click at [230, 269] on li "Lemon Slam" at bounding box center [250, 268] width 84 height 12
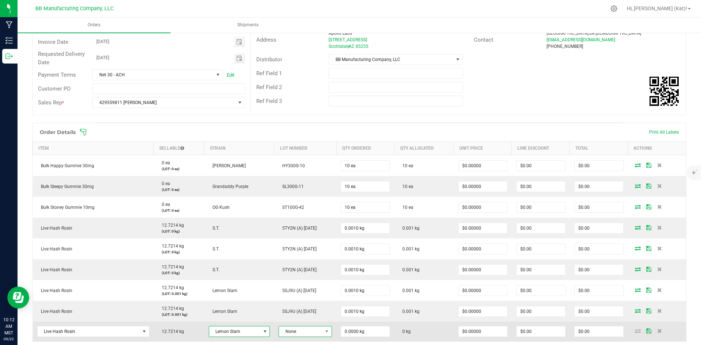
click at [319, 334] on span "None" at bounding box center [300, 331] width 43 height 10
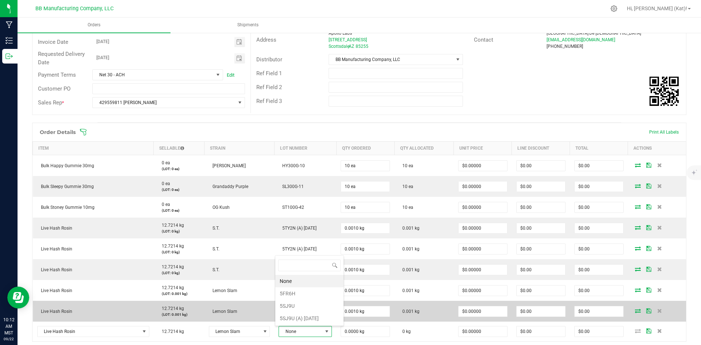
click at [312, 315] on 9\ "5SJ9U (A) [DATE]" at bounding box center [309, 318] width 68 height 12
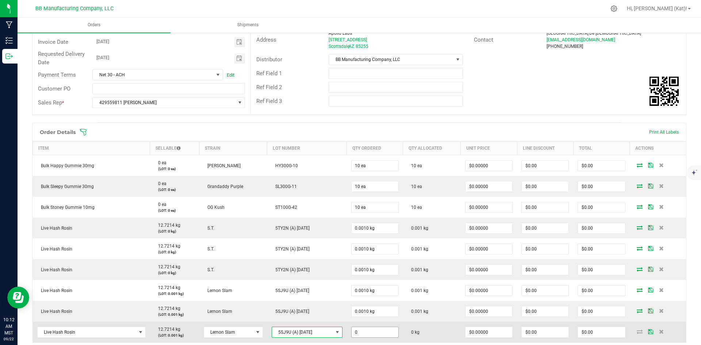
click at [379, 329] on input "0" at bounding box center [374, 332] width 47 height 10
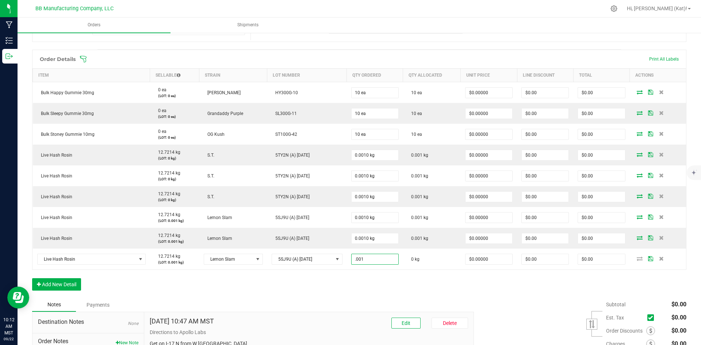
type input "0.0010 kg"
click at [403, 292] on div "Order Details Print All Labels Item Sellable Strain Lot Number Qty Ordered Qty …" at bounding box center [359, 174] width 654 height 248
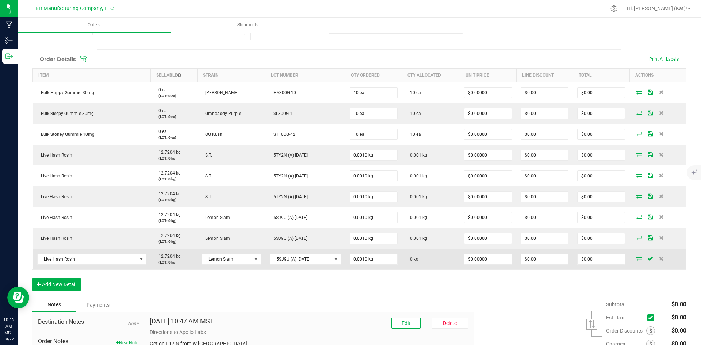
click at [506, 257] on icon at bounding box center [639, 258] width 6 height 4
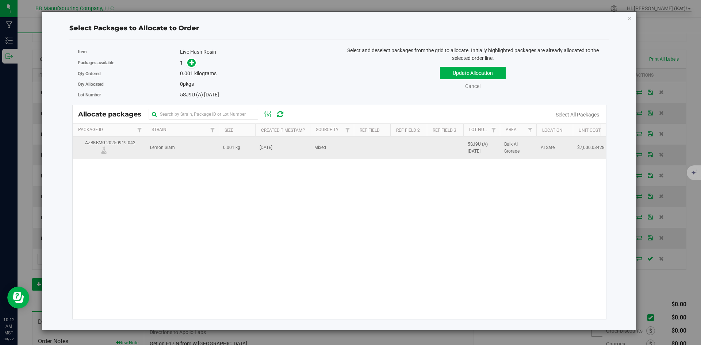
click at [327, 148] on td "Mixed" at bounding box center [332, 148] width 44 height 22
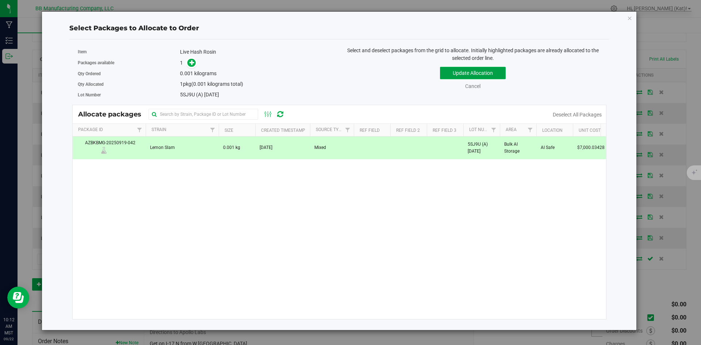
click at [485, 73] on button "Update Allocation" at bounding box center [473, 73] width 66 height 12
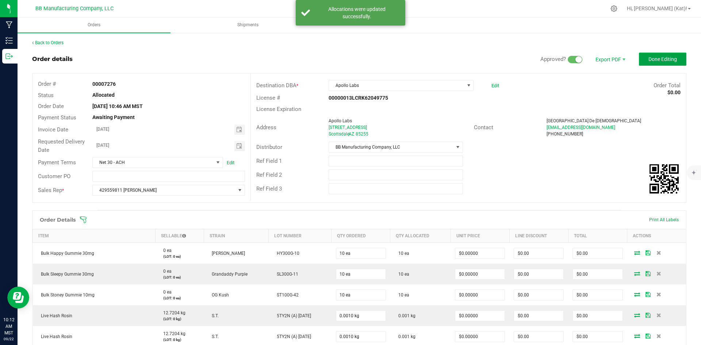
click at [506, 55] on button "Done Editing" at bounding box center [662, 59] width 47 height 13
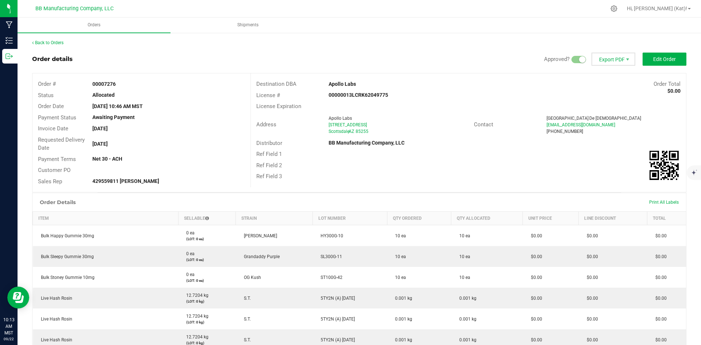
click at [506, 58] on span "Export PDF" at bounding box center [613, 59] width 44 height 13
click at [506, 80] on span "Invoice PDF" at bounding box center [608, 82] width 45 height 11
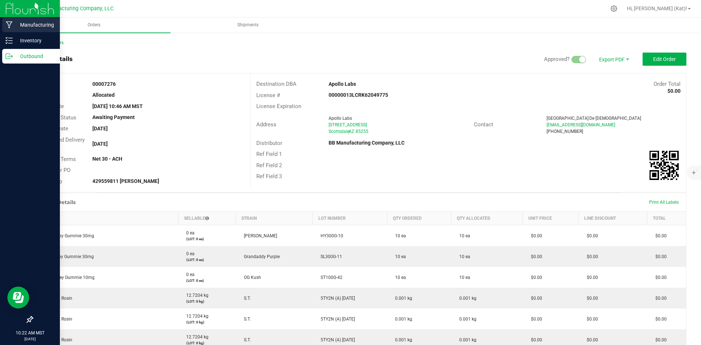
click at [47, 25] on p "Manufacturing" at bounding box center [35, 24] width 44 height 9
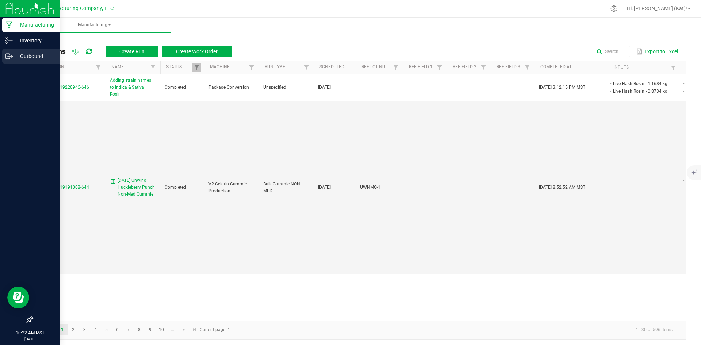
click at [19, 57] on p "Outbound" at bounding box center [35, 56] width 44 height 9
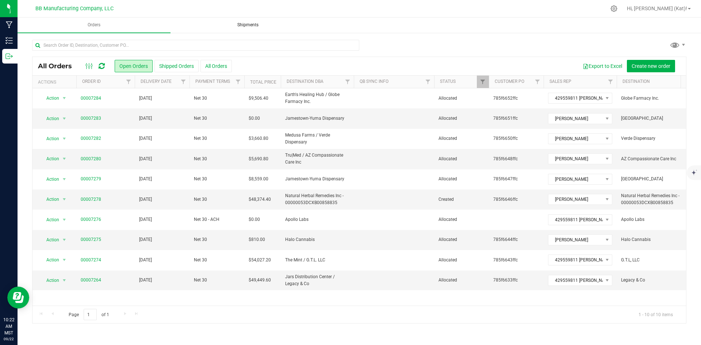
click at [240, 25] on span "Shipments" at bounding box center [247, 25] width 41 height 6
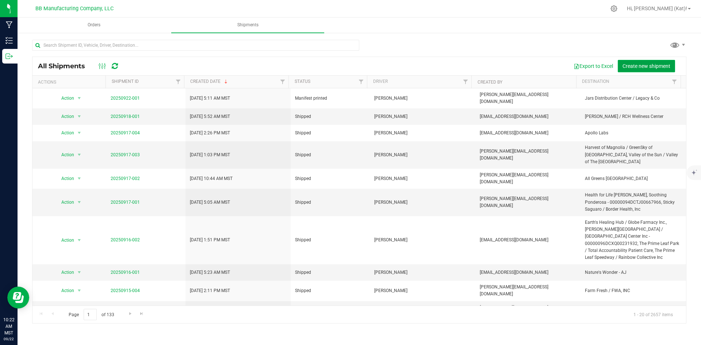
click at [506, 64] on span "Create new shipment" at bounding box center [646, 66] width 48 height 6
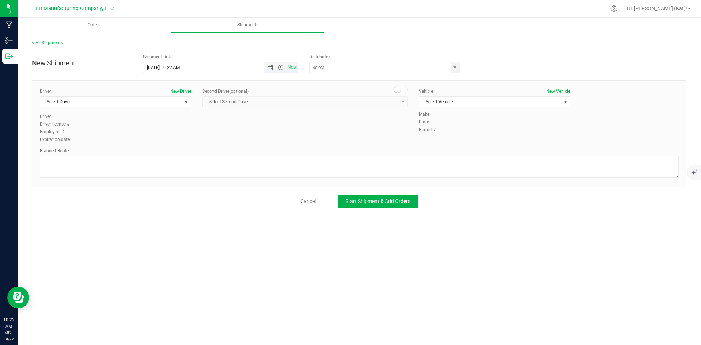
click at [153, 66] on input "[DATE] 10:22 AM" at bounding box center [209, 67] width 133 height 10
click at [173, 67] on input "[DATE] 10:22 AM" at bounding box center [209, 67] width 133 height 10
drag, startPoint x: 182, startPoint y: 68, endPoint x: 213, endPoint y: 60, distance: 32.4
click at [182, 69] on input "[DATE] 2:00 AM" at bounding box center [209, 67] width 133 height 10
click at [451, 69] on span "select" at bounding box center [454, 67] width 9 height 10
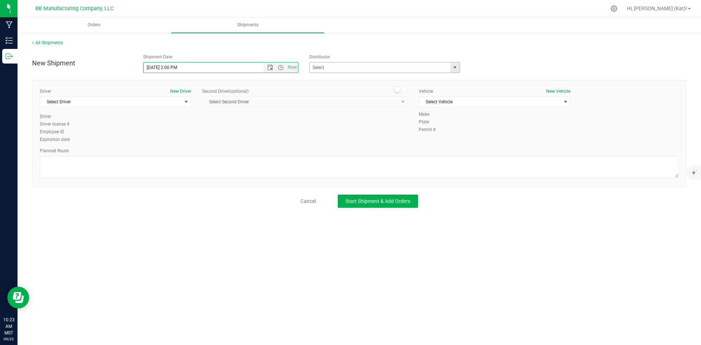
type input "[DATE] 2:00 PM"
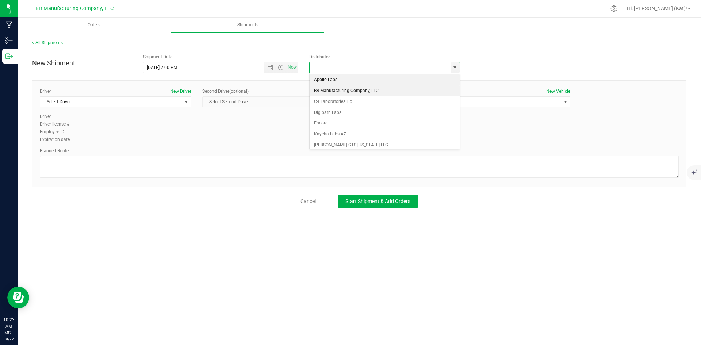
click at [340, 91] on li "BB Manufacturing Company, LLC" at bounding box center [385, 90] width 150 height 11
type input "BB Manufacturing Company, LLC"
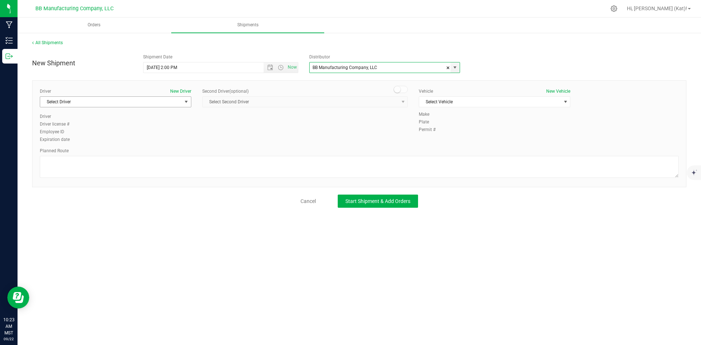
click at [186, 100] on span "select" at bounding box center [186, 102] width 6 height 6
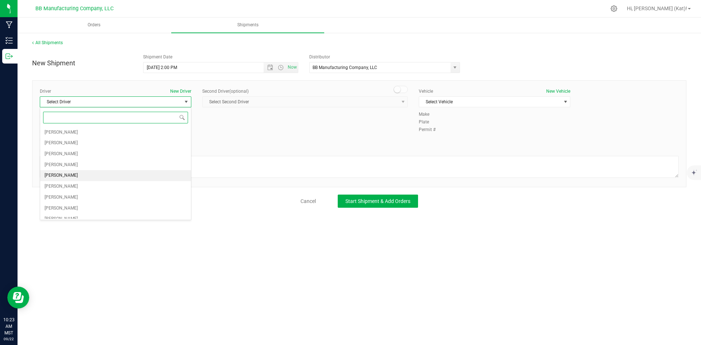
click at [68, 173] on span "[PERSON_NAME]" at bounding box center [61, 175] width 33 height 9
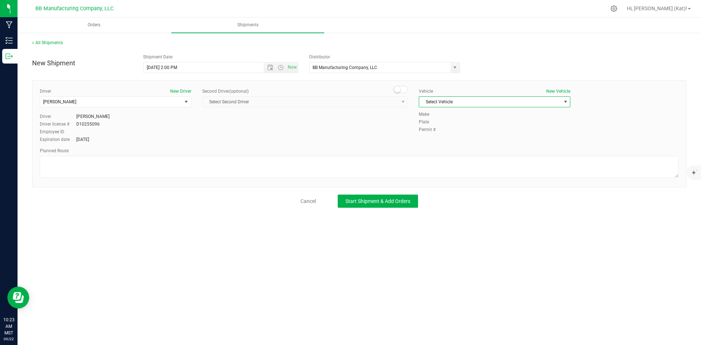
click at [476, 104] on span "Select Vehicle" at bounding box center [490, 102] width 142 height 10
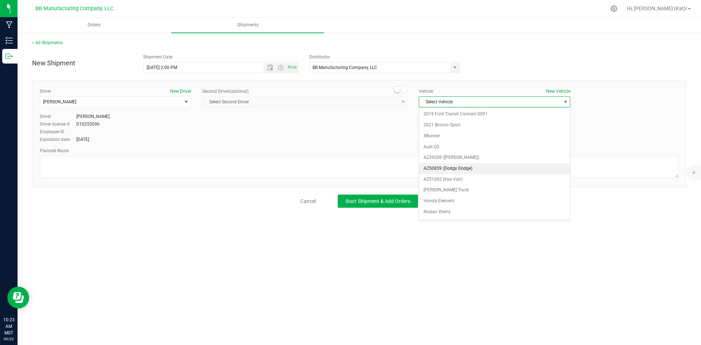
click at [461, 167] on li "AZ50859 (Dodgy Dodge)" at bounding box center [494, 168] width 151 height 11
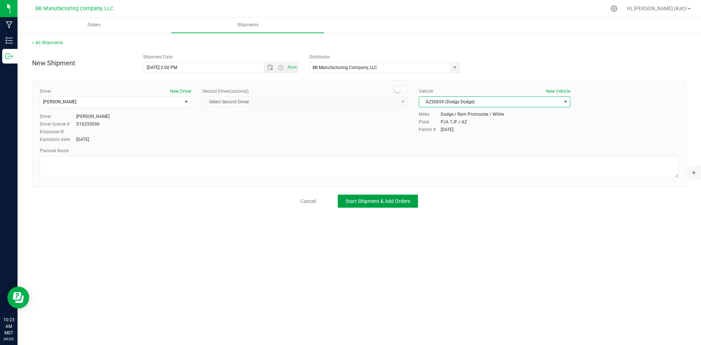
click at [376, 203] on span "Start Shipment & Add Orders" at bounding box center [377, 201] width 65 height 6
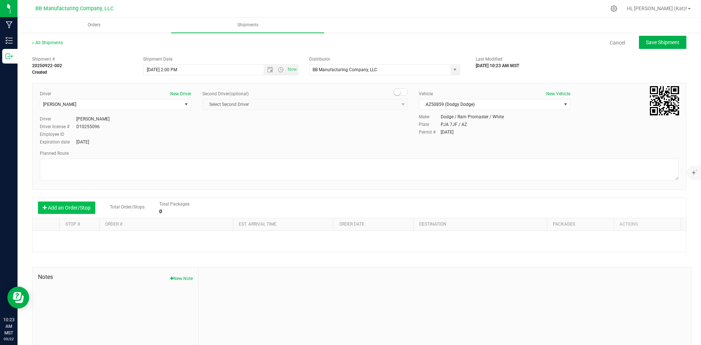
click at [68, 209] on button "Add an Order/Stop" at bounding box center [66, 207] width 57 height 12
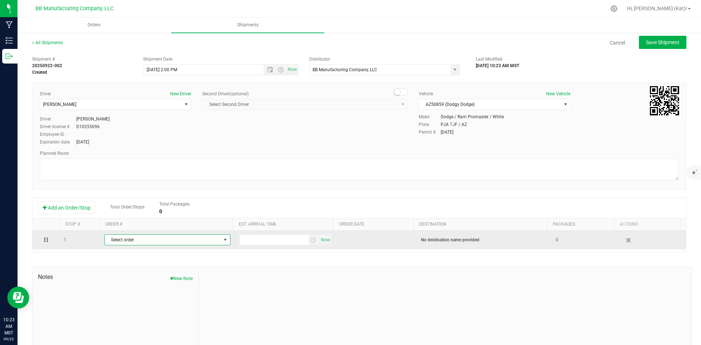
click at [118, 240] on span "Select order" at bounding box center [163, 240] width 116 height 10
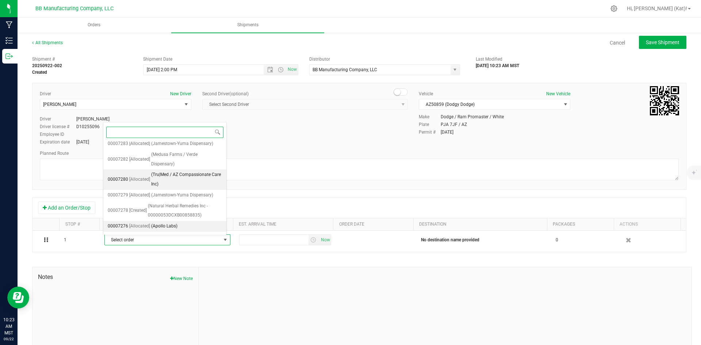
scroll to position [36, 0]
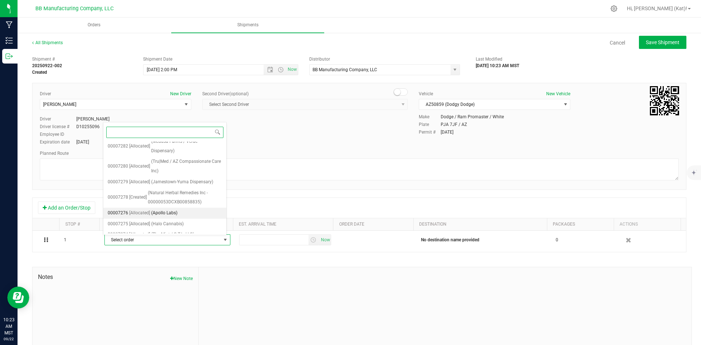
click at [175, 210] on span "(Apollo Labs)" at bounding box center [164, 212] width 26 height 9
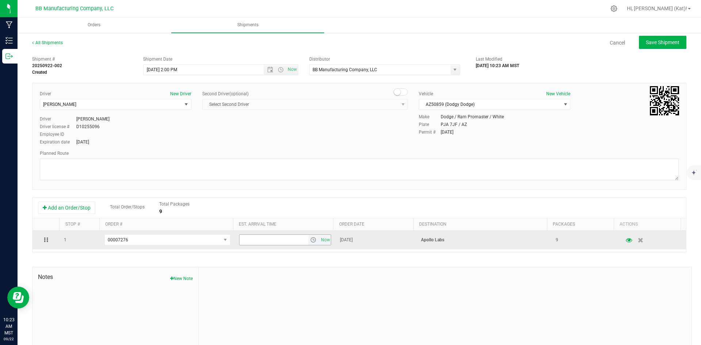
click at [310, 242] on span "select" at bounding box center [313, 240] width 6 height 6
click at [276, 236] on input "text" at bounding box center [273, 240] width 69 height 10
type input "2:30 PM"
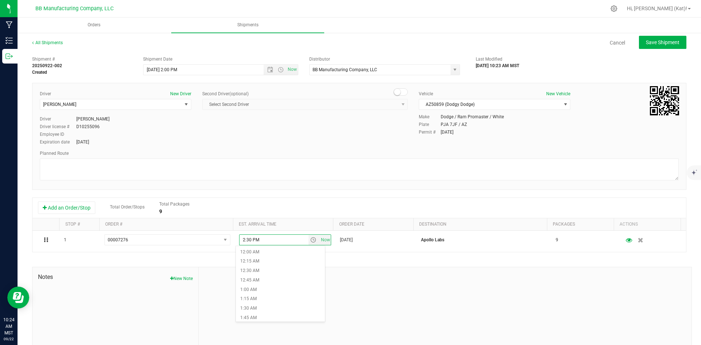
click at [347, 262] on div "Shipment # 20250922-002 Created Shipment Date [DATE] 2:00 PM Now Distributor BB…" at bounding box center [359, 209] width 654 height 313
click at [506, 38] on button "Save Shipment" at bounding box center [662, 42] width 47 height 13
type input "[DATE] 9:00 PM"
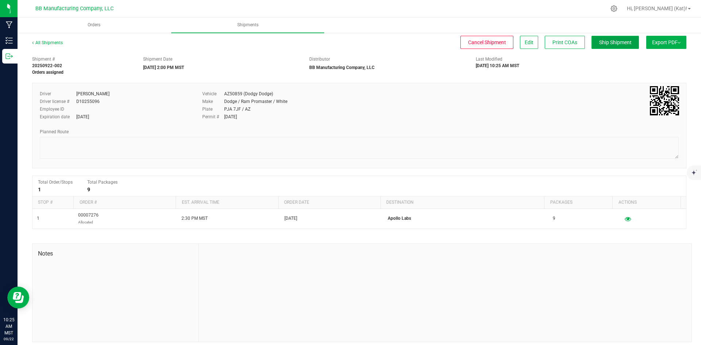
click at [506, 38] on button "Ship Shipment" at bounding box center [614, 42] width 47 height 13
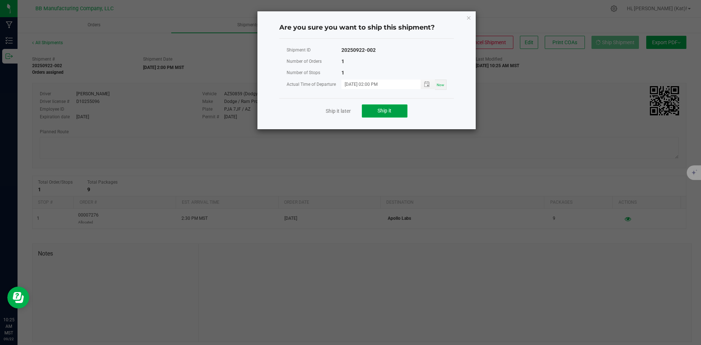
click at [390, 114] on button "Ship it" at bounding box center [385, 110] width 46 height 13
